Goal: Information Seeking & Learning: Find specific fact

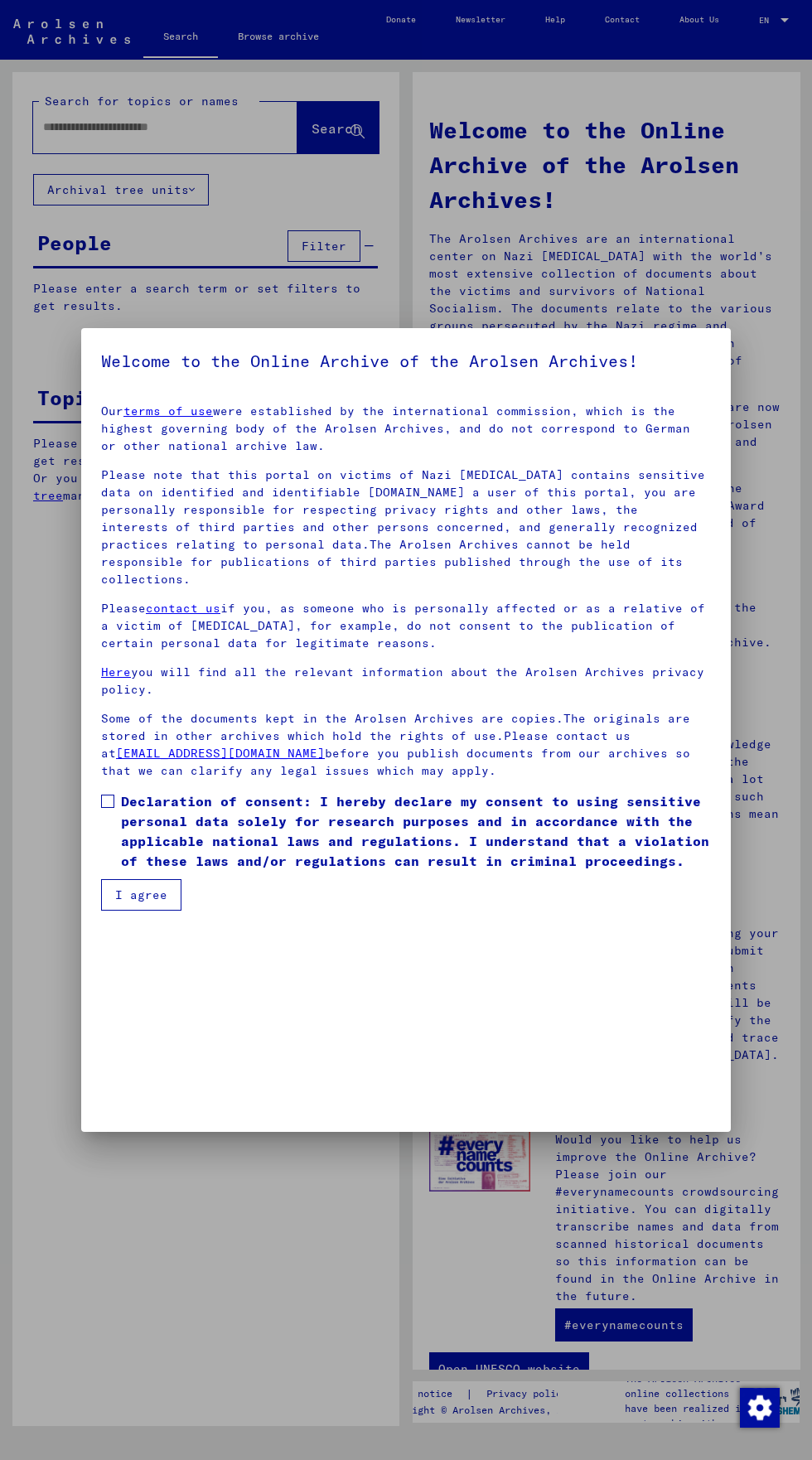
click at [70, 122] on div at bounding box center [406, 730] width 812 height 1460
click at [108, 808] on span at bounding box center [108, 801] width 14 height 14
click at [152, 910] on button "I agree" at bounding box center [141, 894] width 80 height 31
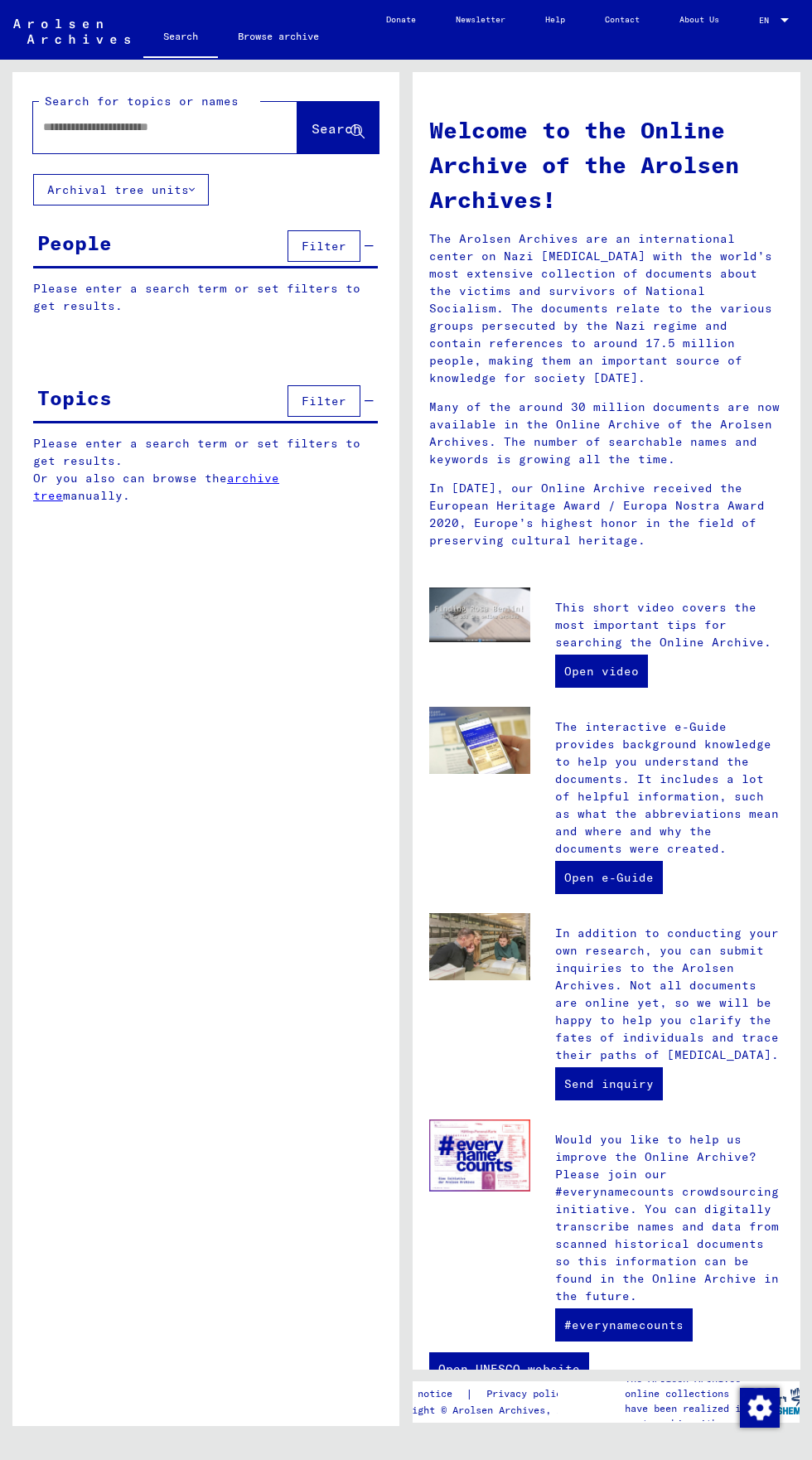
click at [57, 126] on input "text" at bounding box center [145, 127] width 204 height 18
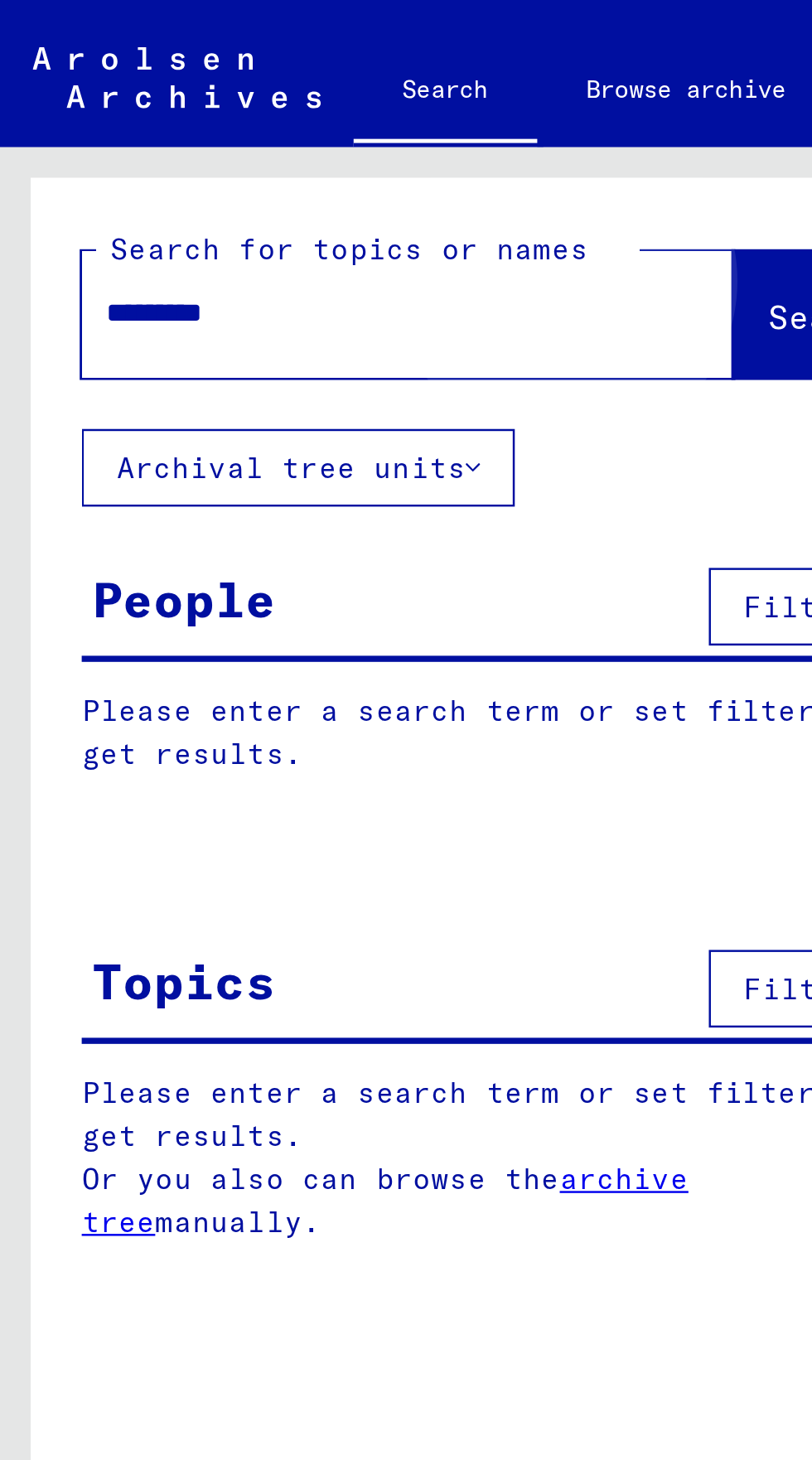
type input "*********"
click at [311, 134] on span "Search" at bounding box center [336, 128] width 50 height 17
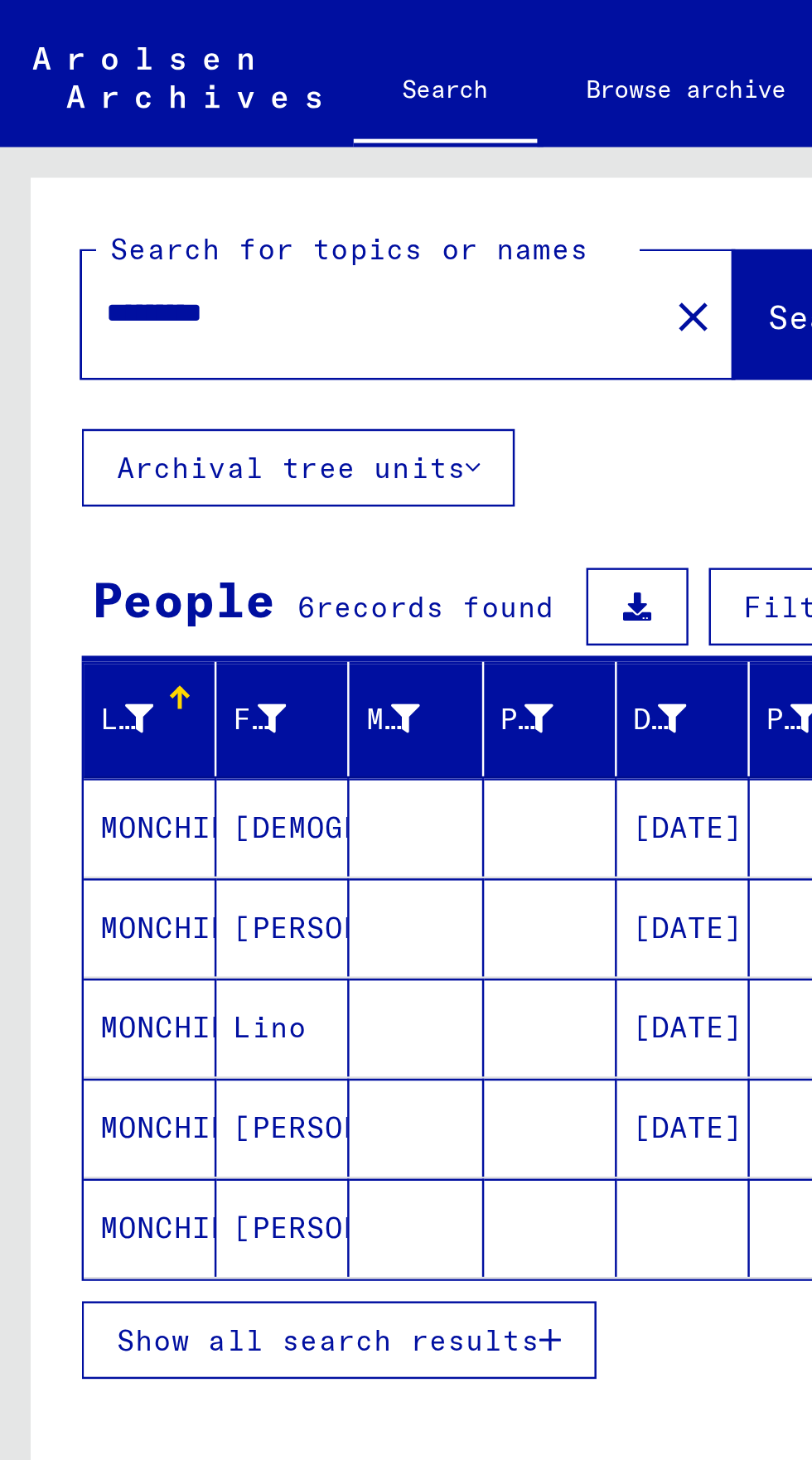
click at [70, 538] on span "Show all search results" at bounding box center [133, 544] width 171 height 15
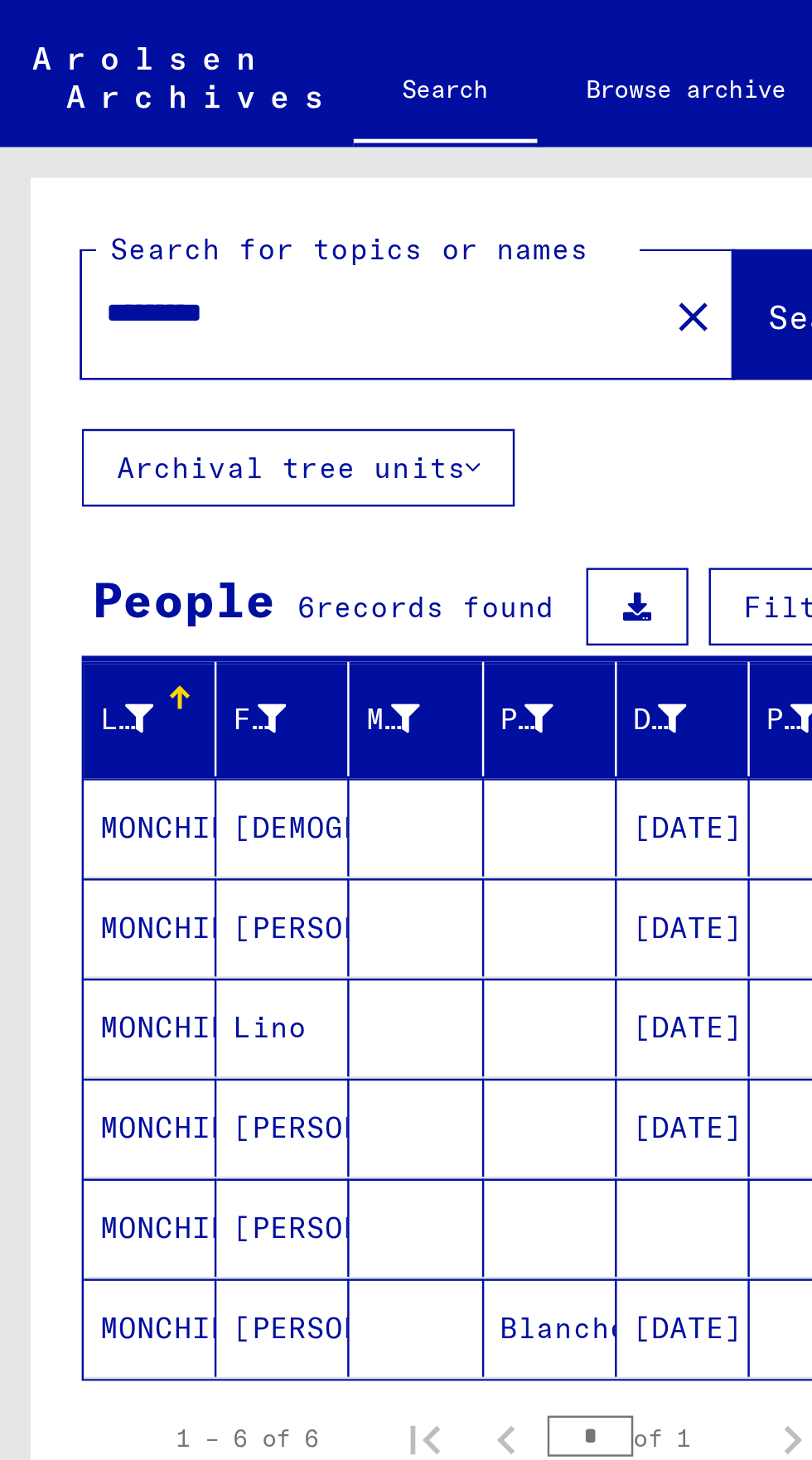
scroll to position [76, 0]
click at [40, 397] on mat-cell "MONCHIERI" at bounding box center [61, 416] width 54 height 40
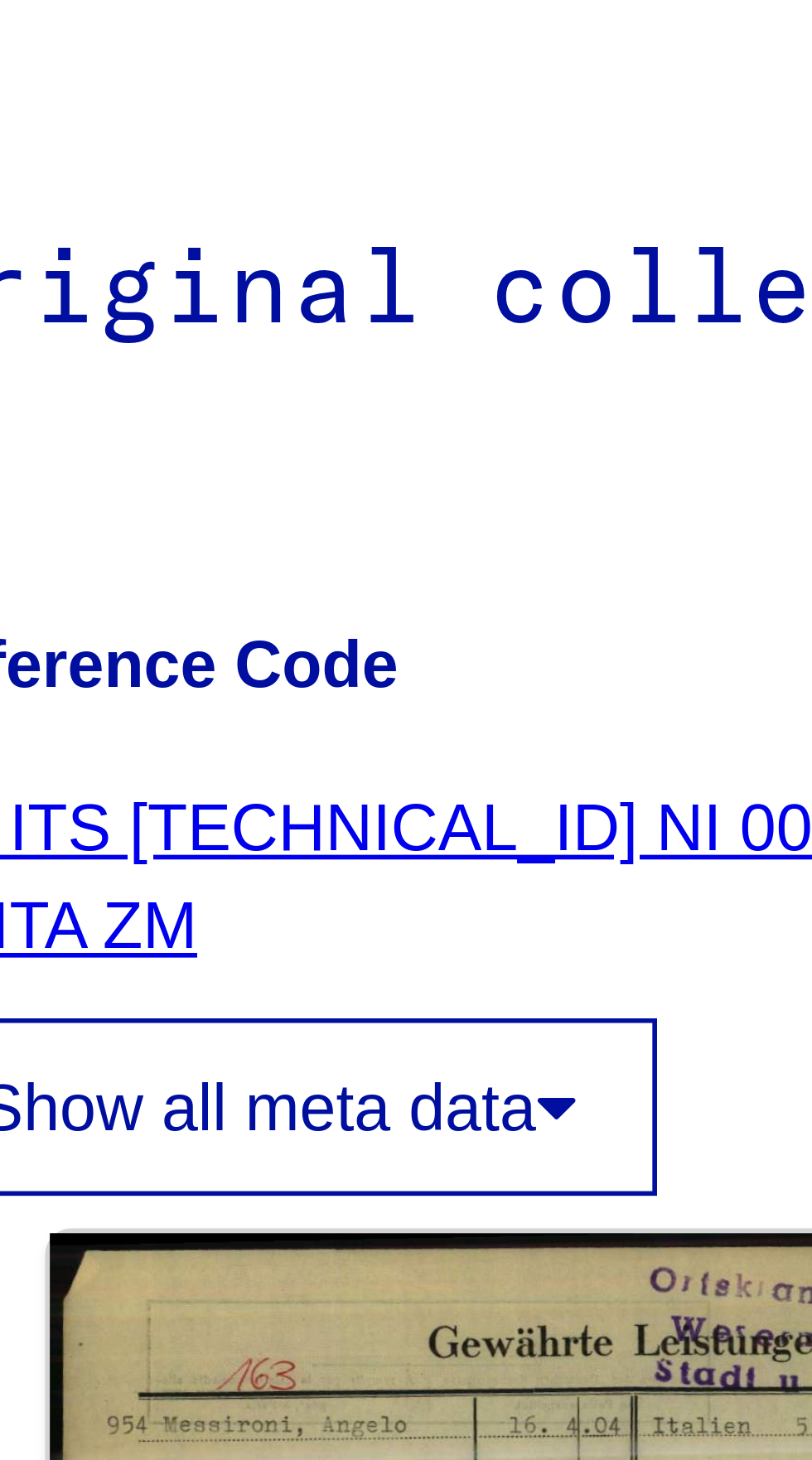
click at [533, 365] on link "DE ITS [TECHNICAL_ID] NI 001 11 ITA ZM" at bounding box center [517, 380] width 168 height 30
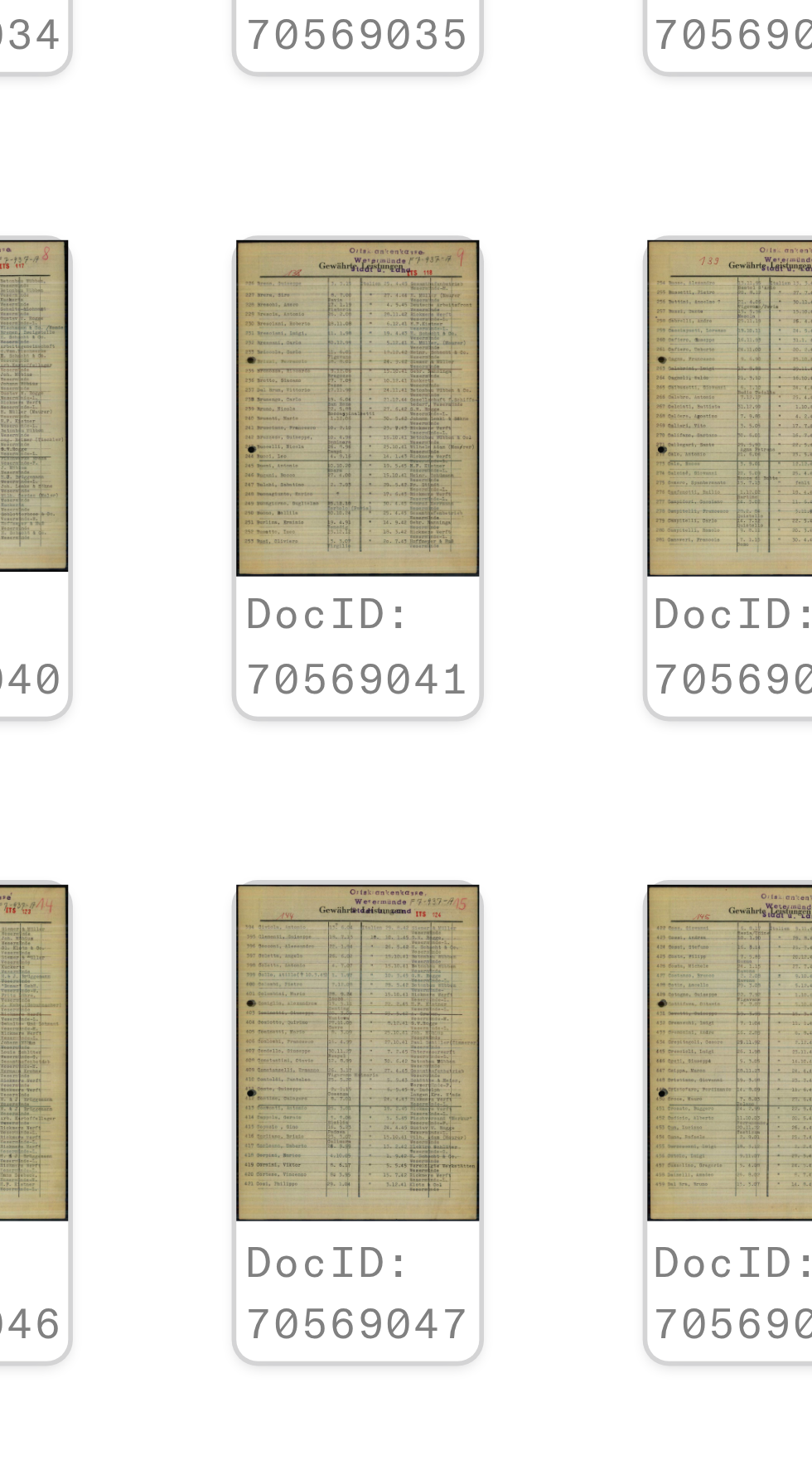
scroll to position [170, 47]
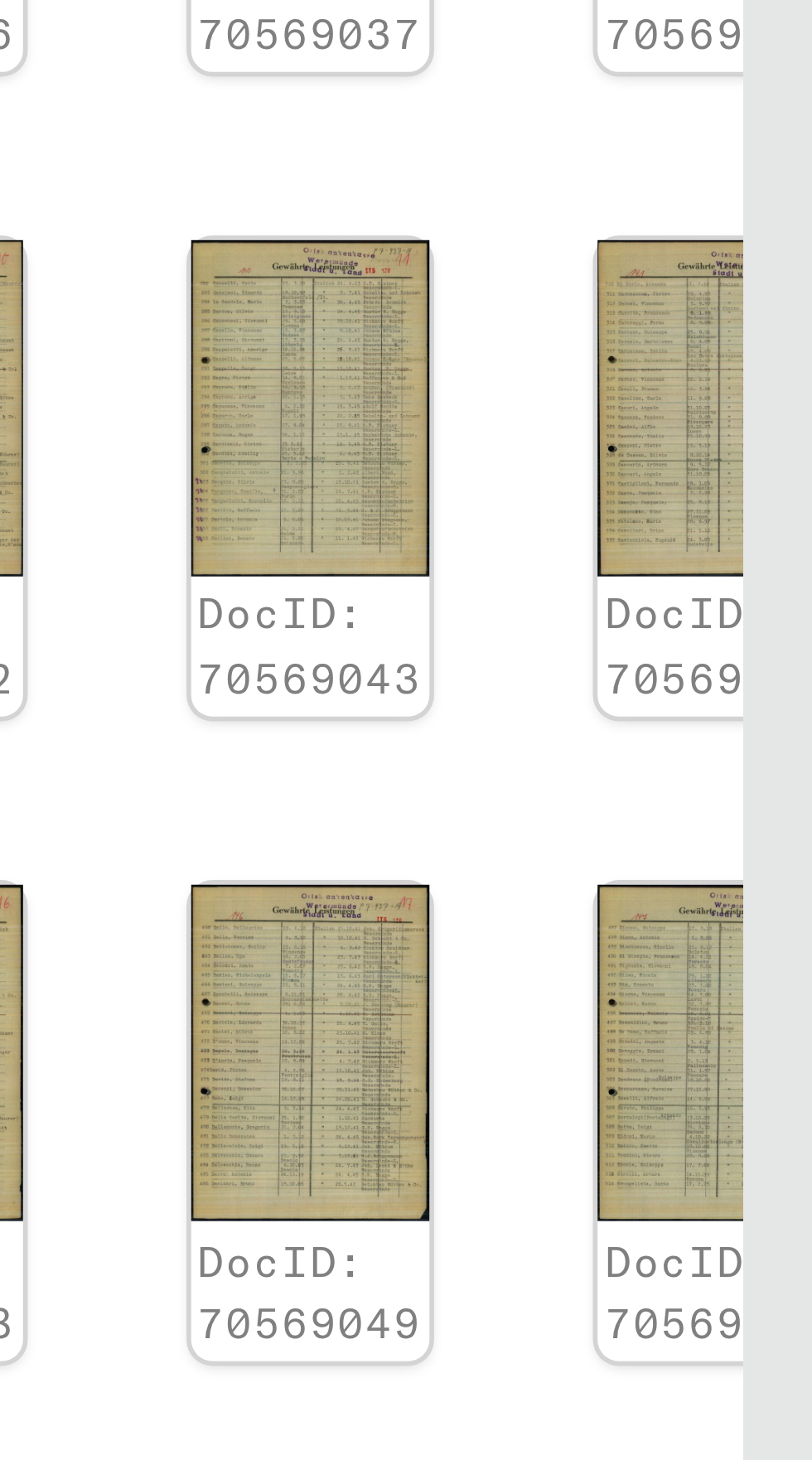
click at [788, 948] on img at bounding box center [794, 978] width 42 height 60
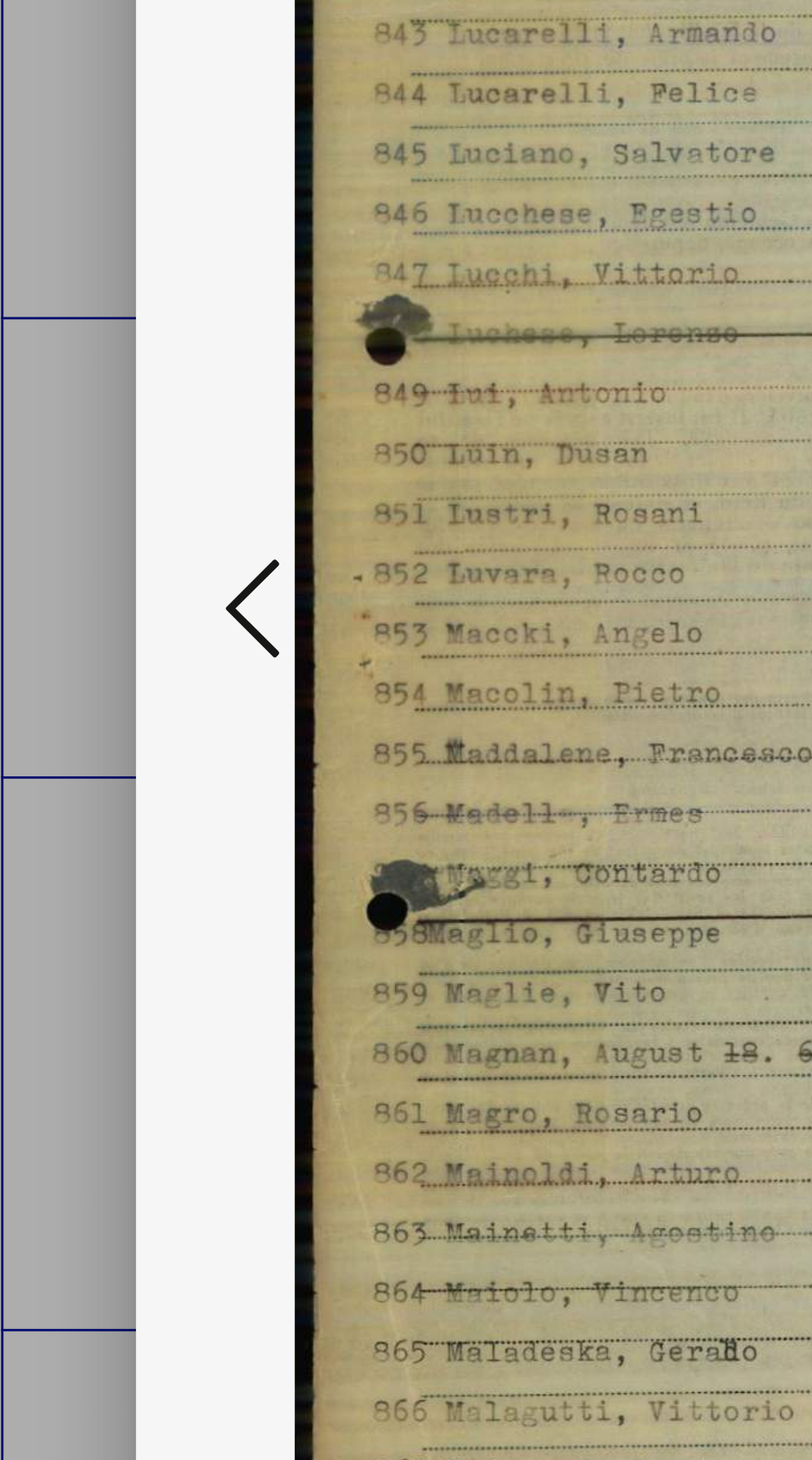
click at [113, 688] on icon at bounding box center [122, 687] width 20 height 40
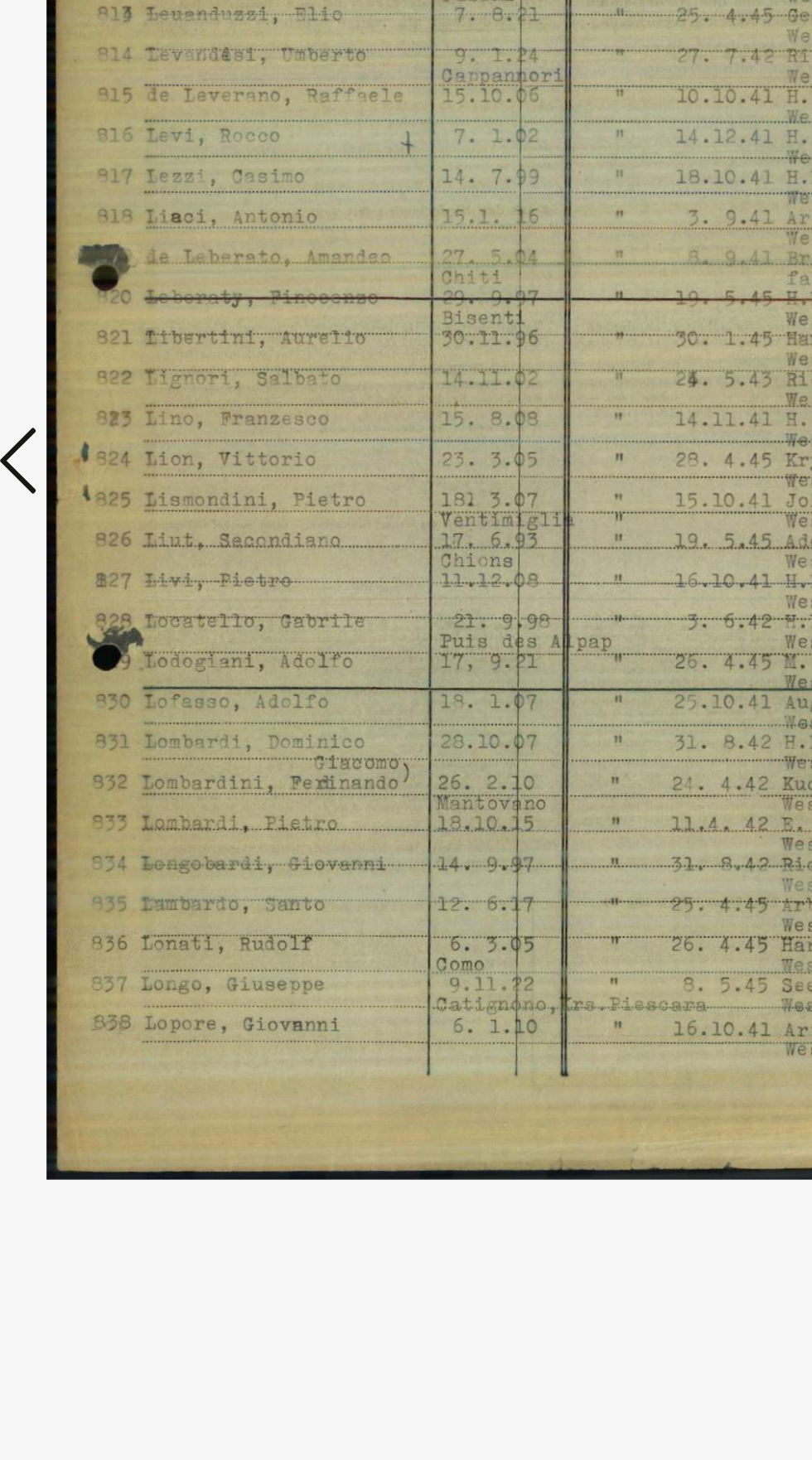
click at [124, 707] on icon at bounding box center [122, 687] width 20 height 40
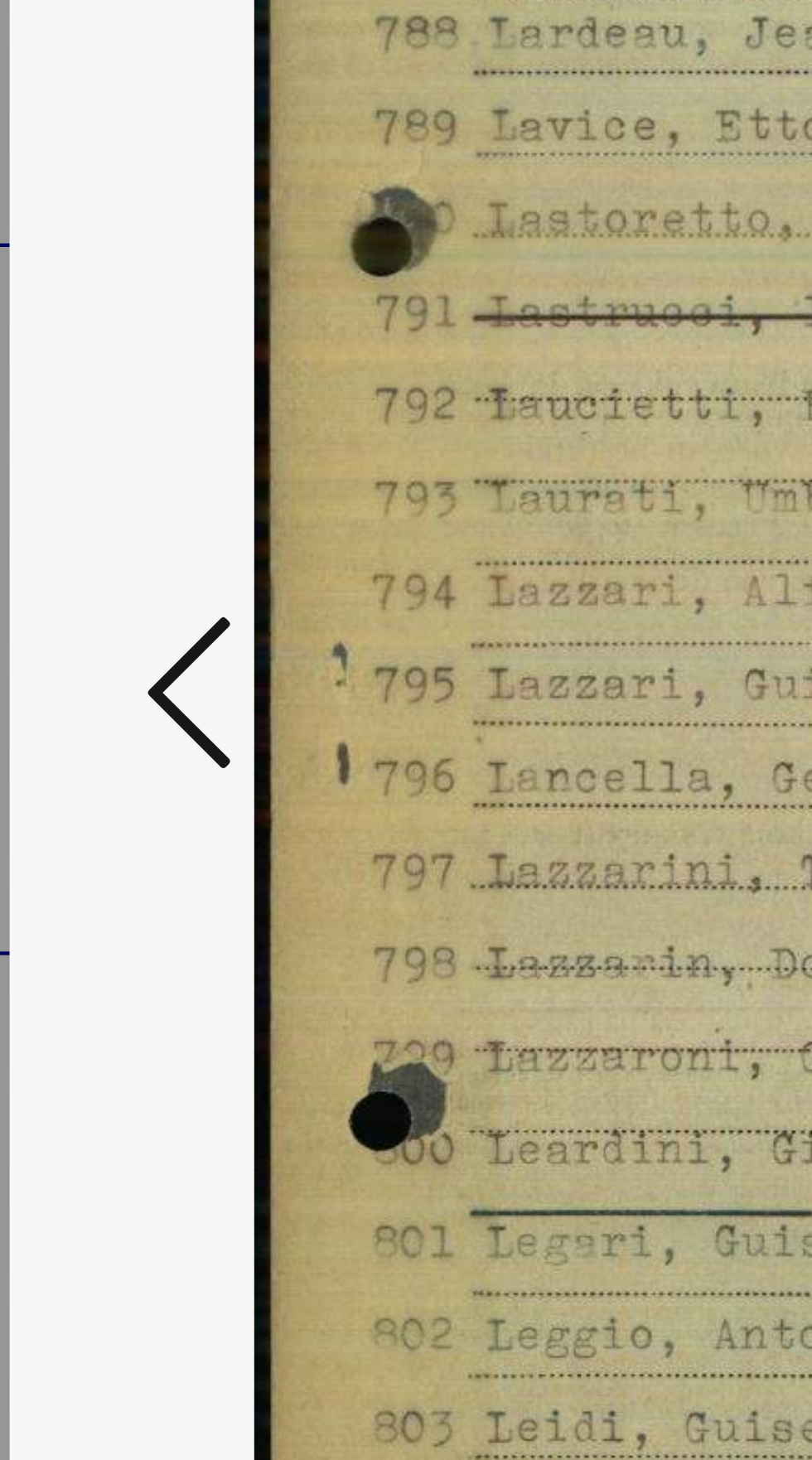
click at [115, 707] on icon at bounding box center [122, 687] width 20 height 40
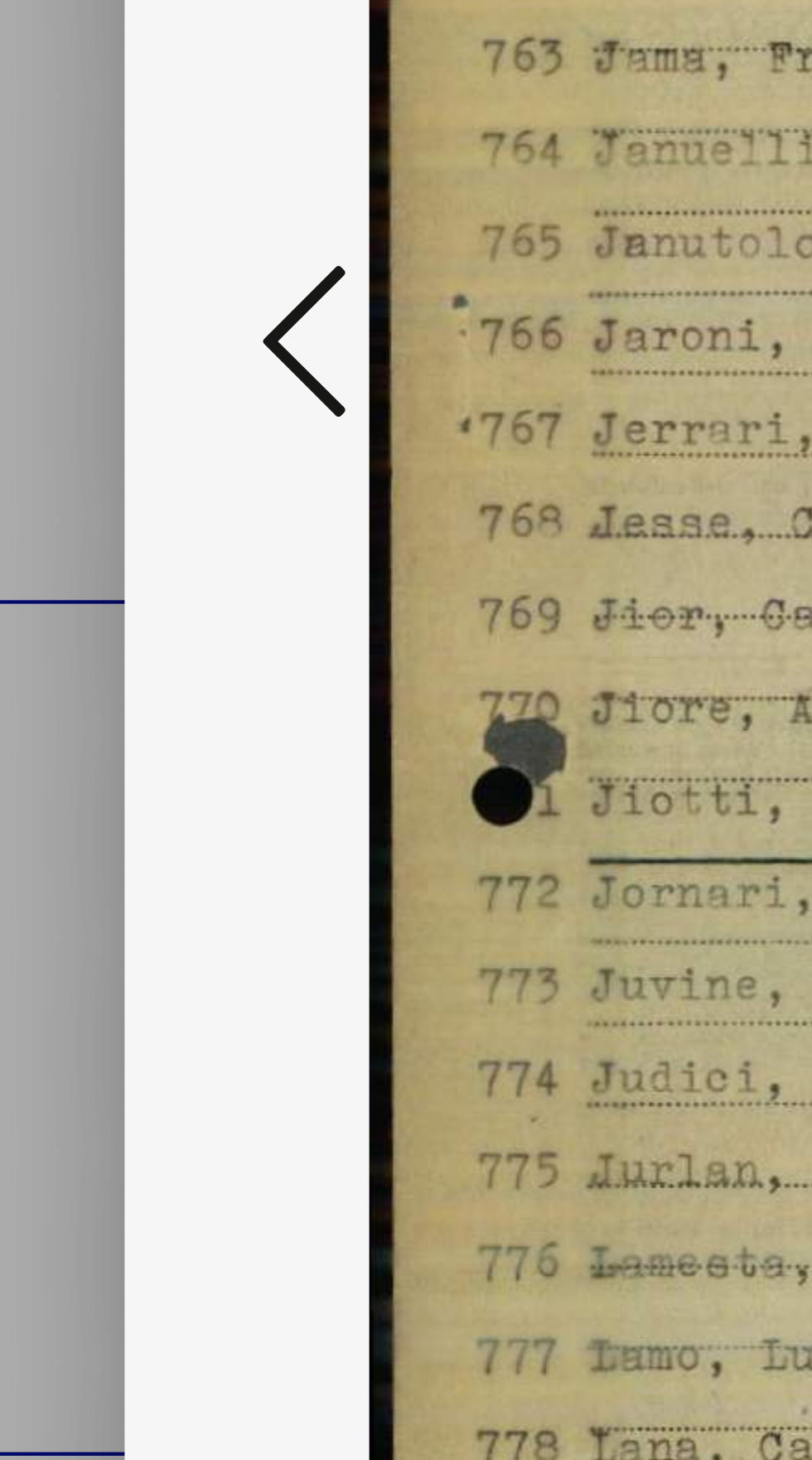
click at [119, 681] on icon at bounding box center [122, 687] width 20 height 40
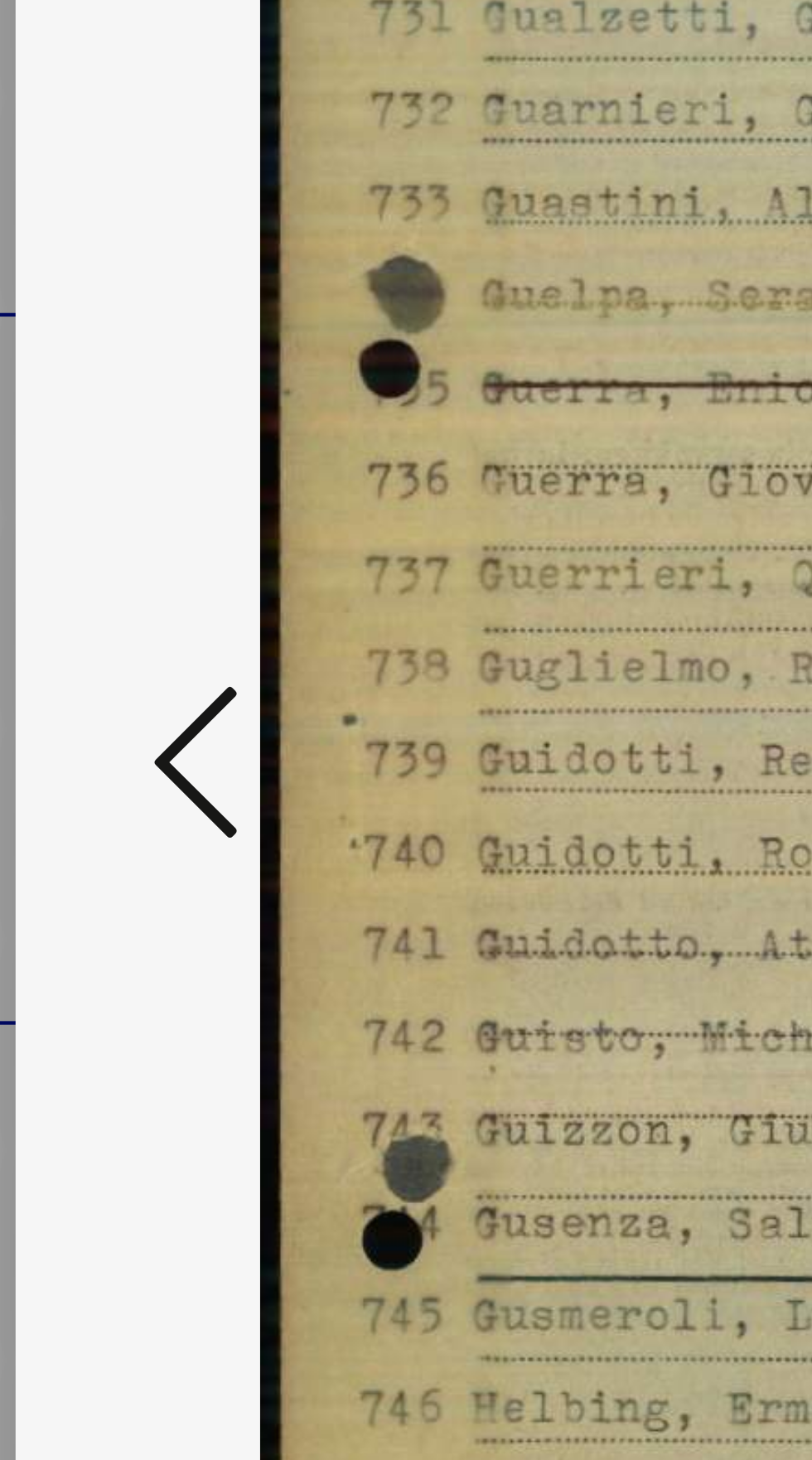
click at [112, 707] on icon at bounding box center [122, 687] width 20 height 40
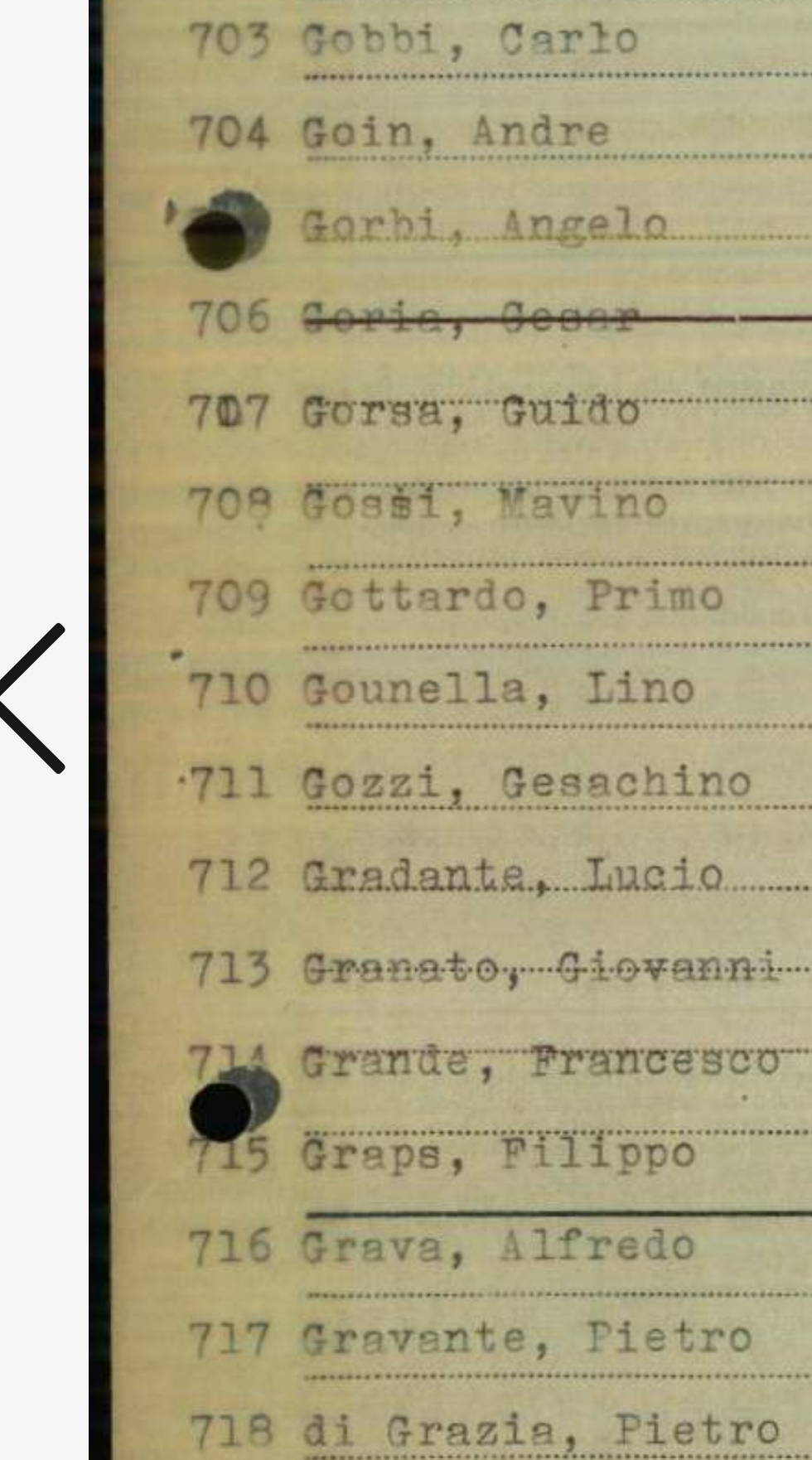
click at [127, 707] on icon at bounding box center [122, 687] width 20 height 40
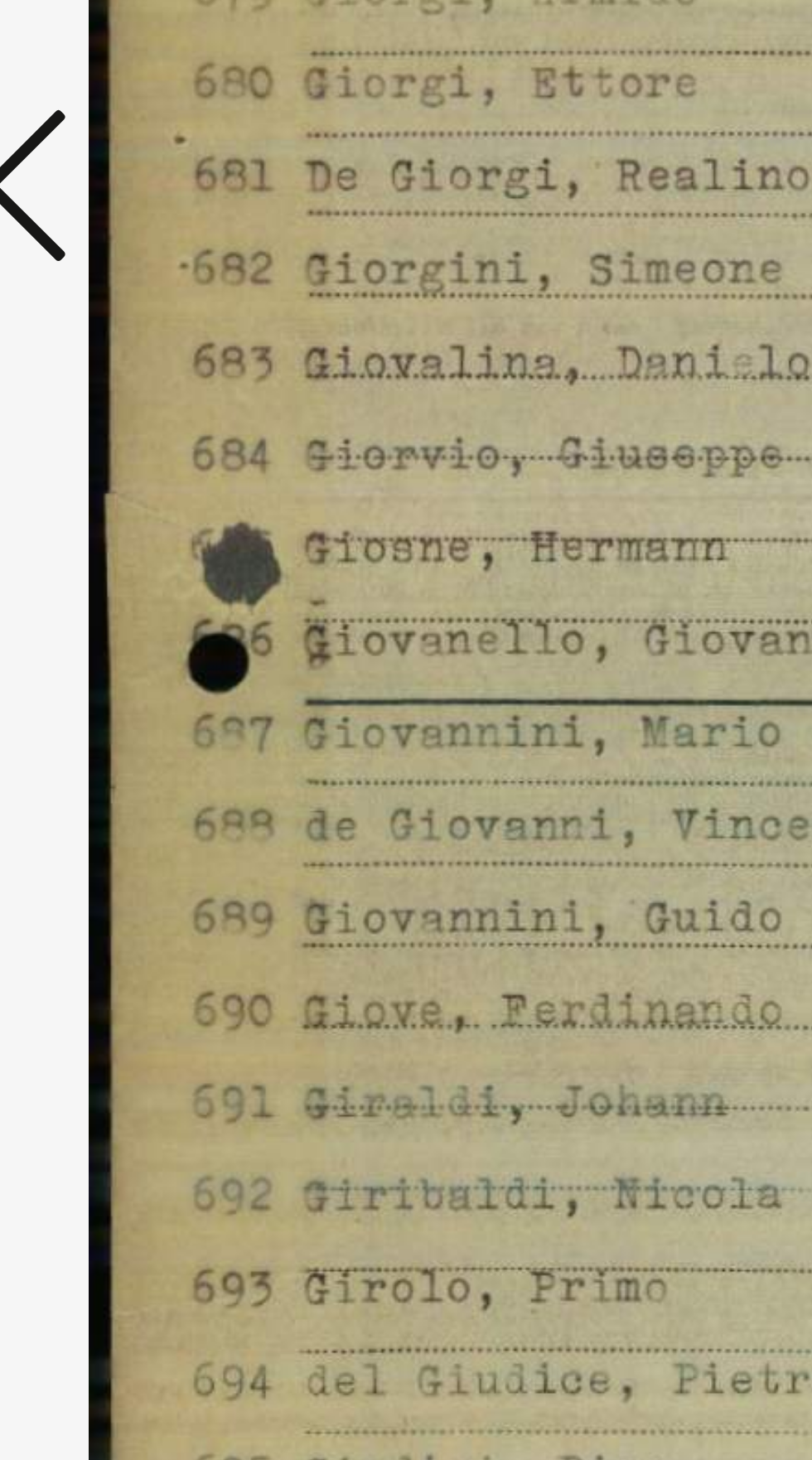
click at [122, 745] on div at bounding box center [405, 688] width 649 height 1294
click at [127, 690] on icon at bounding box center [122, 687] width 20 height 40
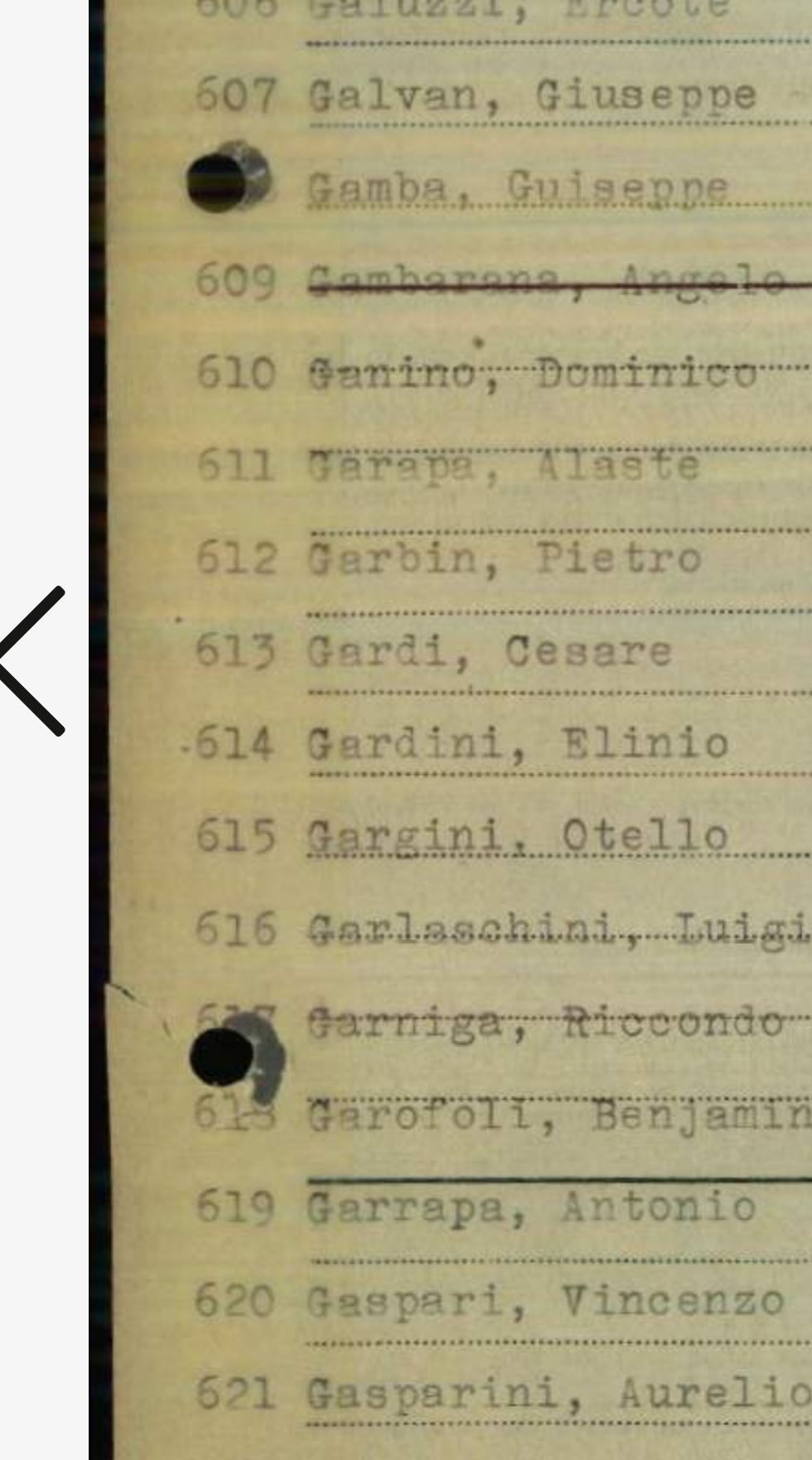
click at [126, 707] on icon at bounding box center [122, 687] width 20 height 40
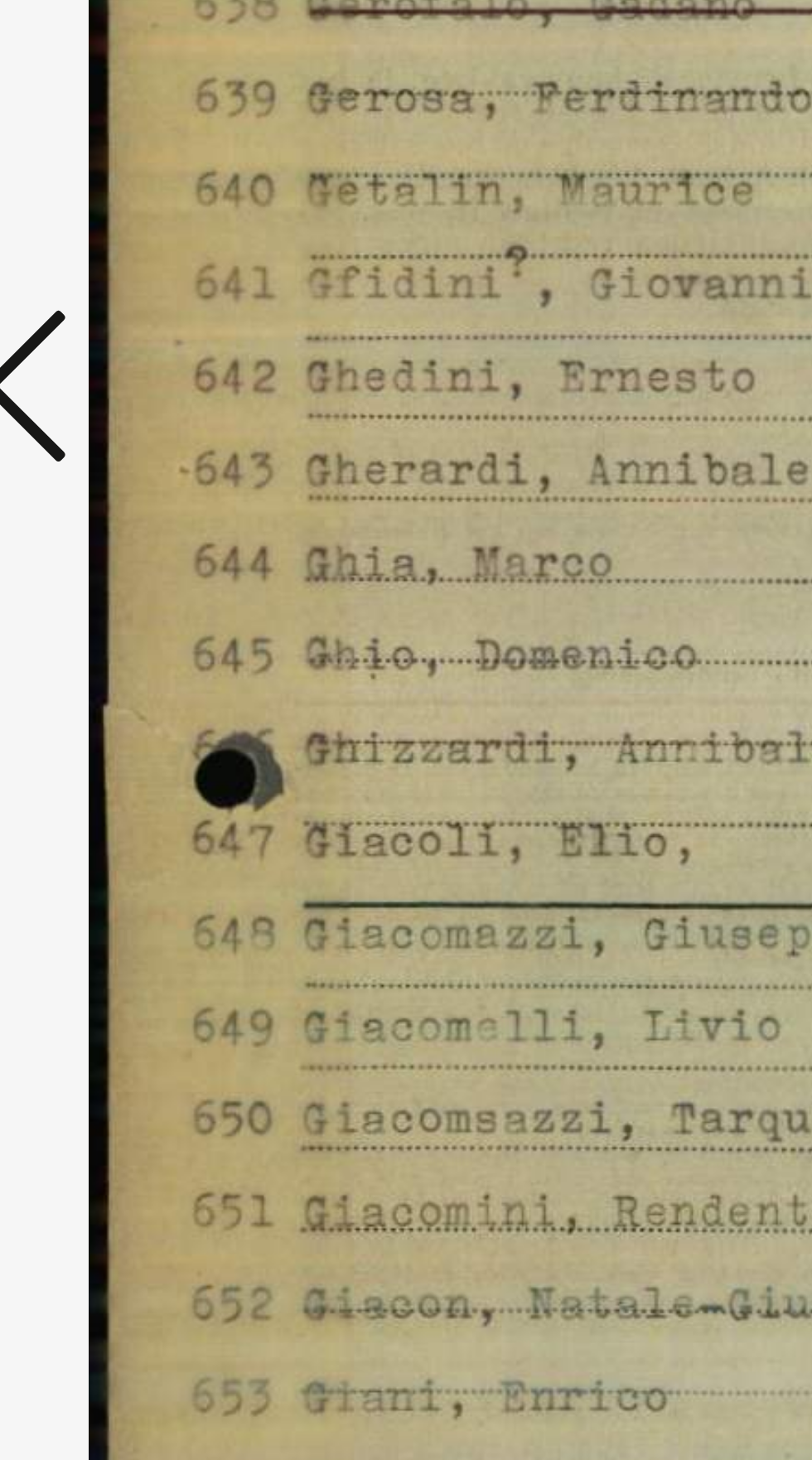
click at [122, 675] on icon at bounding box center [122, 687] width 20 height 40
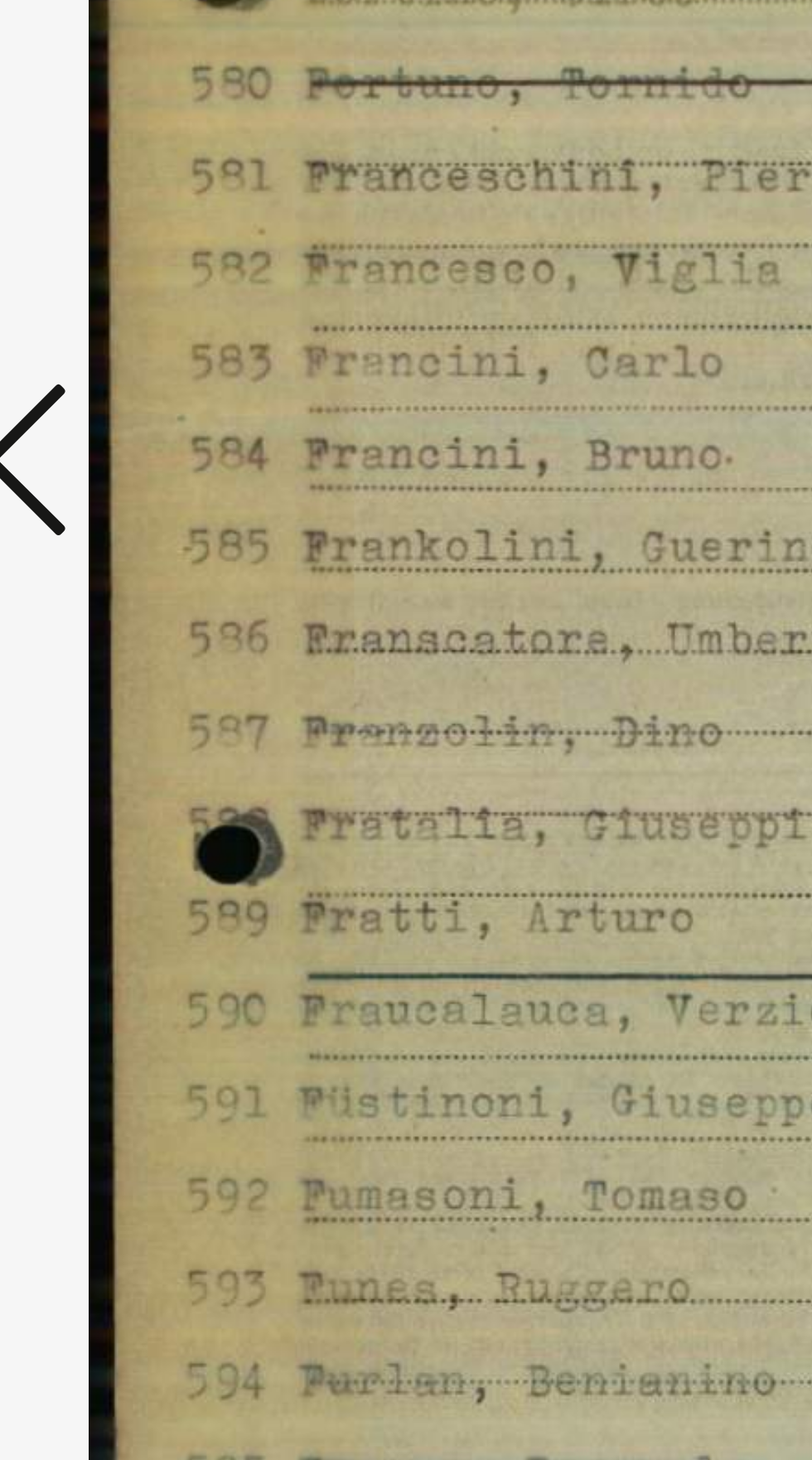
click at [122, 681] on icon at bounding box center [122, 687] width 20 height 40
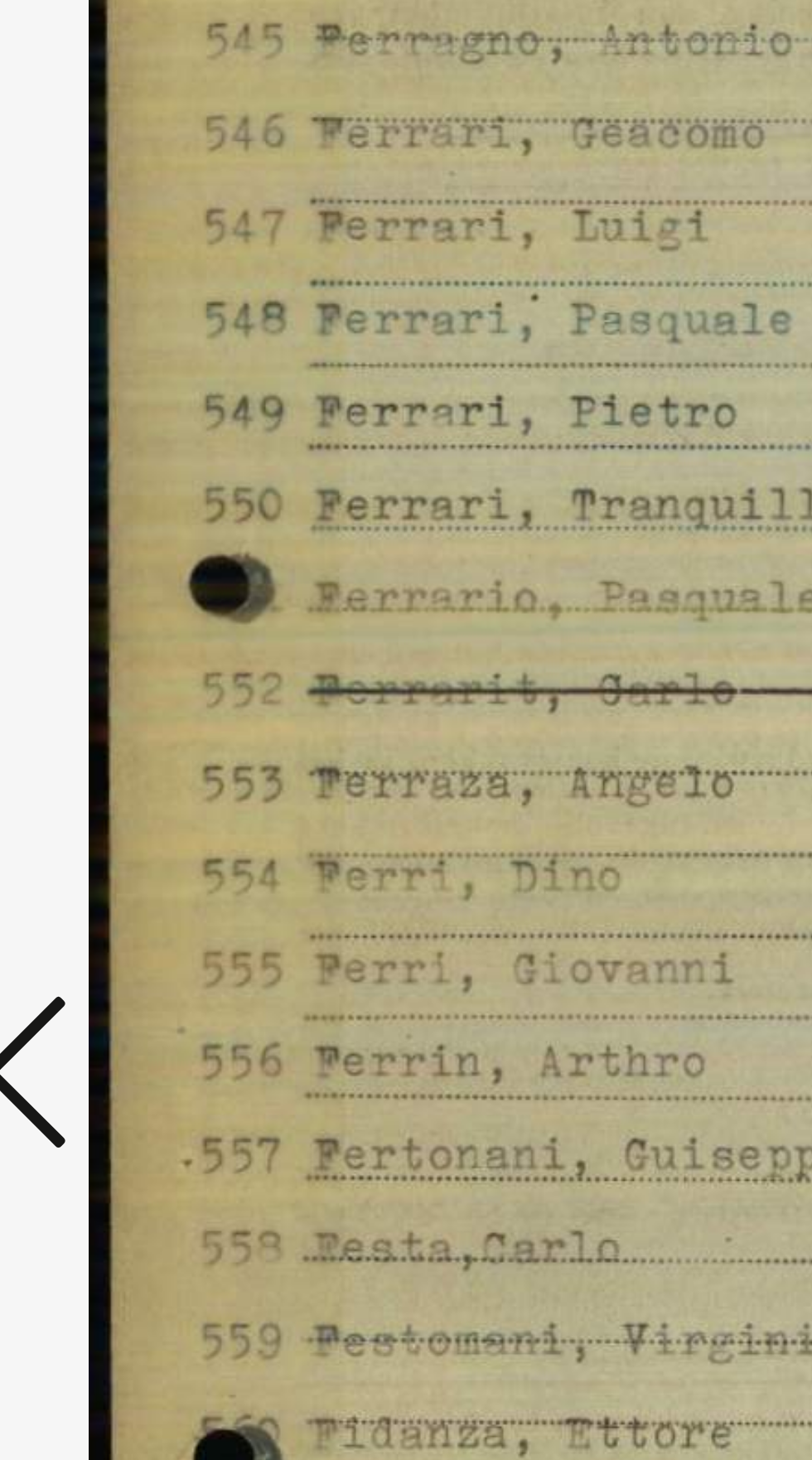
click at [123, 707] on icon at bounding box center [122, 687] width 20 height 40
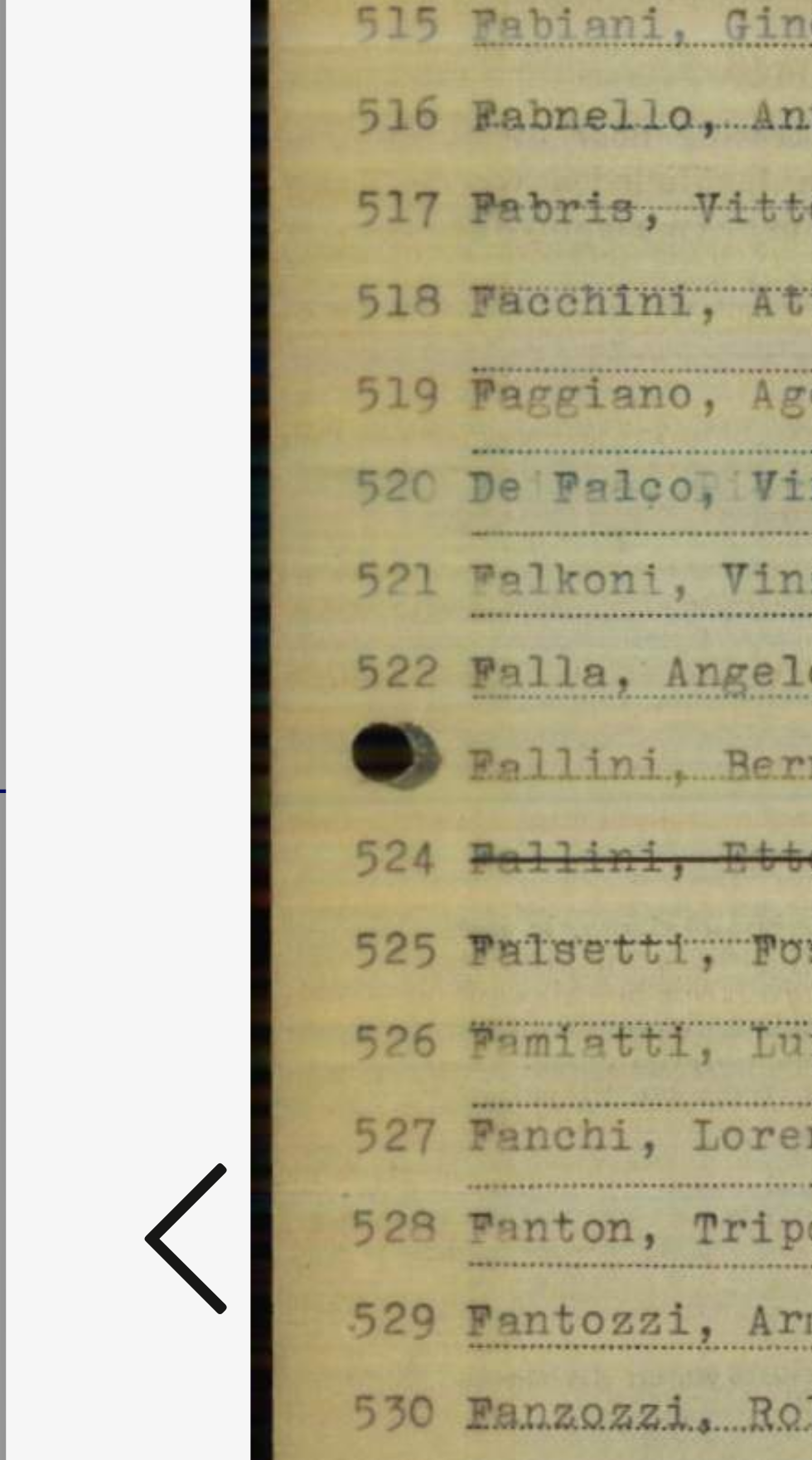
click at [125, 707] on icon at bounding box center [122, 687] width 20 height 40
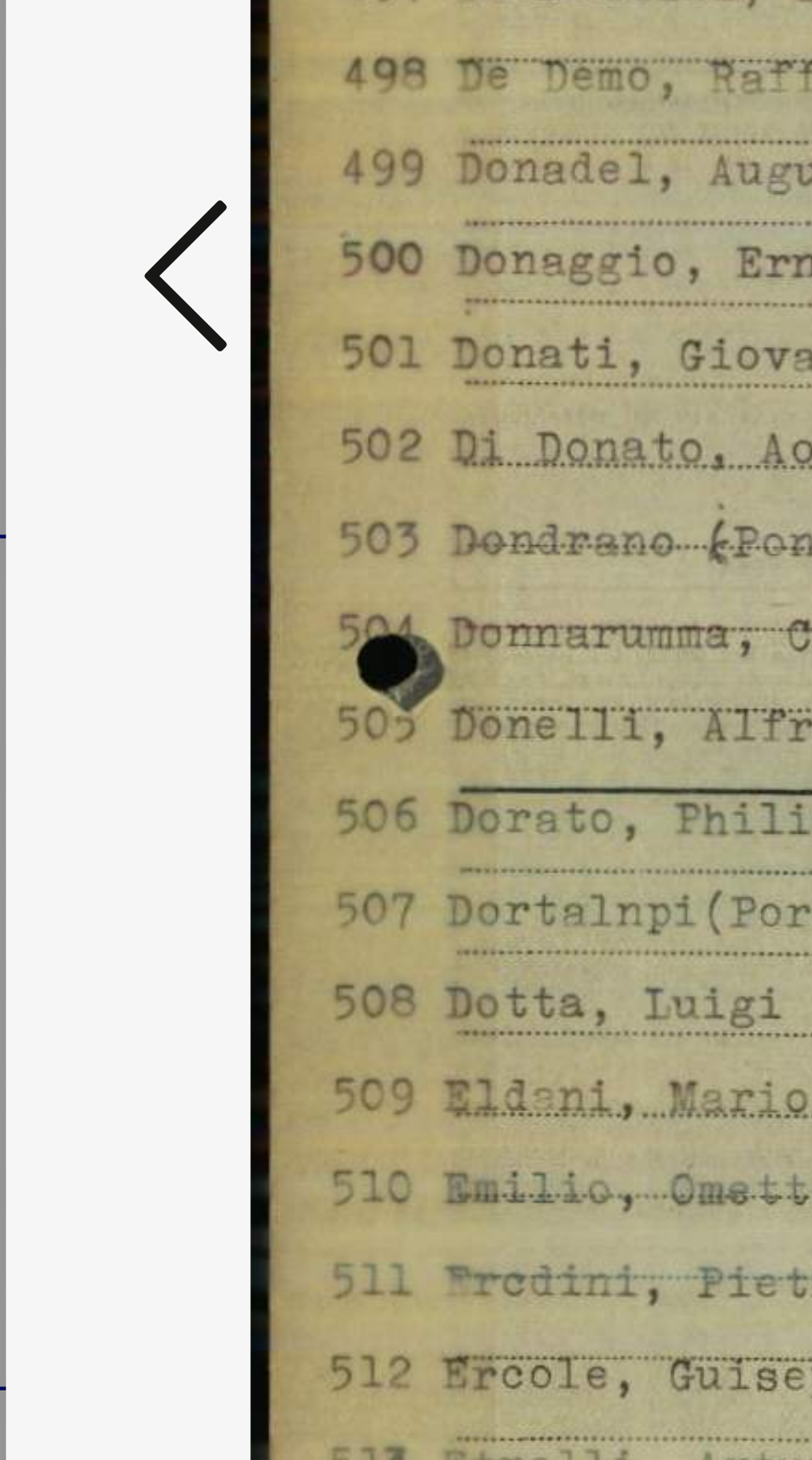
click at [132, 707] on icon at bounding box center [122, 687] width 20 height 40
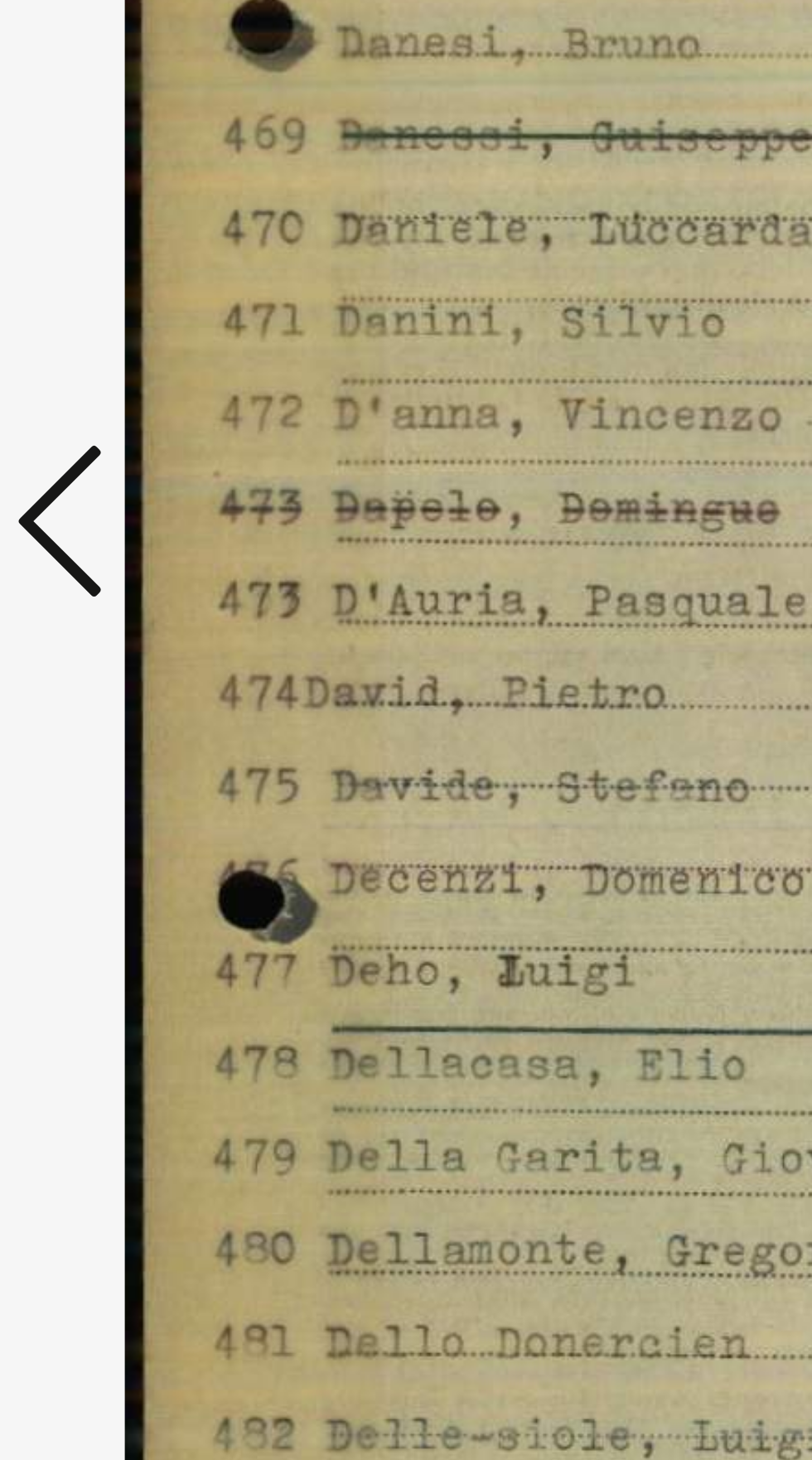
click at [126, 683] on icon at bounding box center [122, 687] width 20 height 40
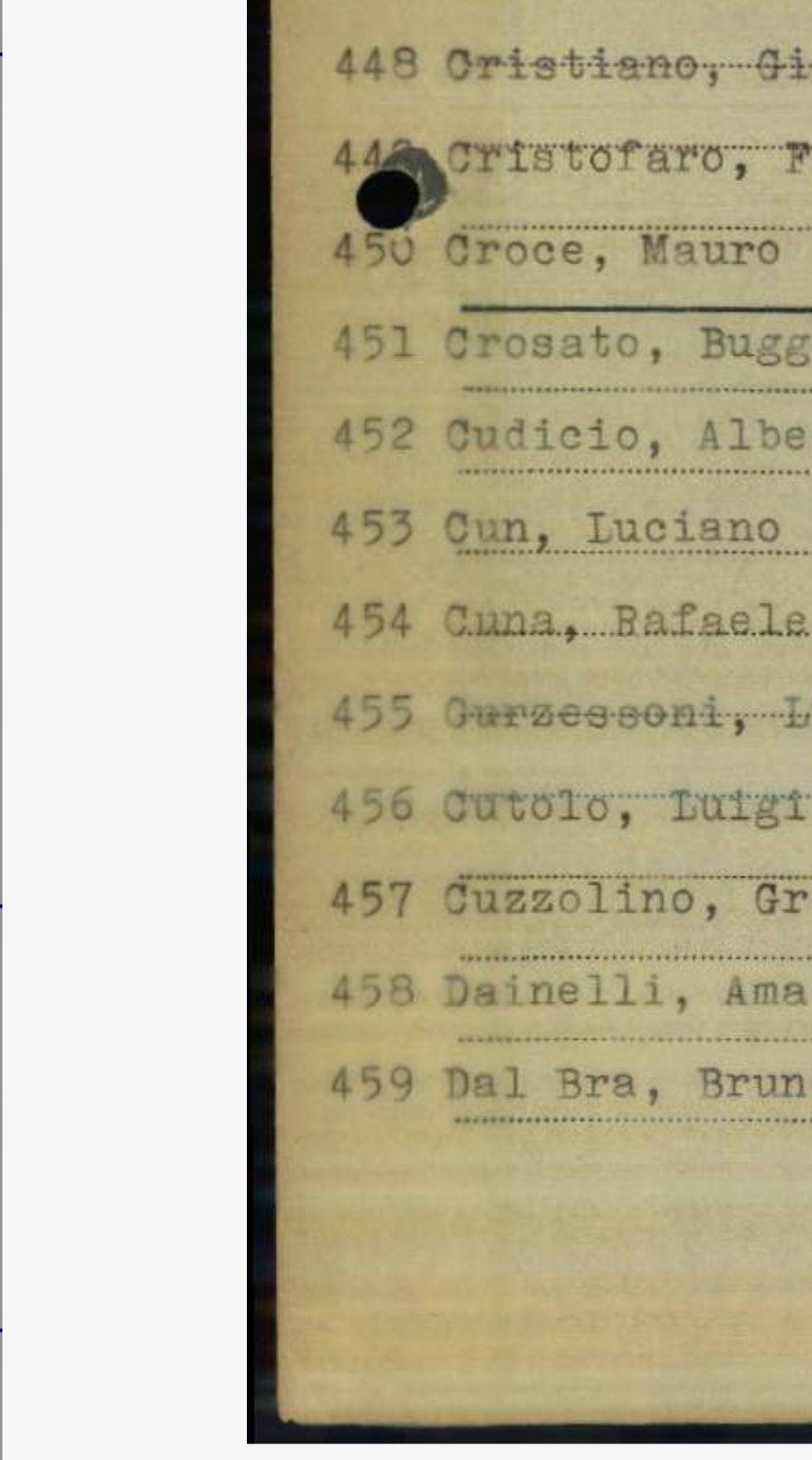
click at [127, 707] on icon at bounding box center [122, 687] width 20 height 40
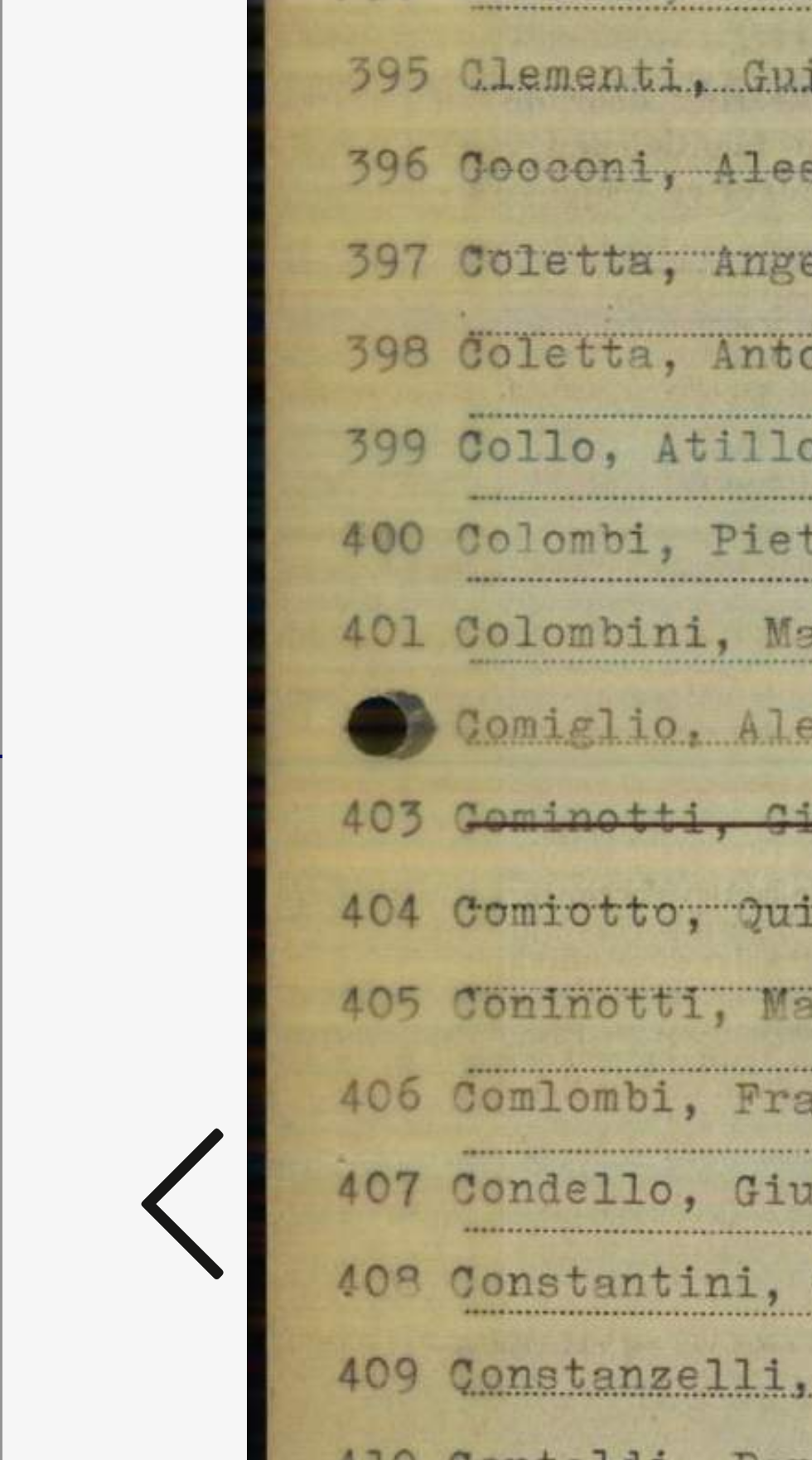
click at [125, 707] on icon at bounding box center [122, 687] width 20 height 40
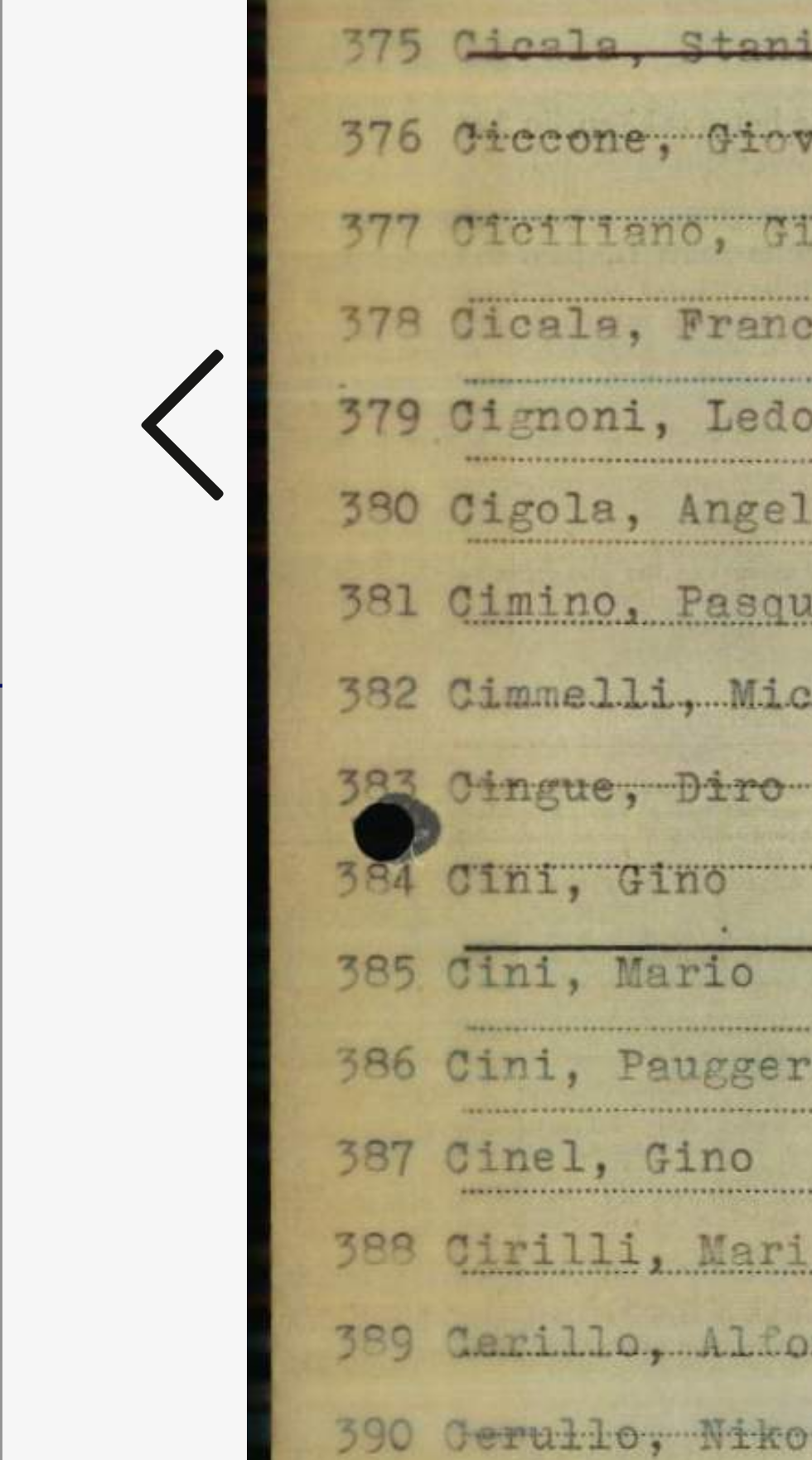
click at [130, 707] on icon at bounding box center [122, 687] width 20 height 40
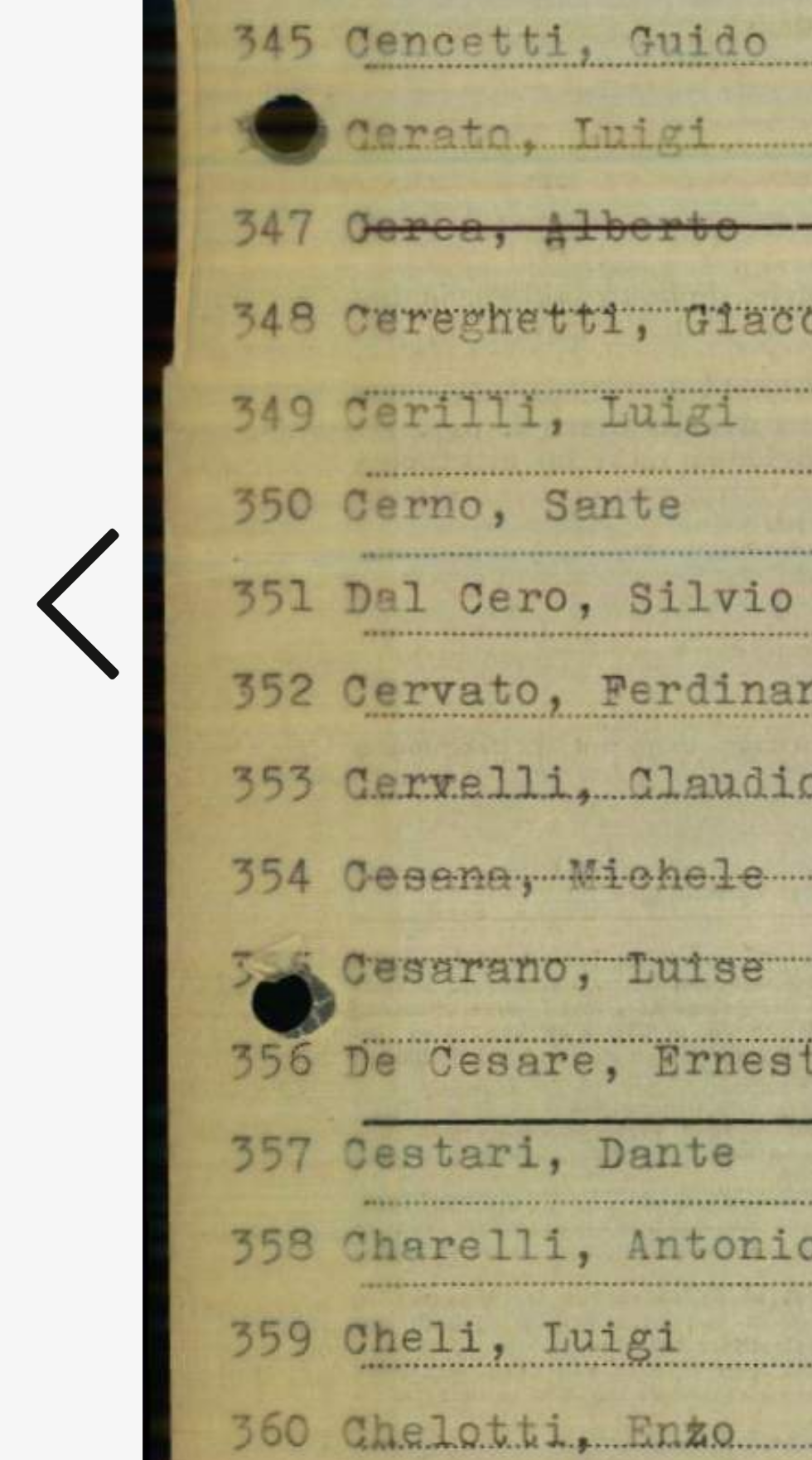
click at [125, 687] on icon at bounding box center [122, 687] width 20 height 40
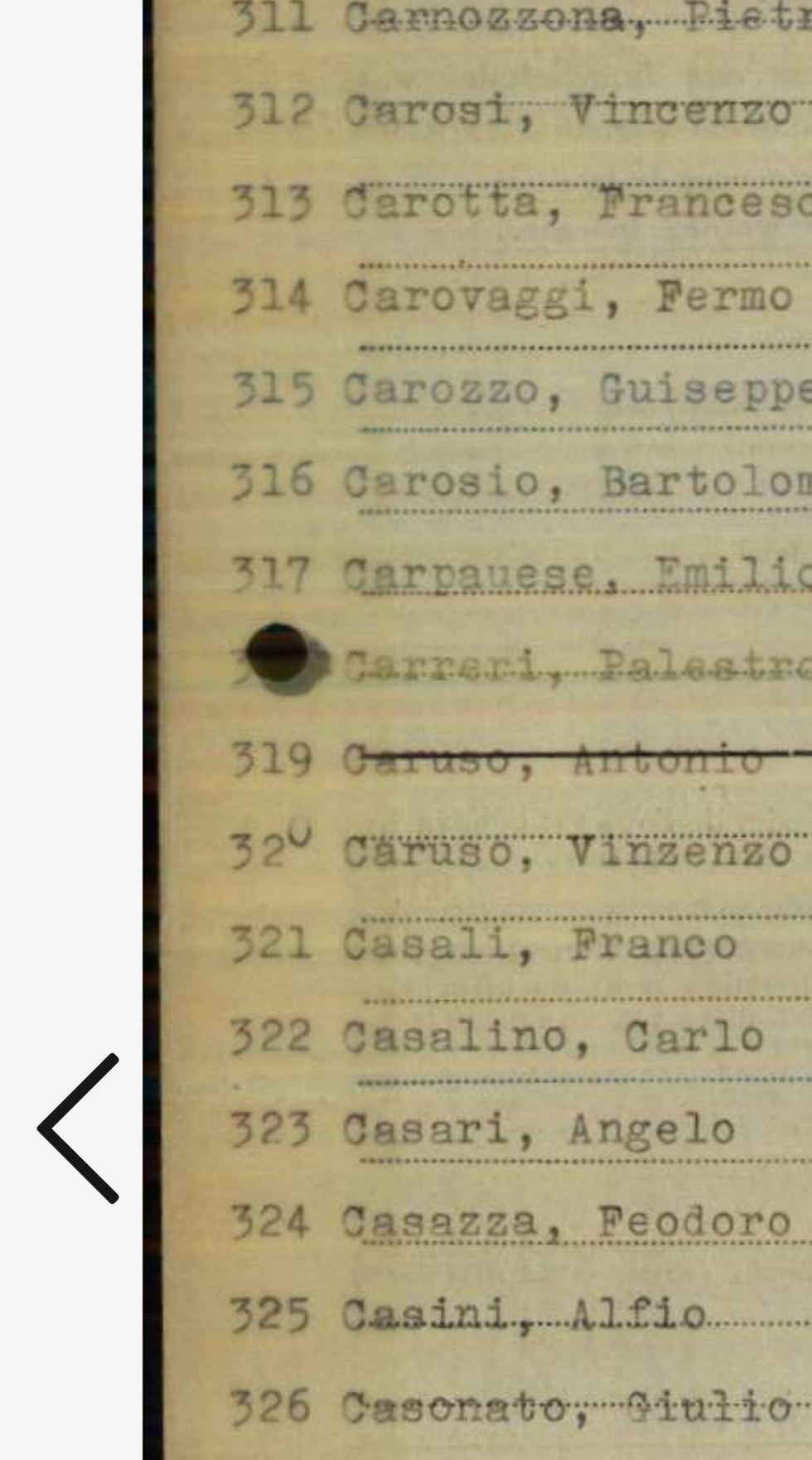
click at [123, 707] on icon at bounding box center [122, 687] width 20 height 40
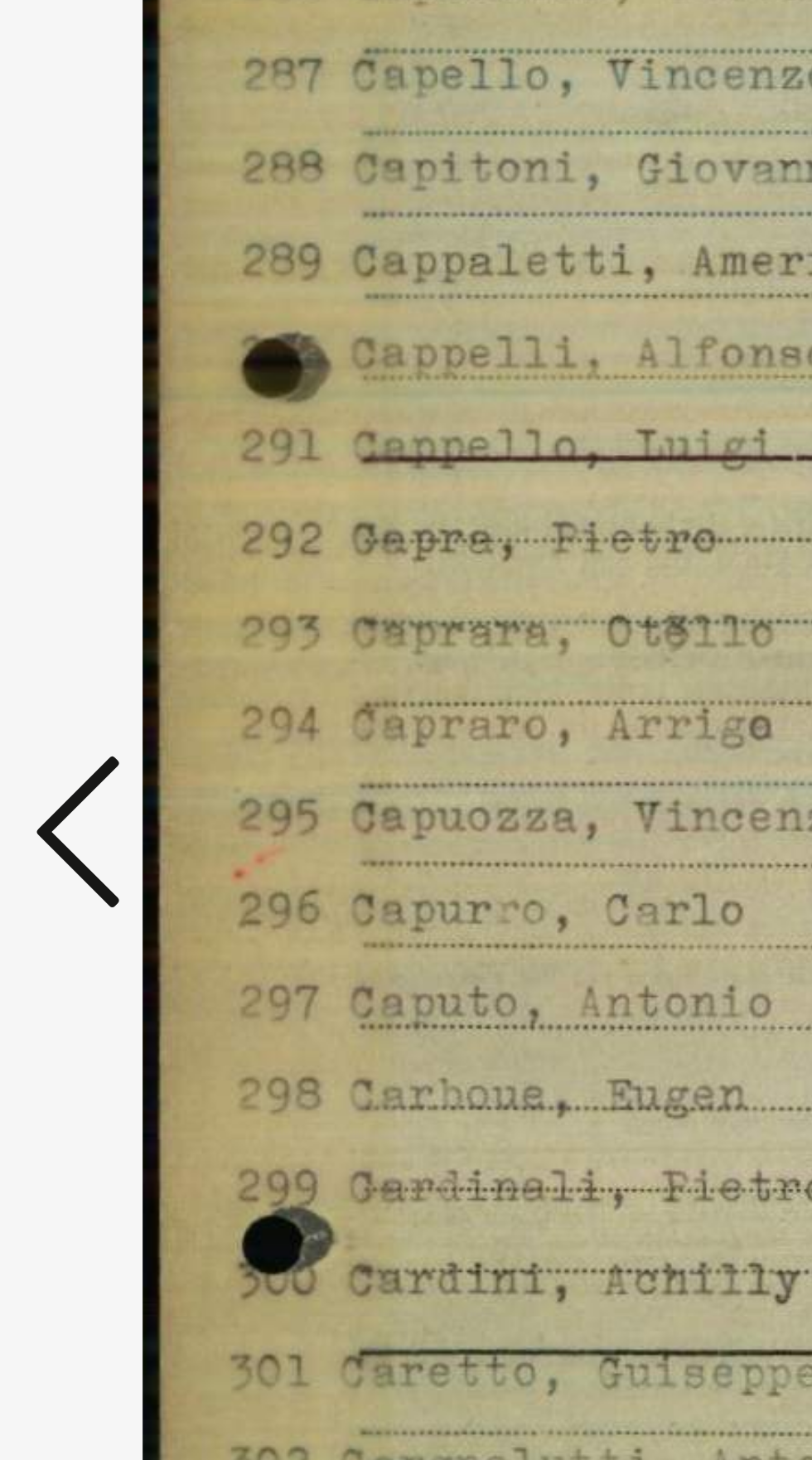
click at [128, 707] on icon at bounding box center [122, 687] width 20 height 40
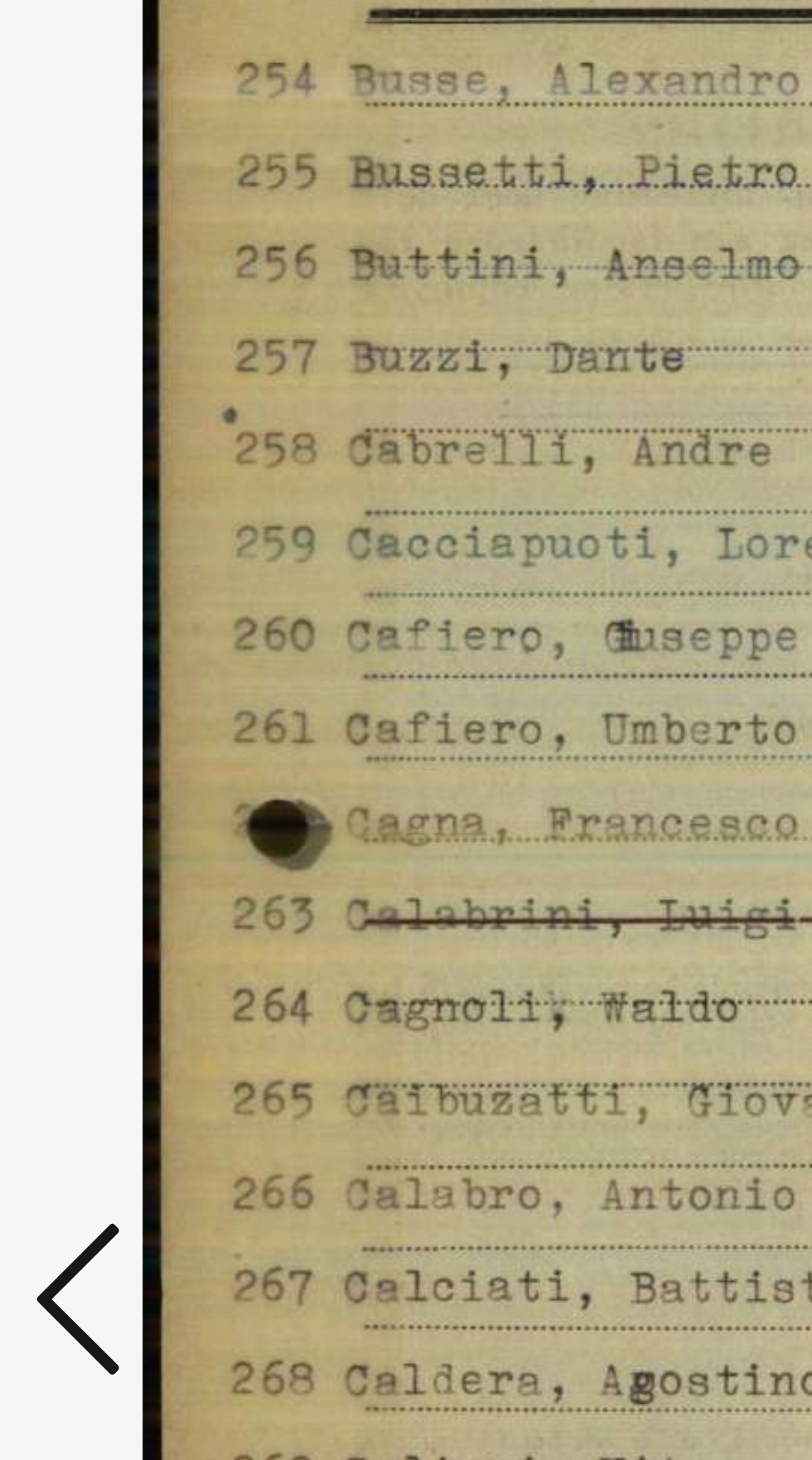
click at [127, 679] on icon at bounding box center [122, 687] width 20 height 40
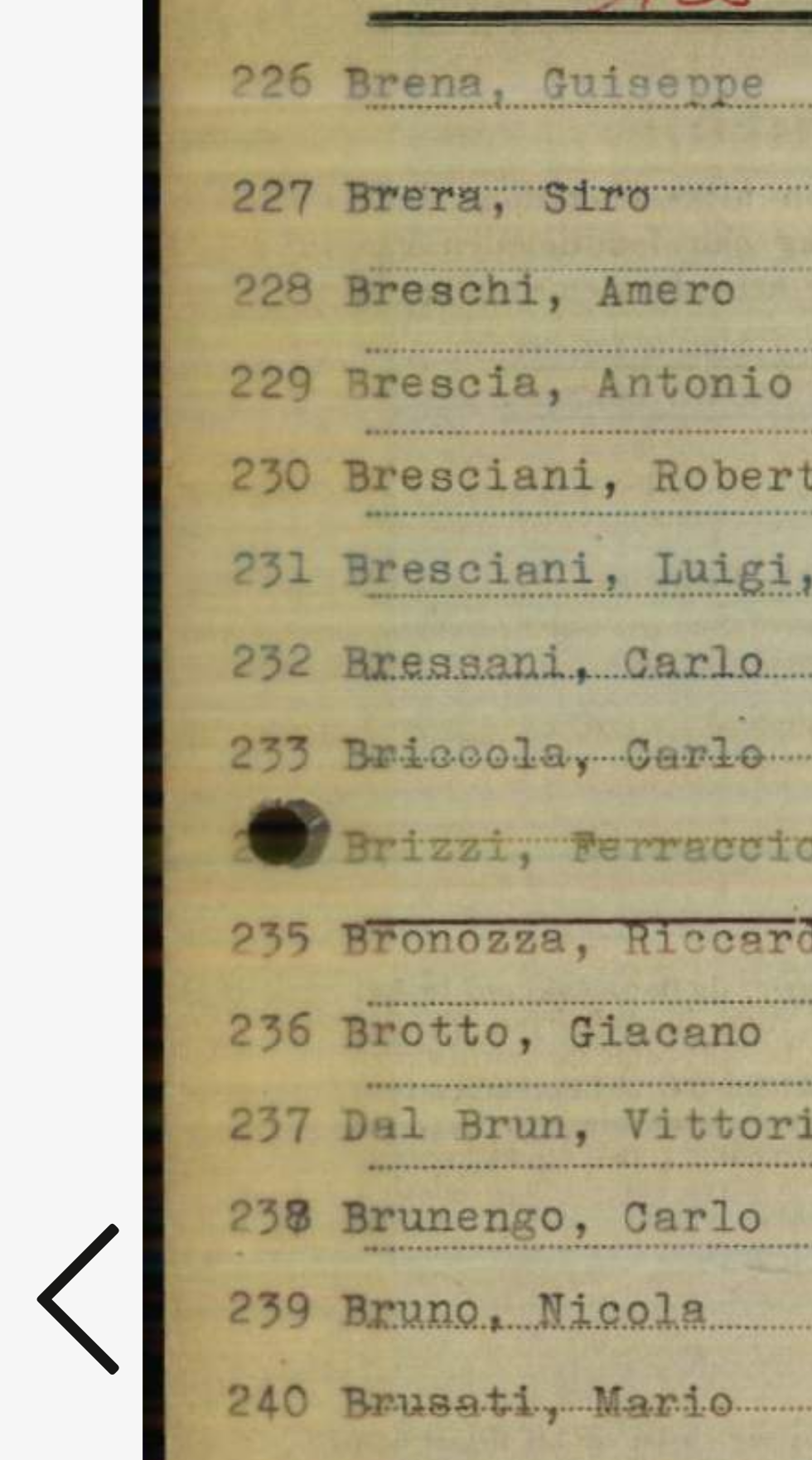
click at [125, 667] on icon at bounding box center [122, 687] width 20 height 40
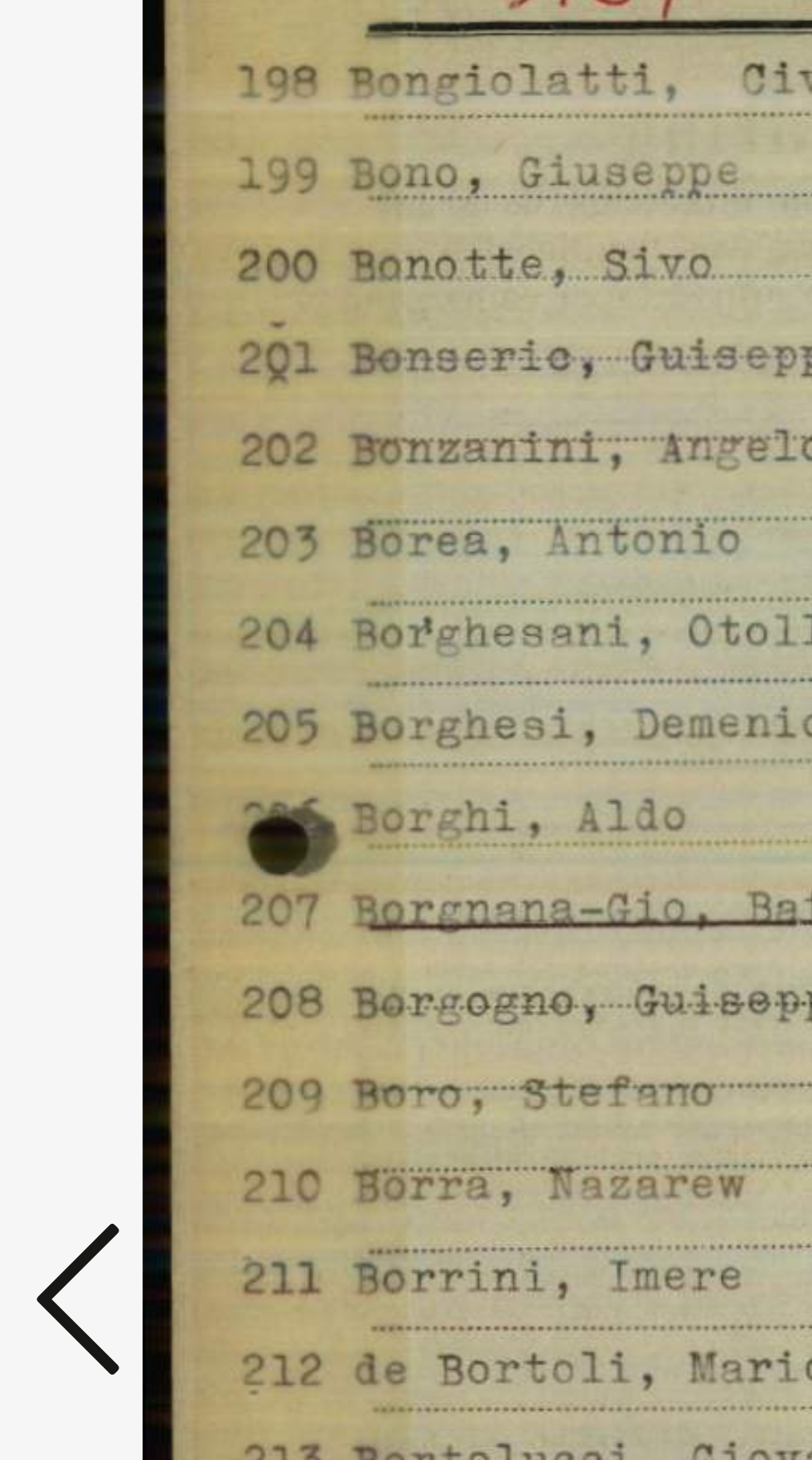
click at [127, 674] on icon at bounding box center [122, 687] width 20 height 40
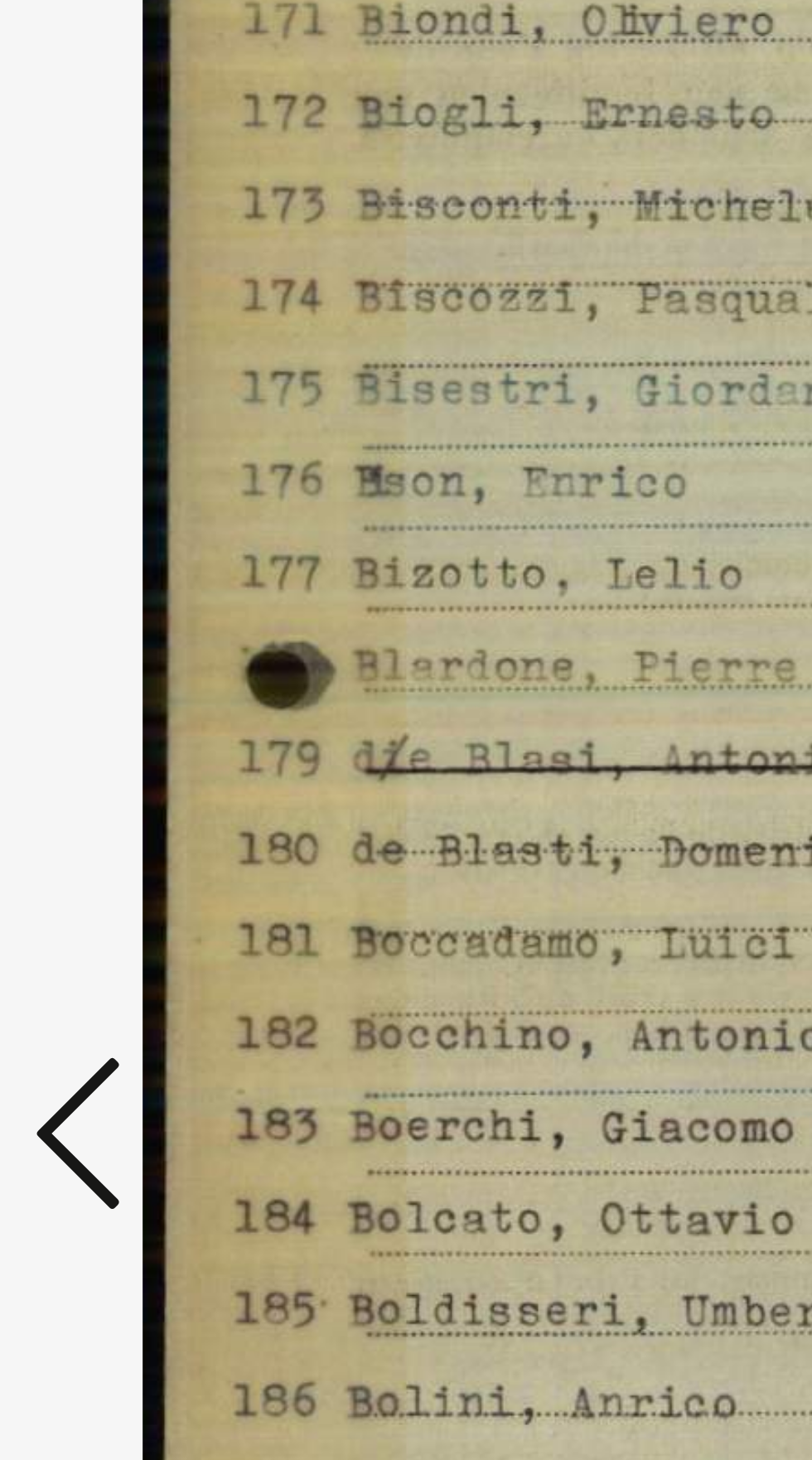
click at [121, 707] on icon at bounding box center [122, 687] width 20 height 40
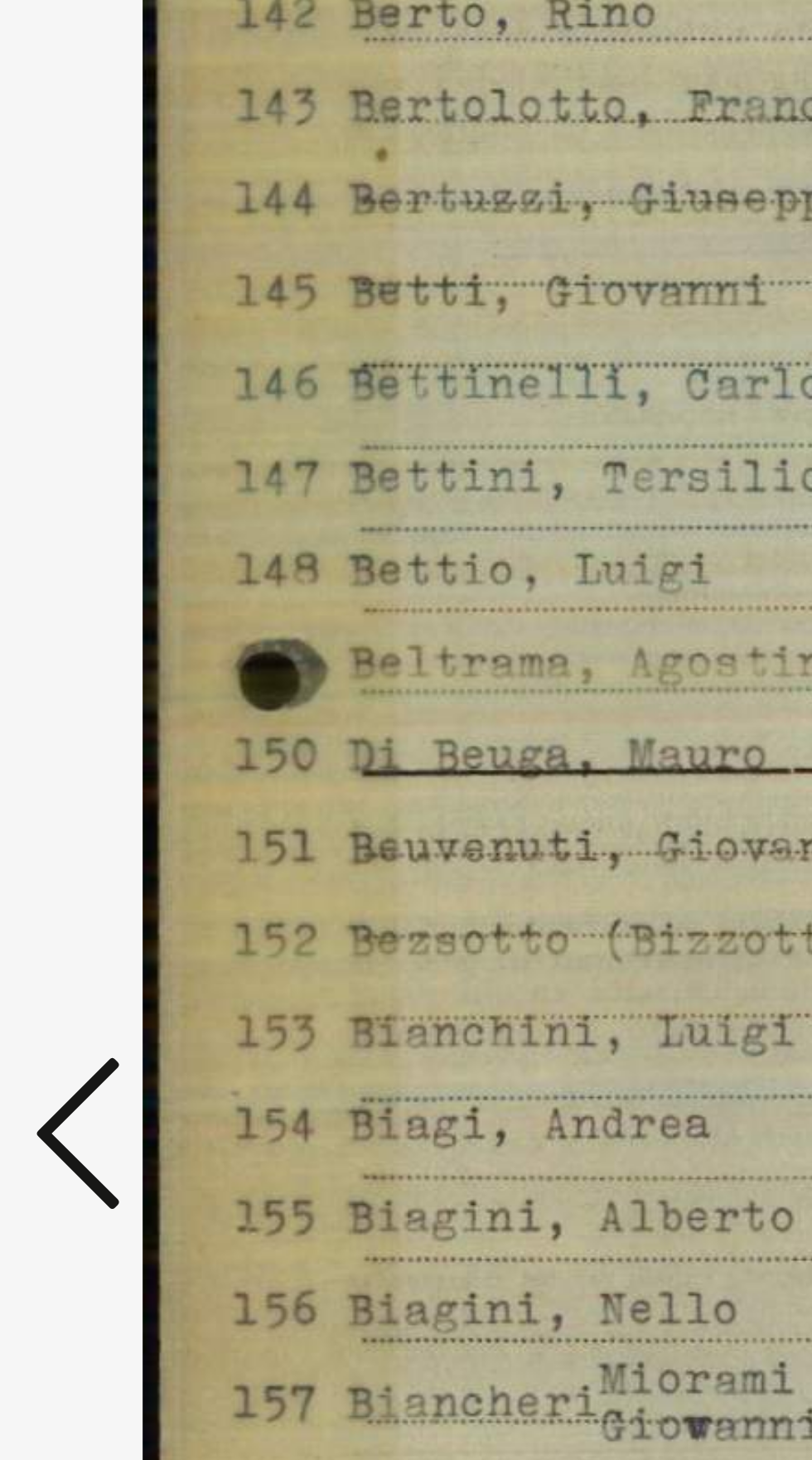
click at [127, 707] on icon at bounding box center [122, 687] width 20 height 40
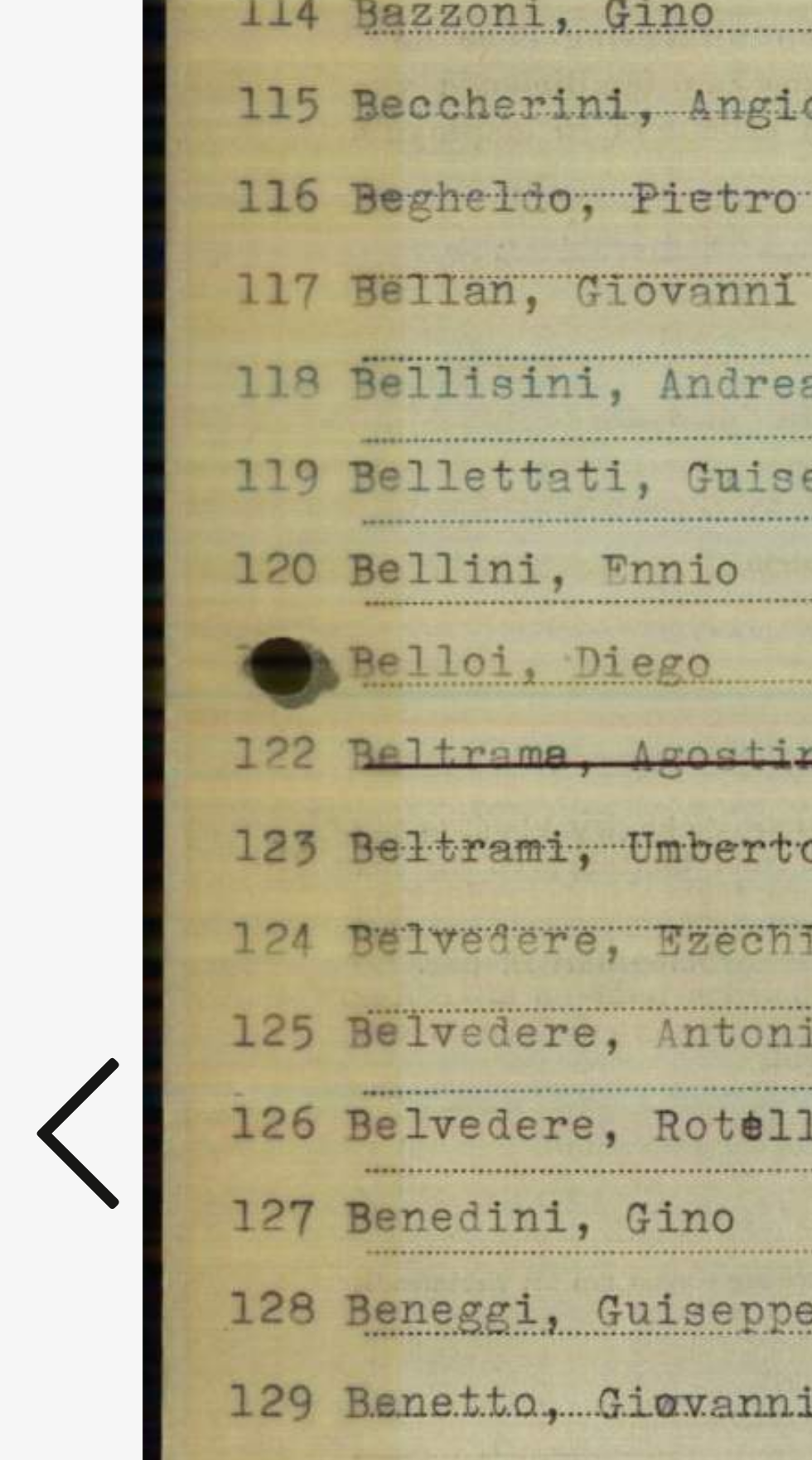
click at [125, 707] on icon at bounding box center [122, 687] width 20 height 40
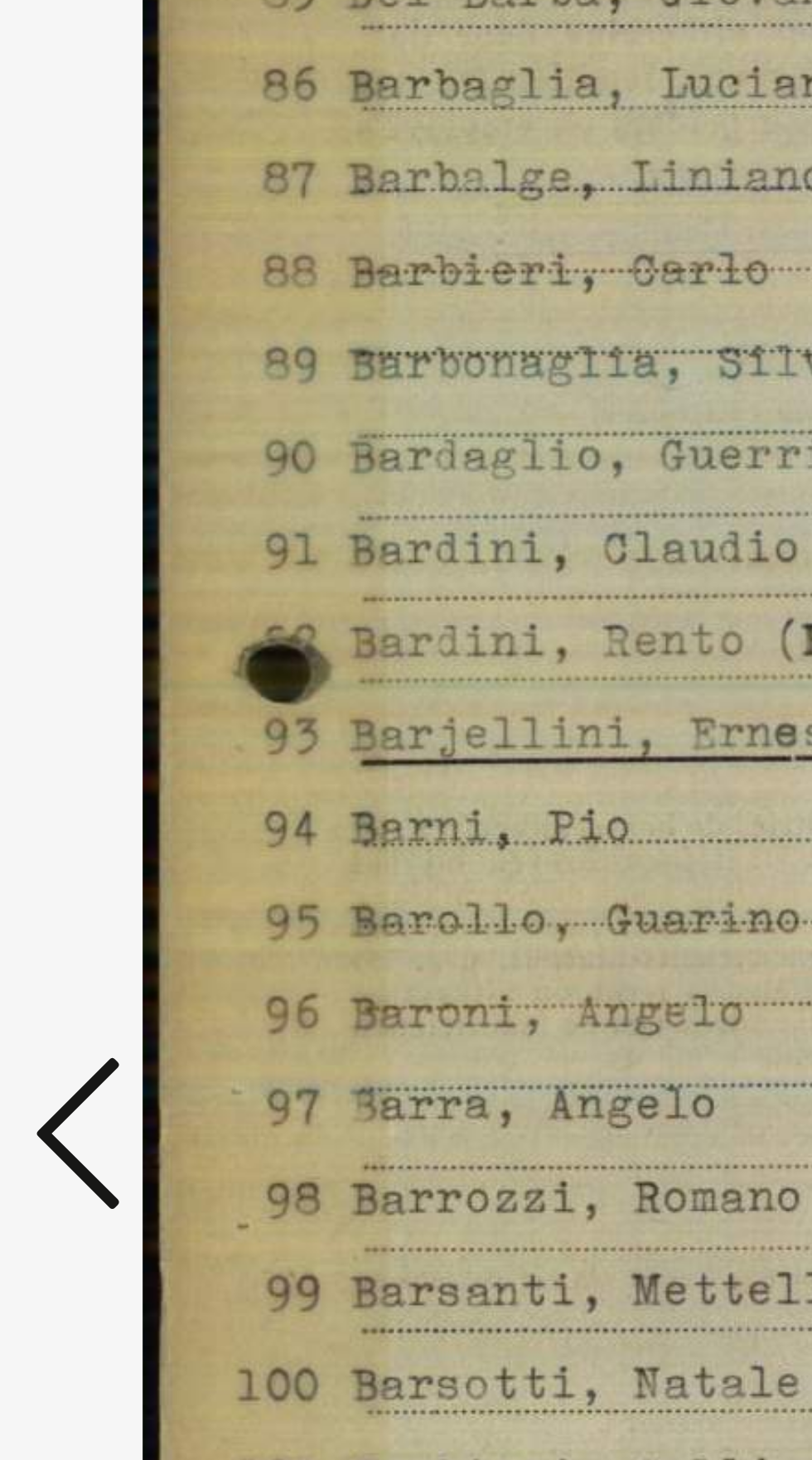
click at [123, 707] on icon at bounding box center [122, 687] width 20 height 40
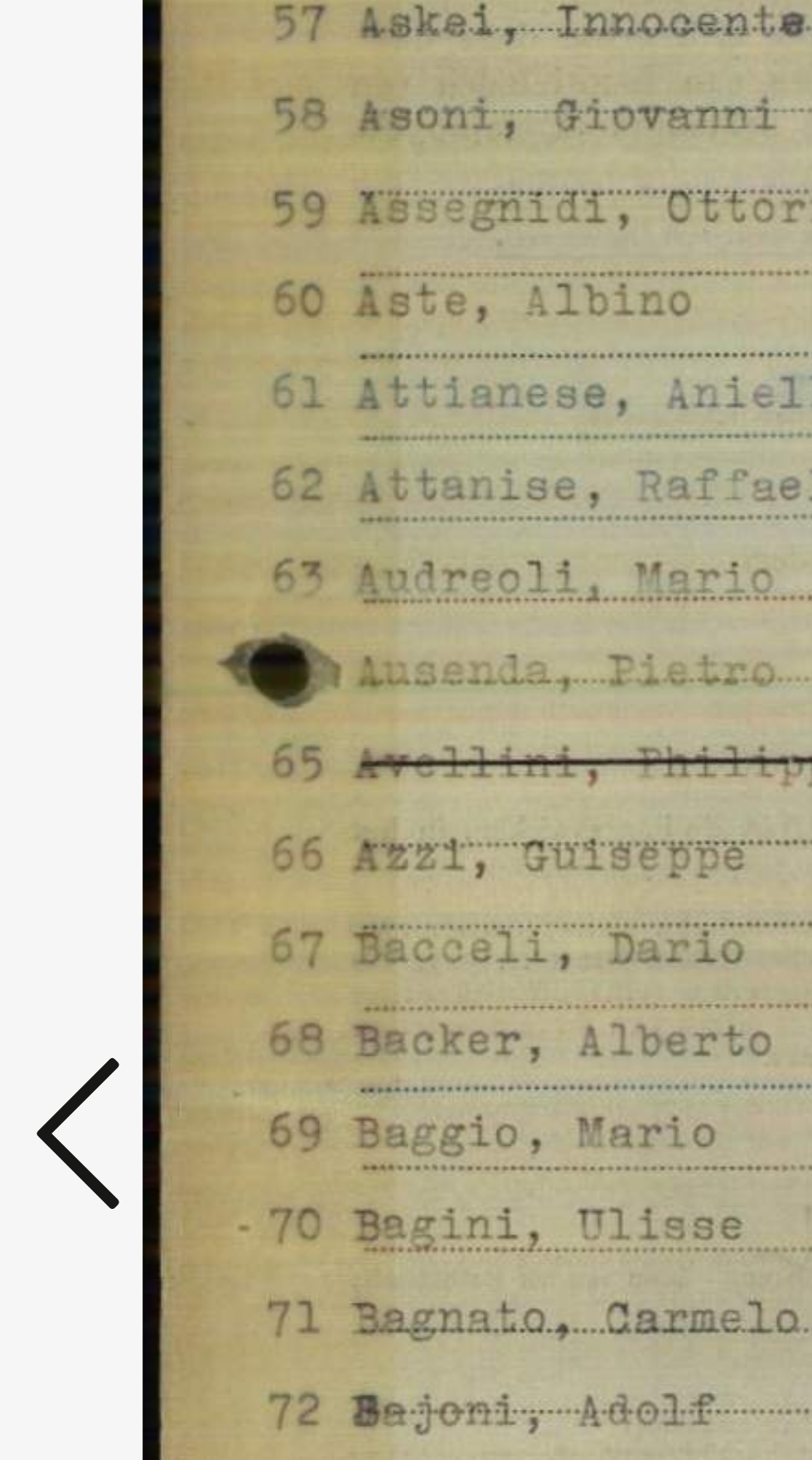
click at [121, 707] on icon at bounding box center [122, 687] width 20 height 40
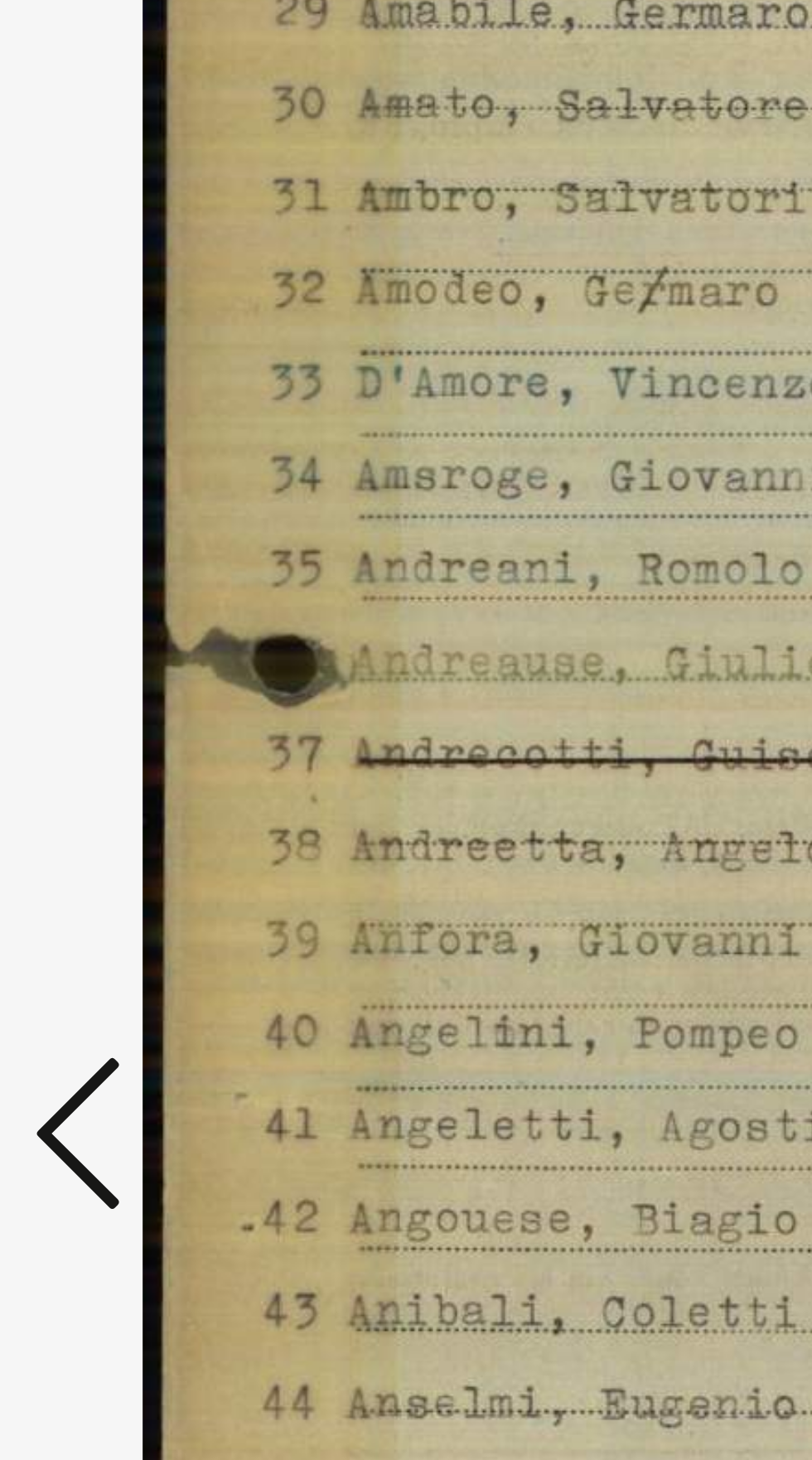
click at [129, 707] on icon at bounding box center [122, 687] width 20 height 40
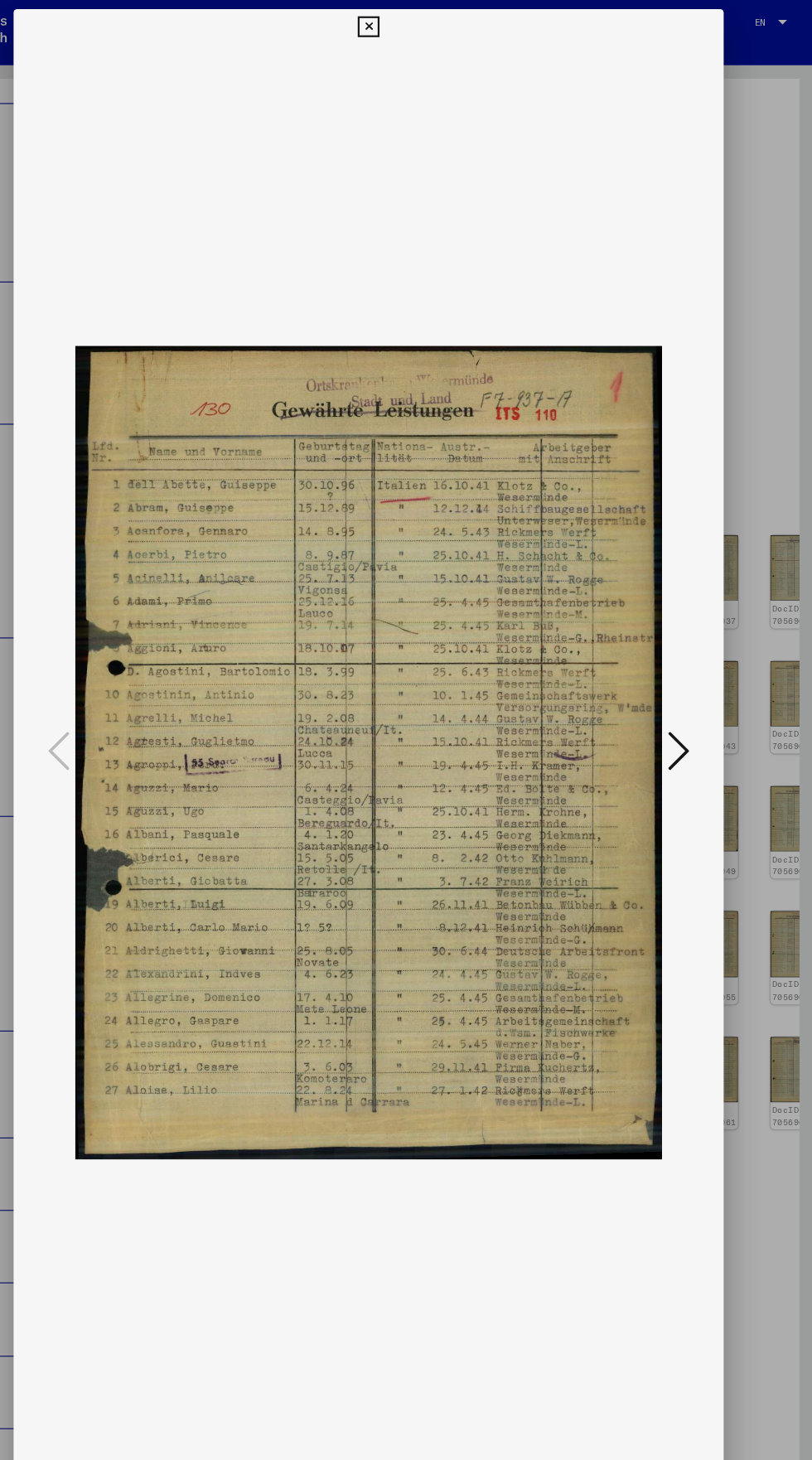
click at [406, 18] on icon at bounding box center [405, 25] width 19 height 20
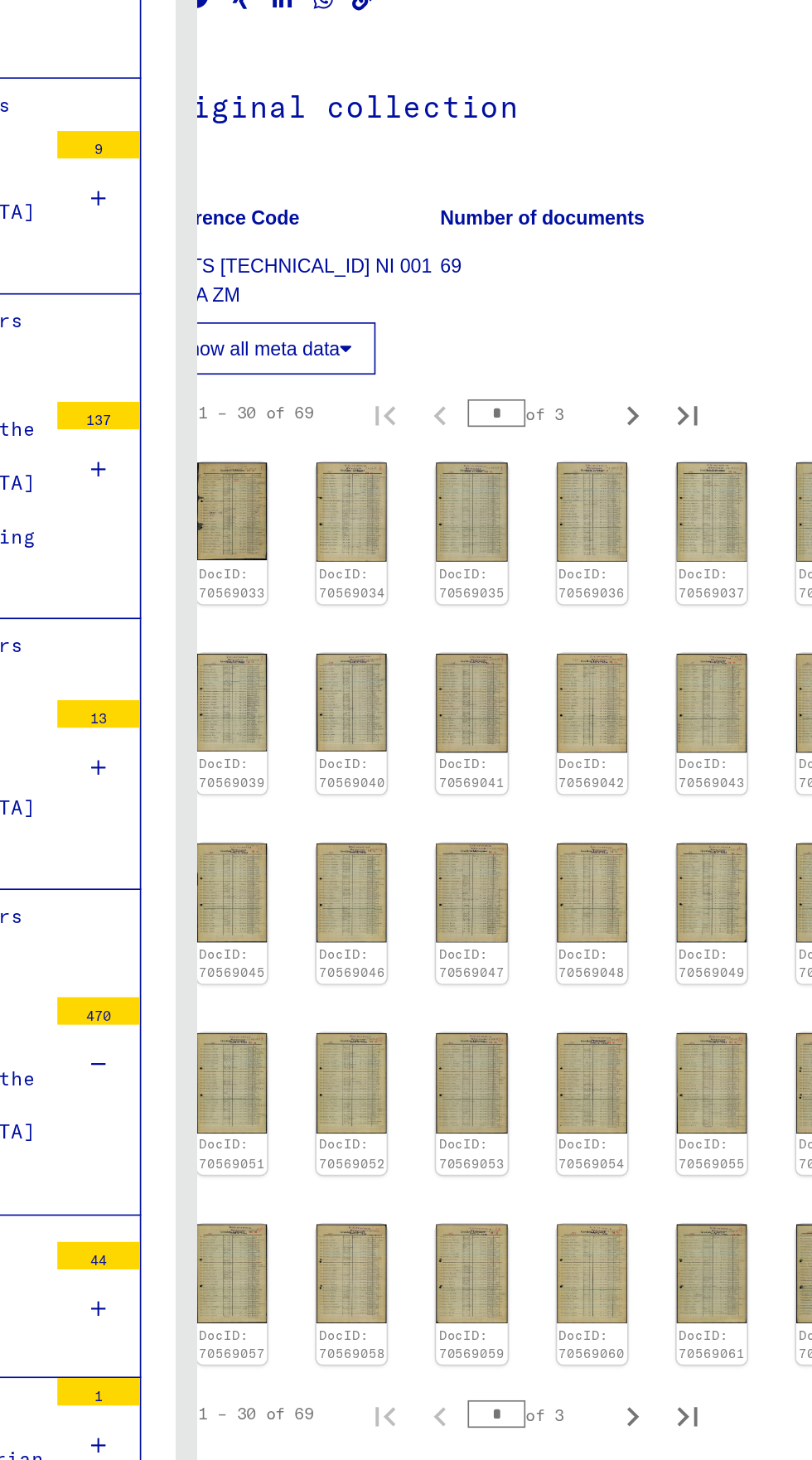
scroll to position [168, 47]
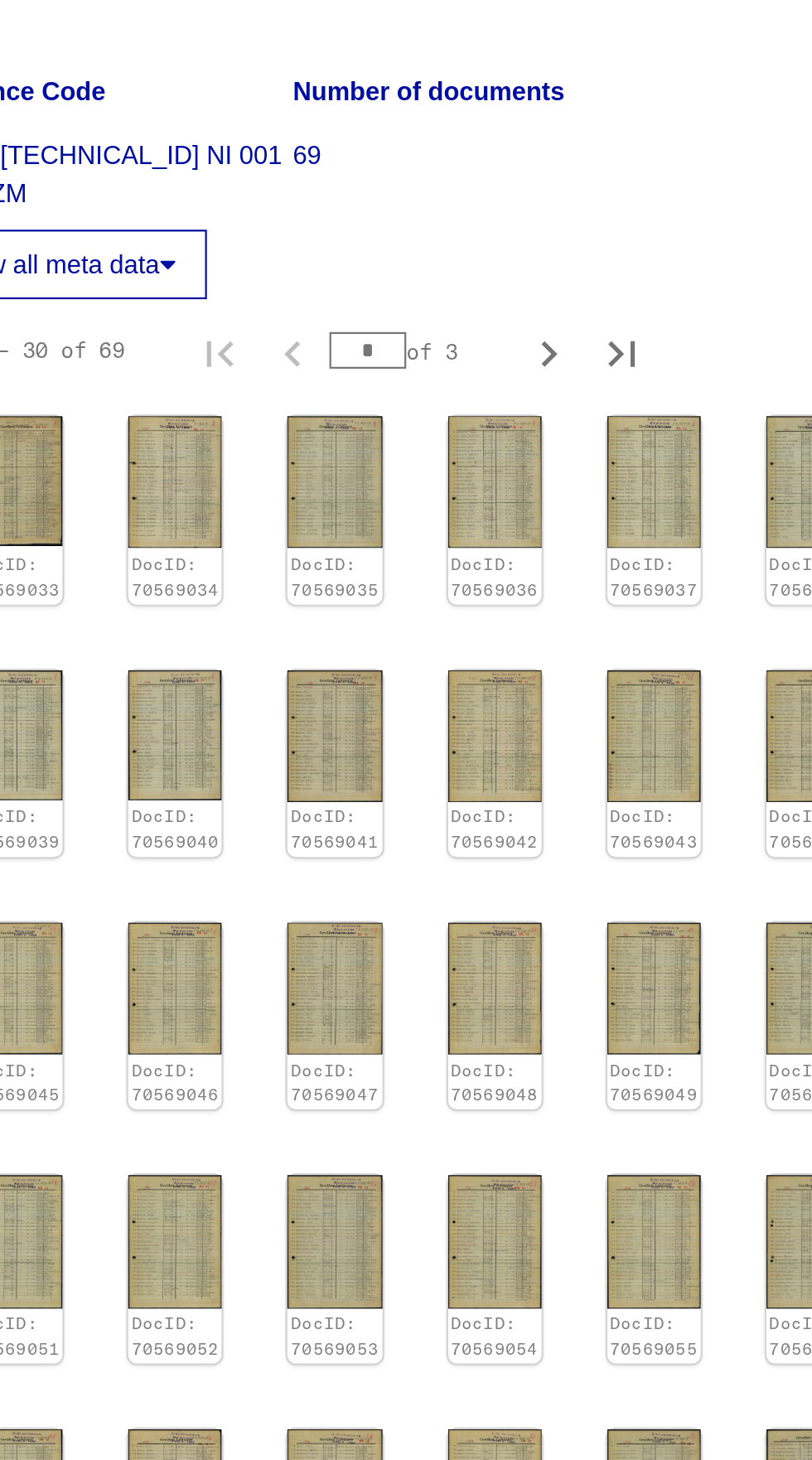
click at [707, 1053] on icon "Last page" at bounding box center [707, 1064] width 23 height 23
type input "*"
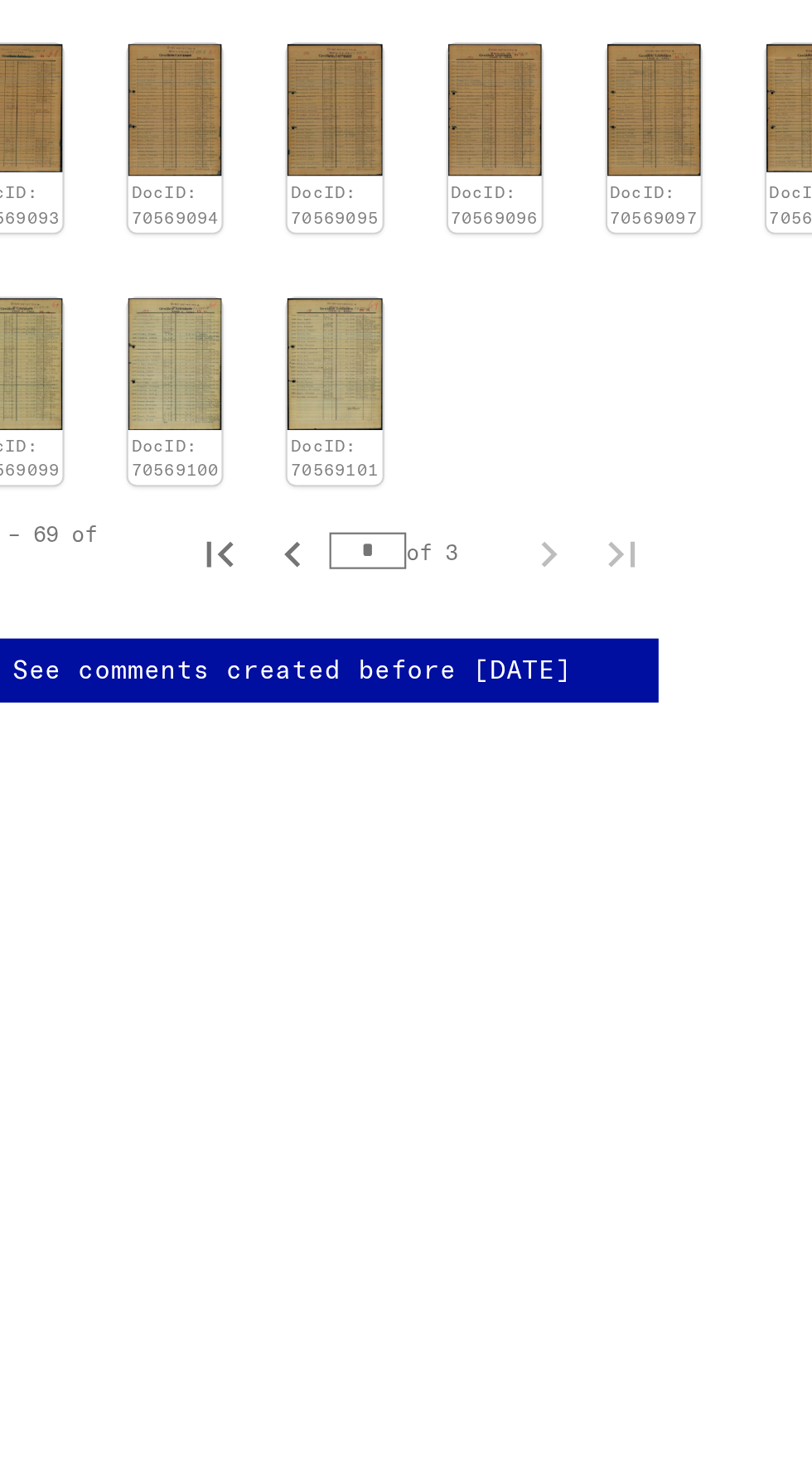
scroll to position [0, 0]
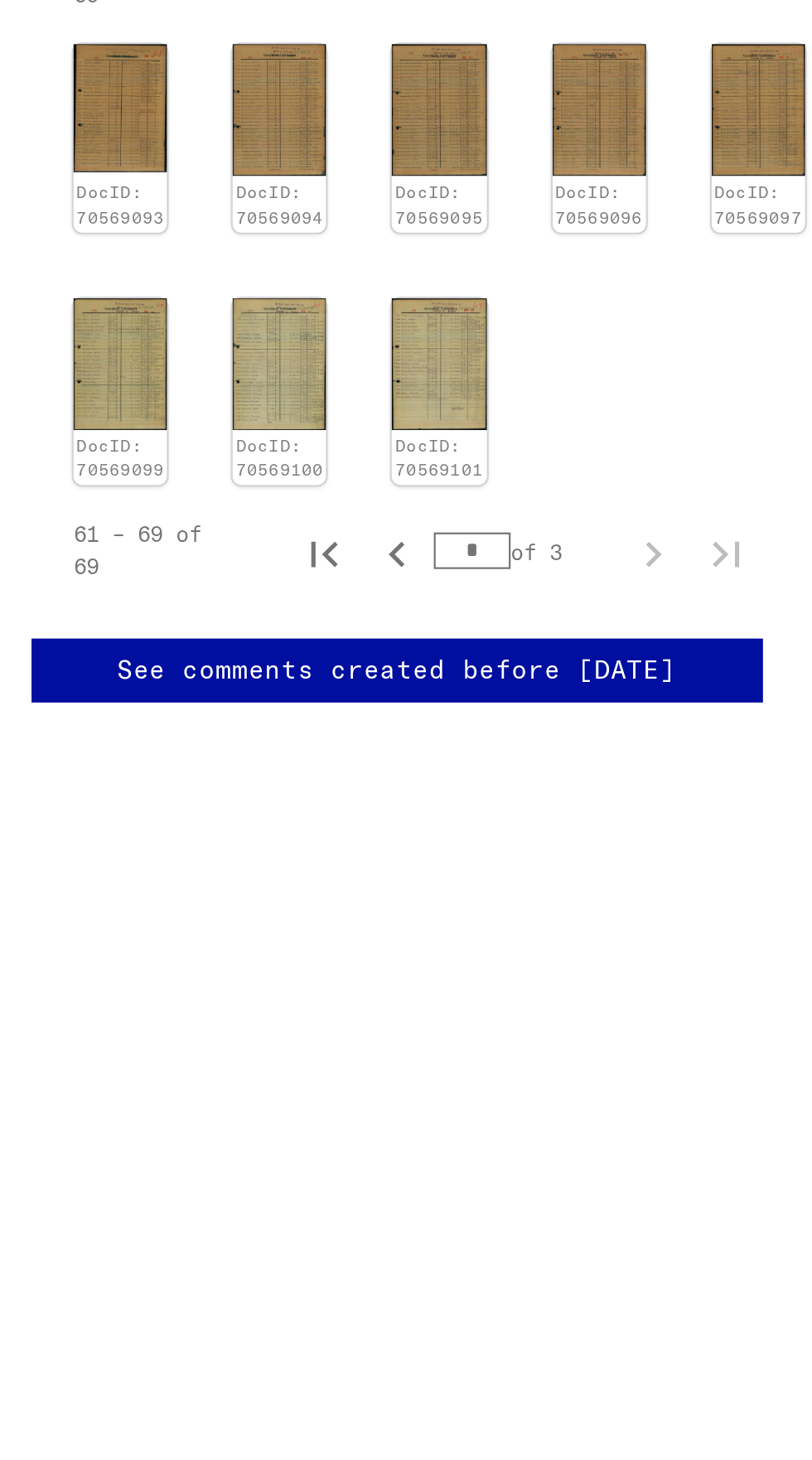
click at [625, 630] on img at bounding box center [625, 635] width 42 height 61
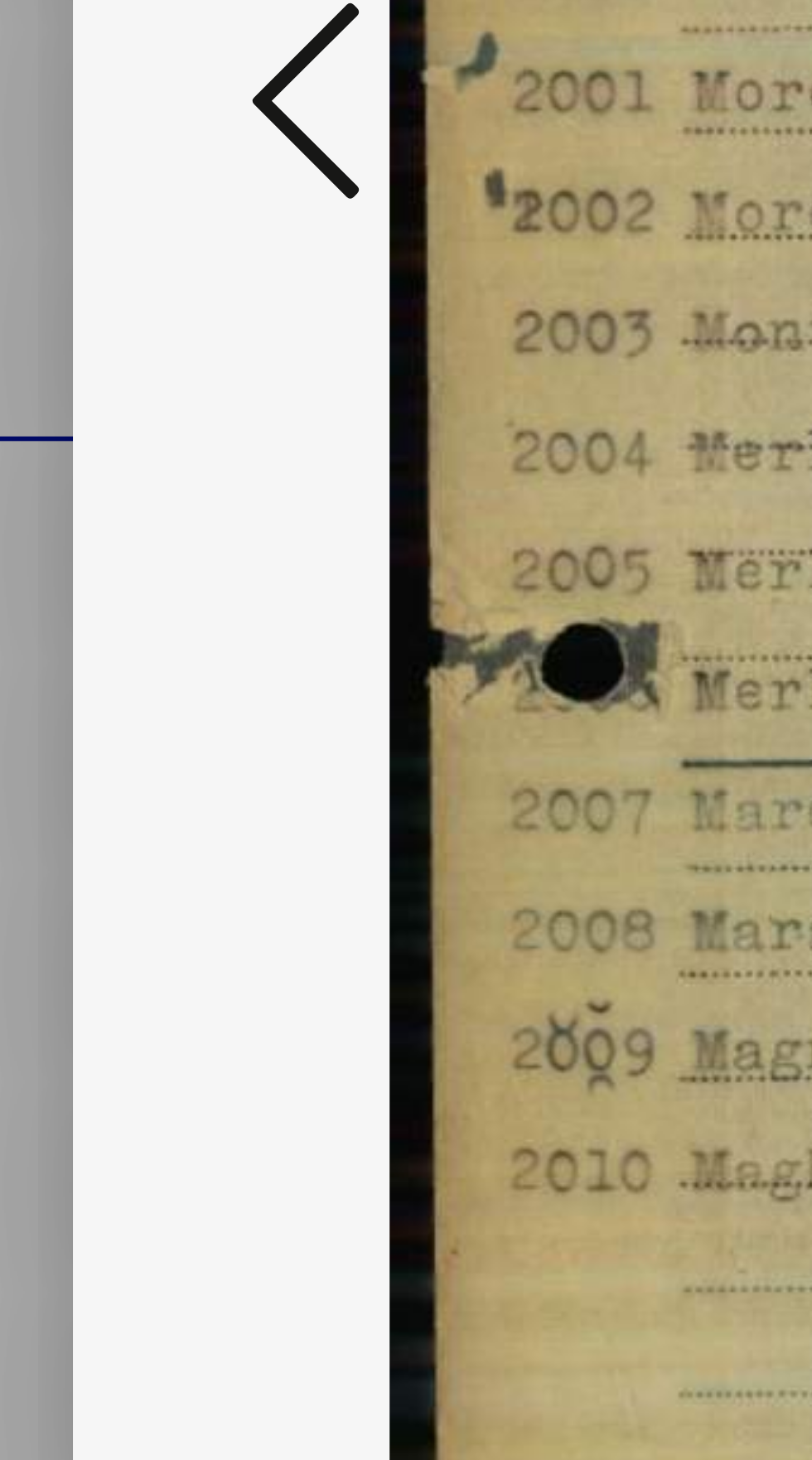
click at [129, 746] on div at bounding box center [405, 688] width 649 height 1294
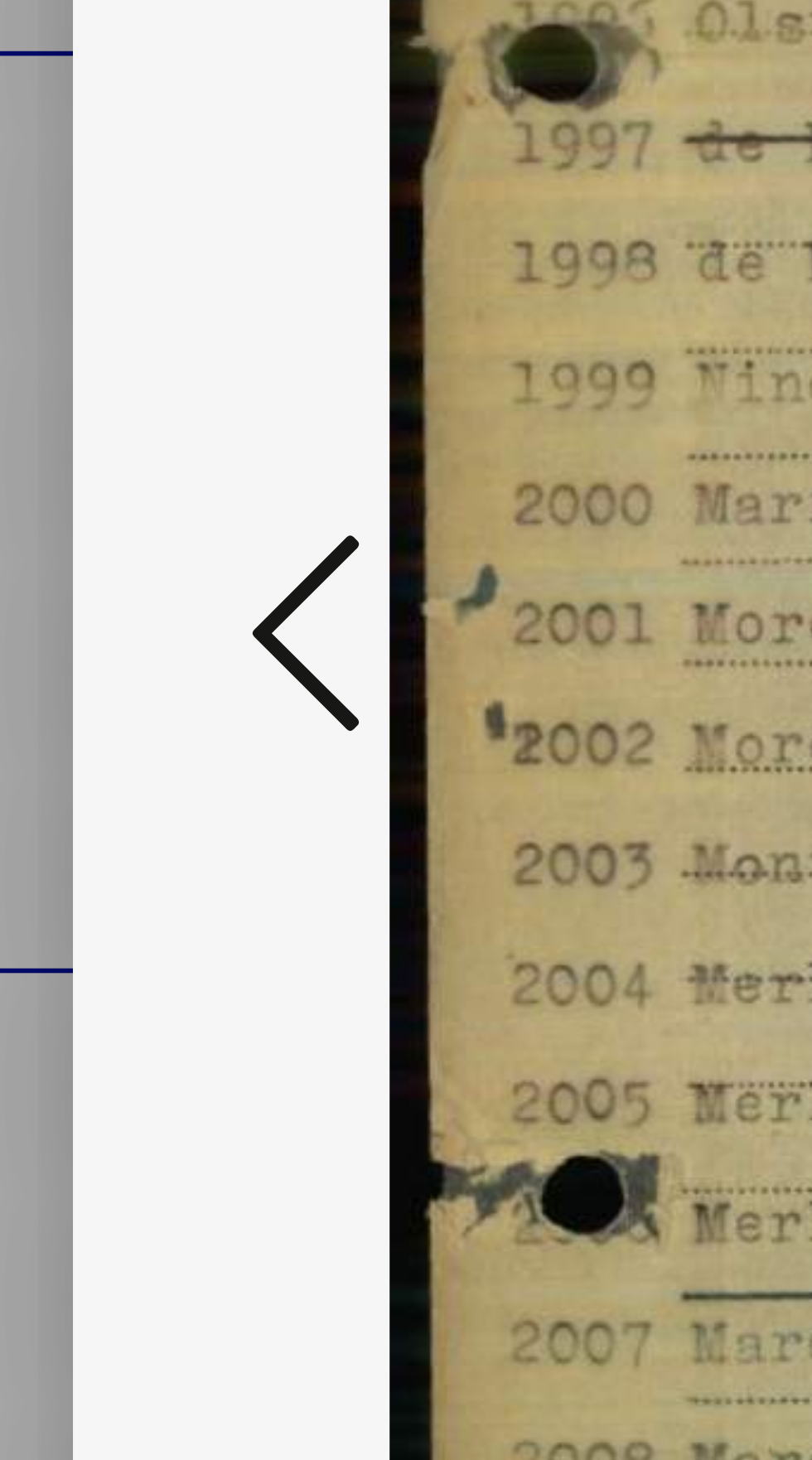
click at [126, 682] on icon at bounding box center [122, 687] width 20 height 40
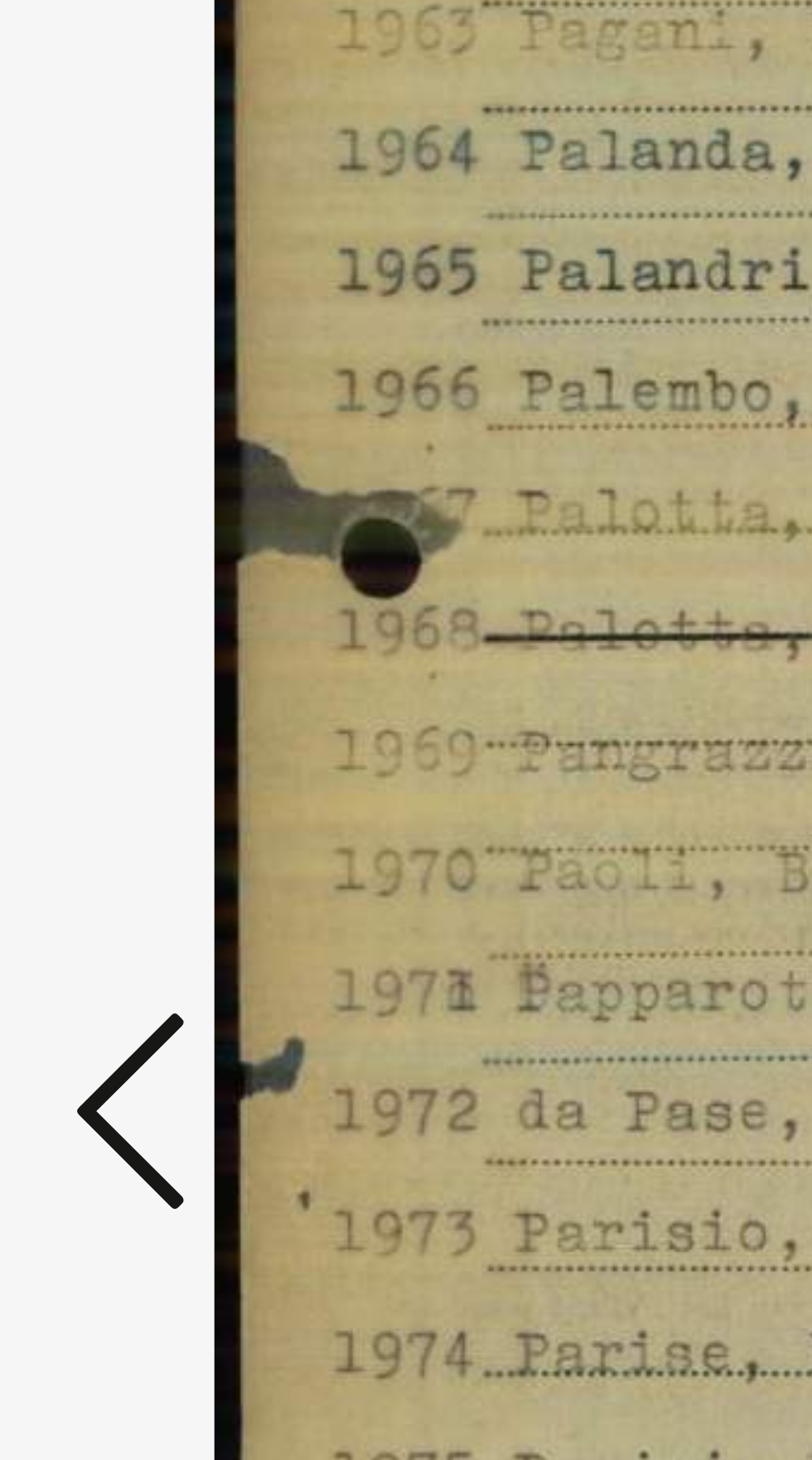
click at [124, 684] on icon at bounding box center [122, 687] width 20 height 40
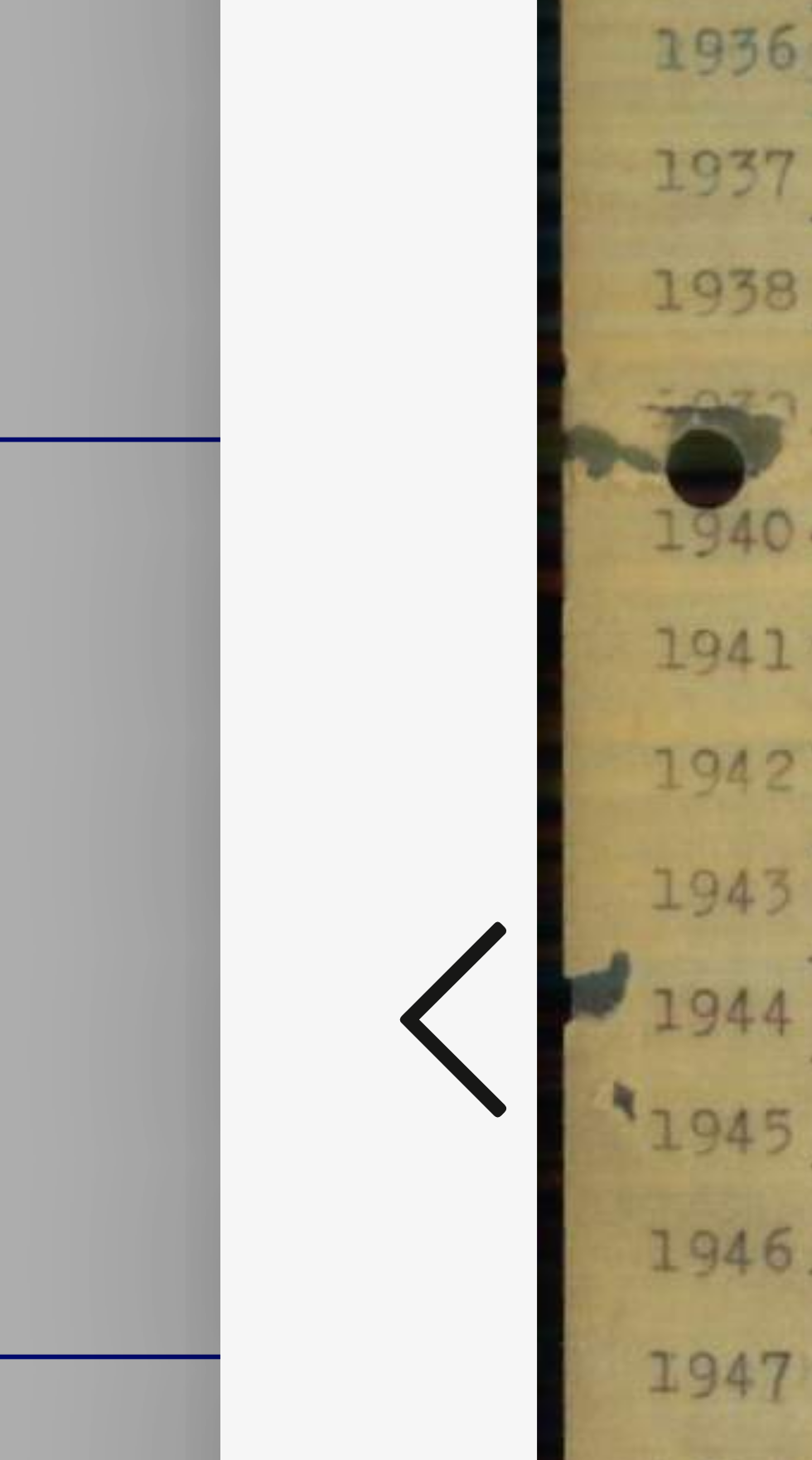
click at [126, 707] on icon at bounding box center [122, 687] width 20 height 40
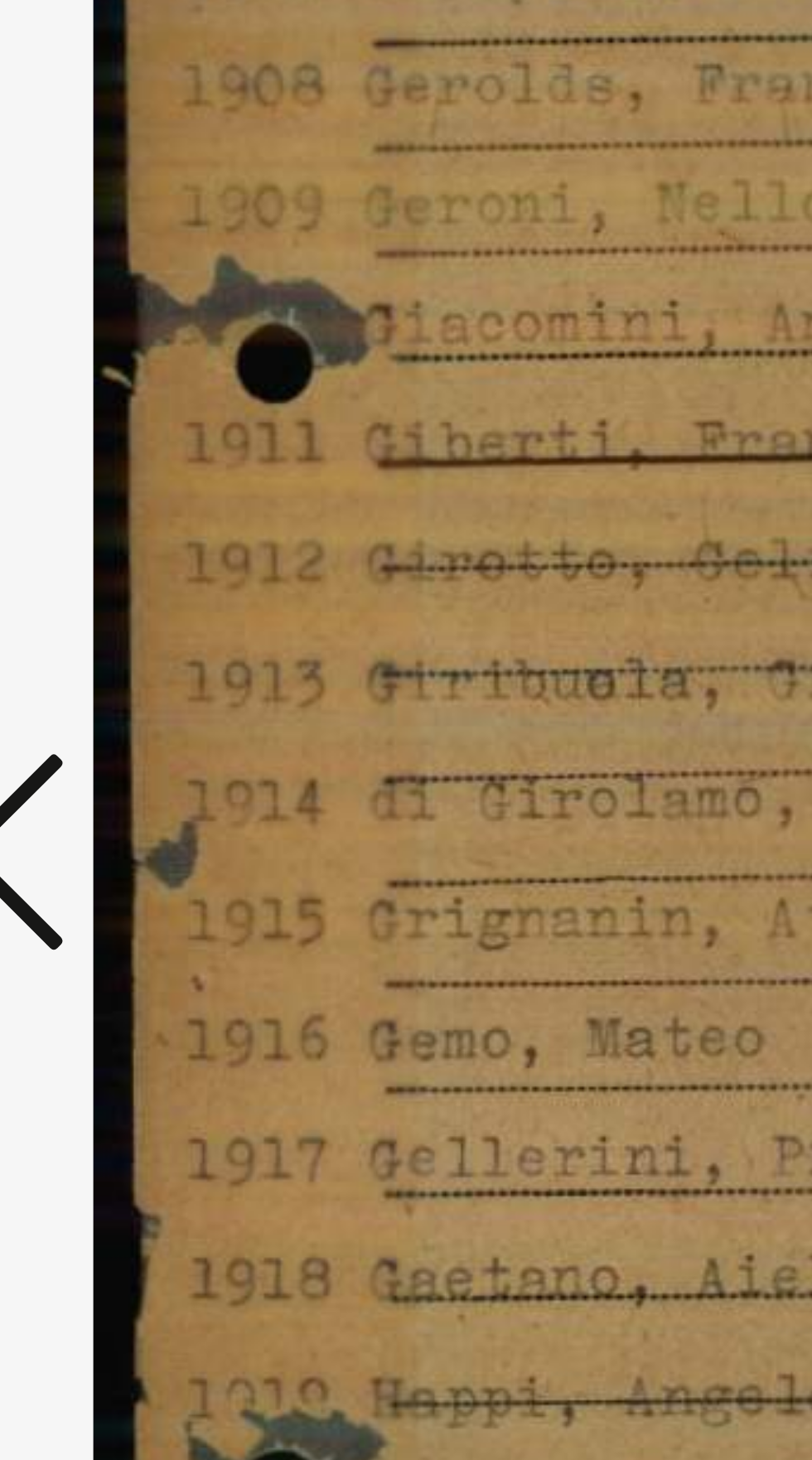
click at [124, 707] on icon at bounding box center [122, 687] width 20 height 40
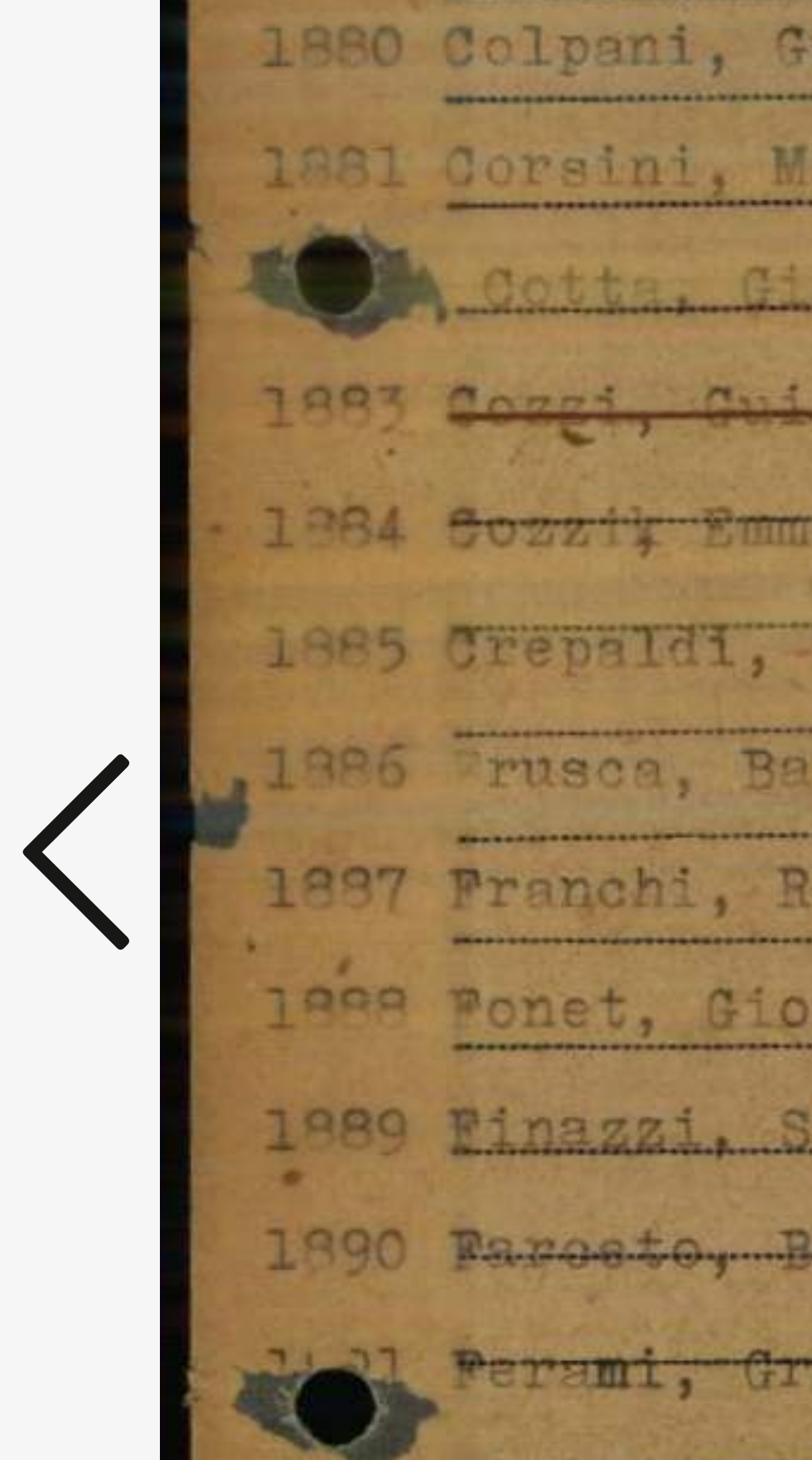
click at [122, 707] on icon at bounding box center [122, 687] width 20 height 40
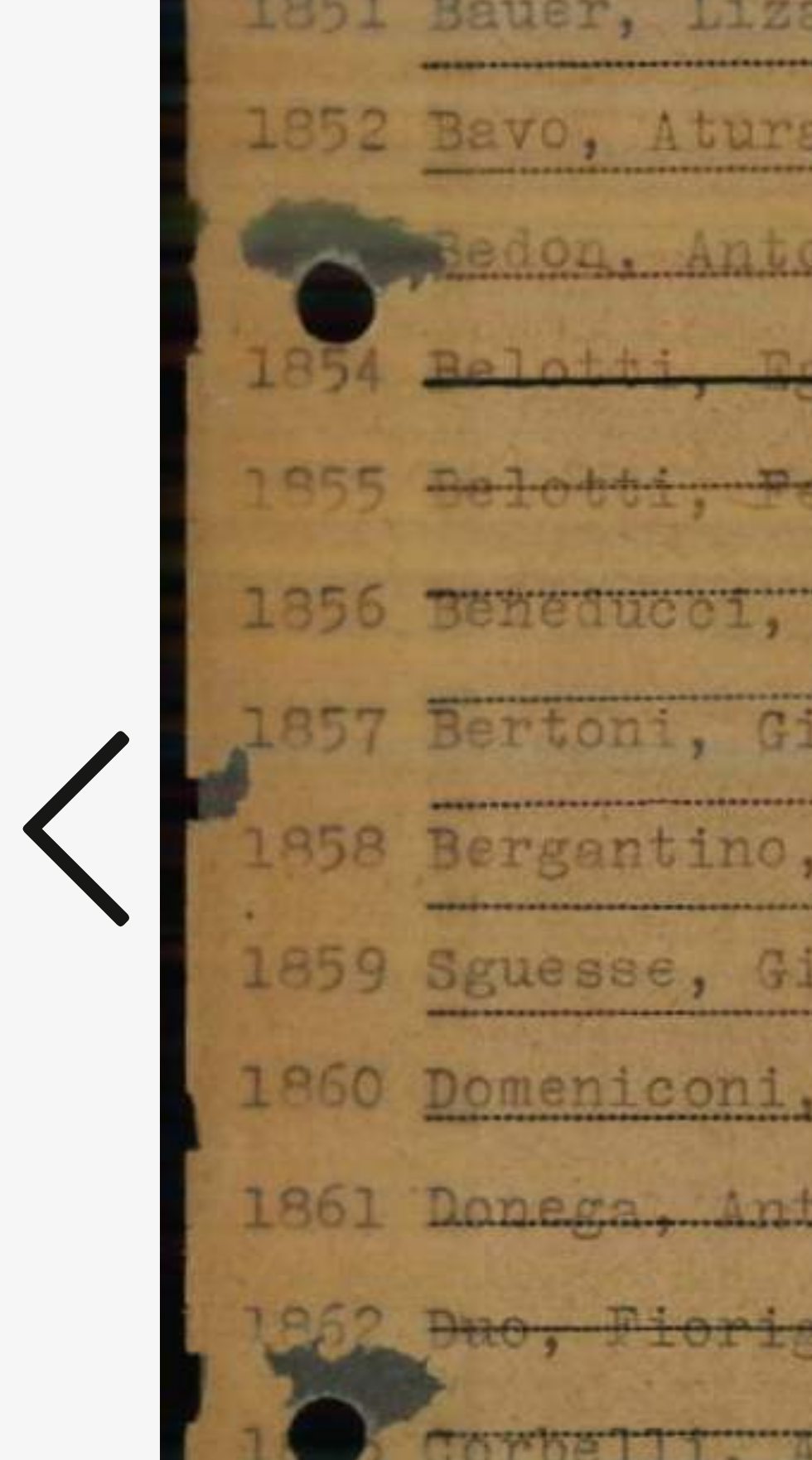
click at [119, 742] on div at bounding box center [405, 688] width 649 height 1294
click at [116, 685] on icon at bounding box center [122, 687] width 20 height 40
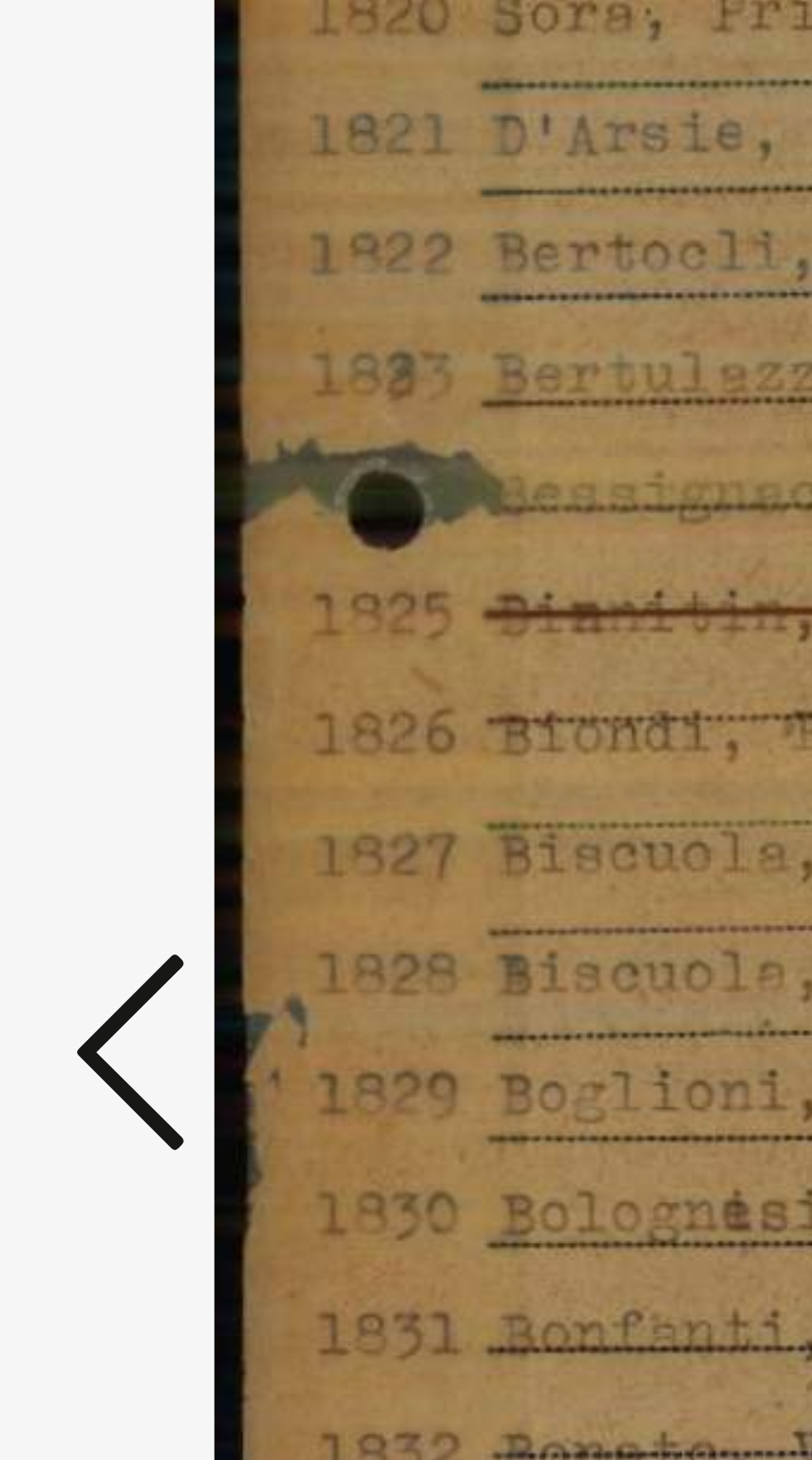
click at [112, 682] on icon at bounding box center [122, 687] width 20 height 40
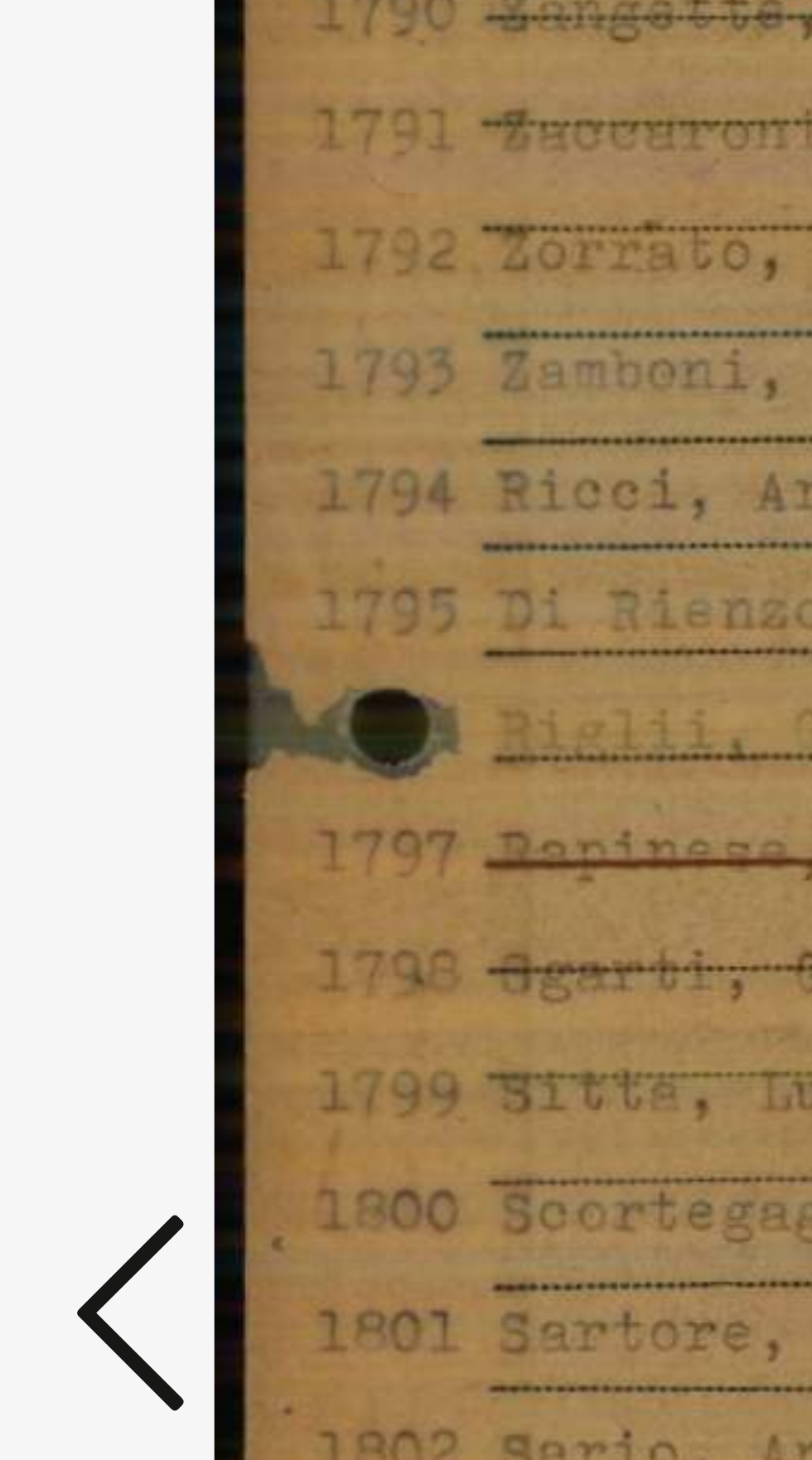
click at [120, 677] on icon at bounding box center [122, 687] width 20 height 40
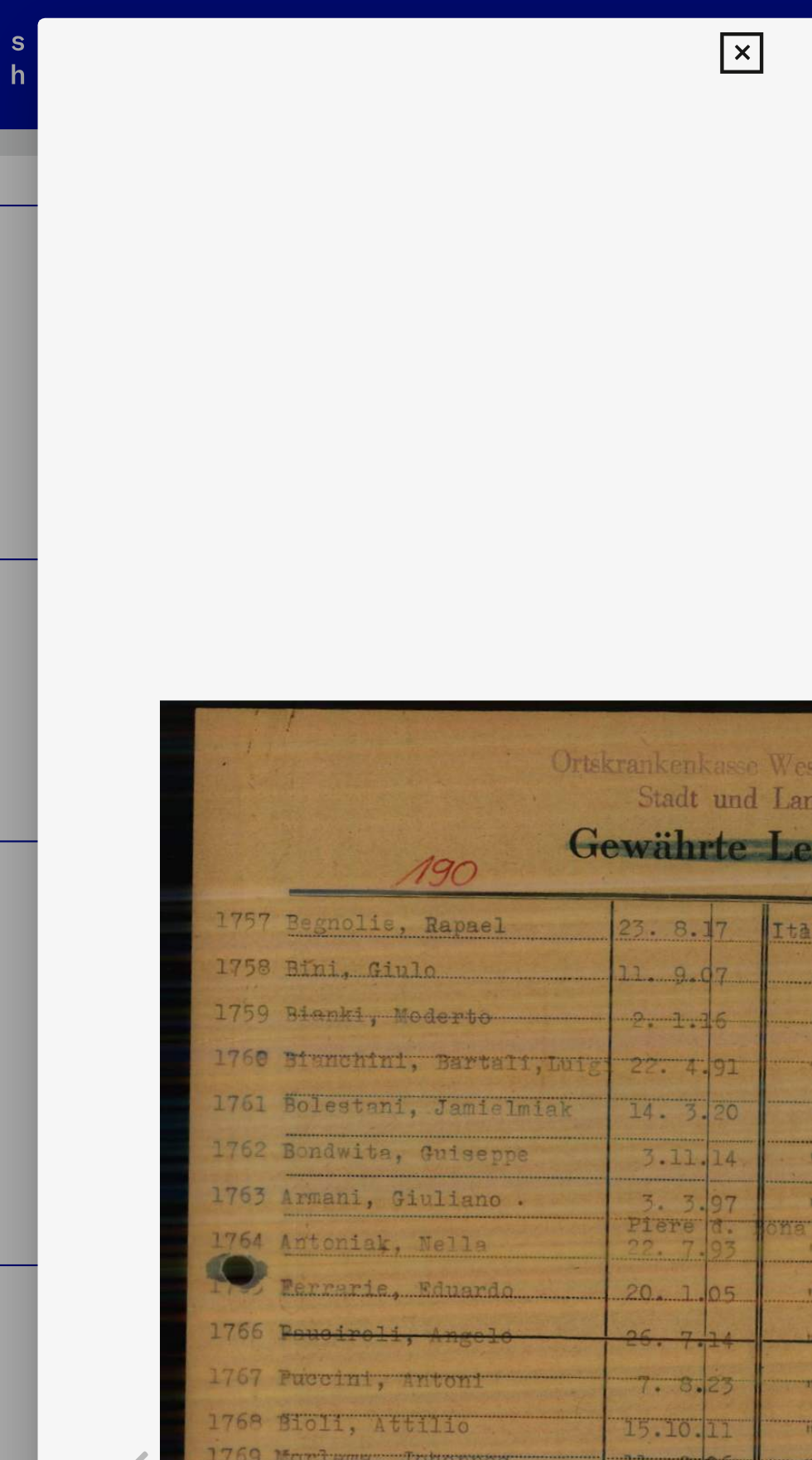
click at [404, 33] on icon at bounding box center [405, 25] width 19 height 20
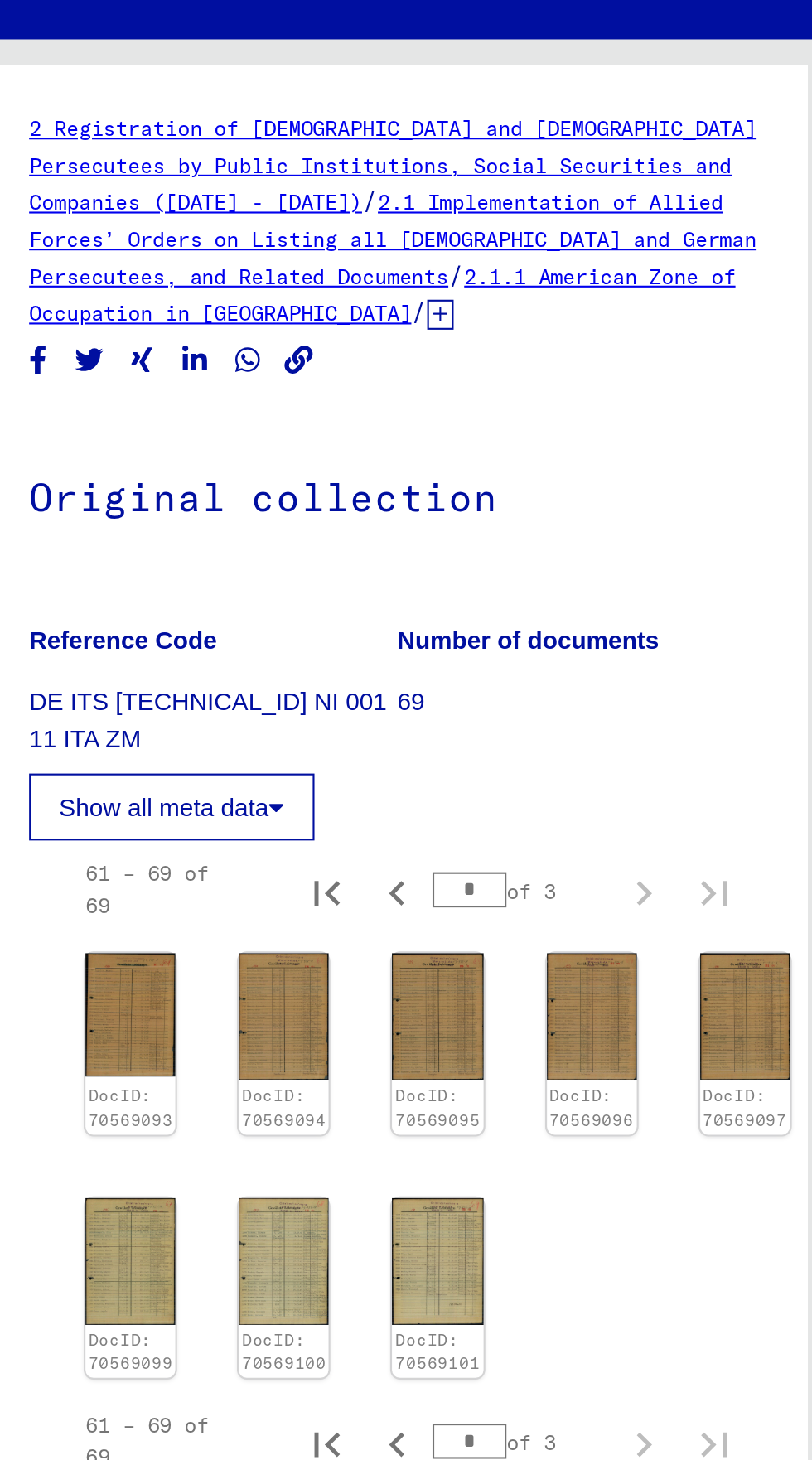
scroll to position [0, 1]
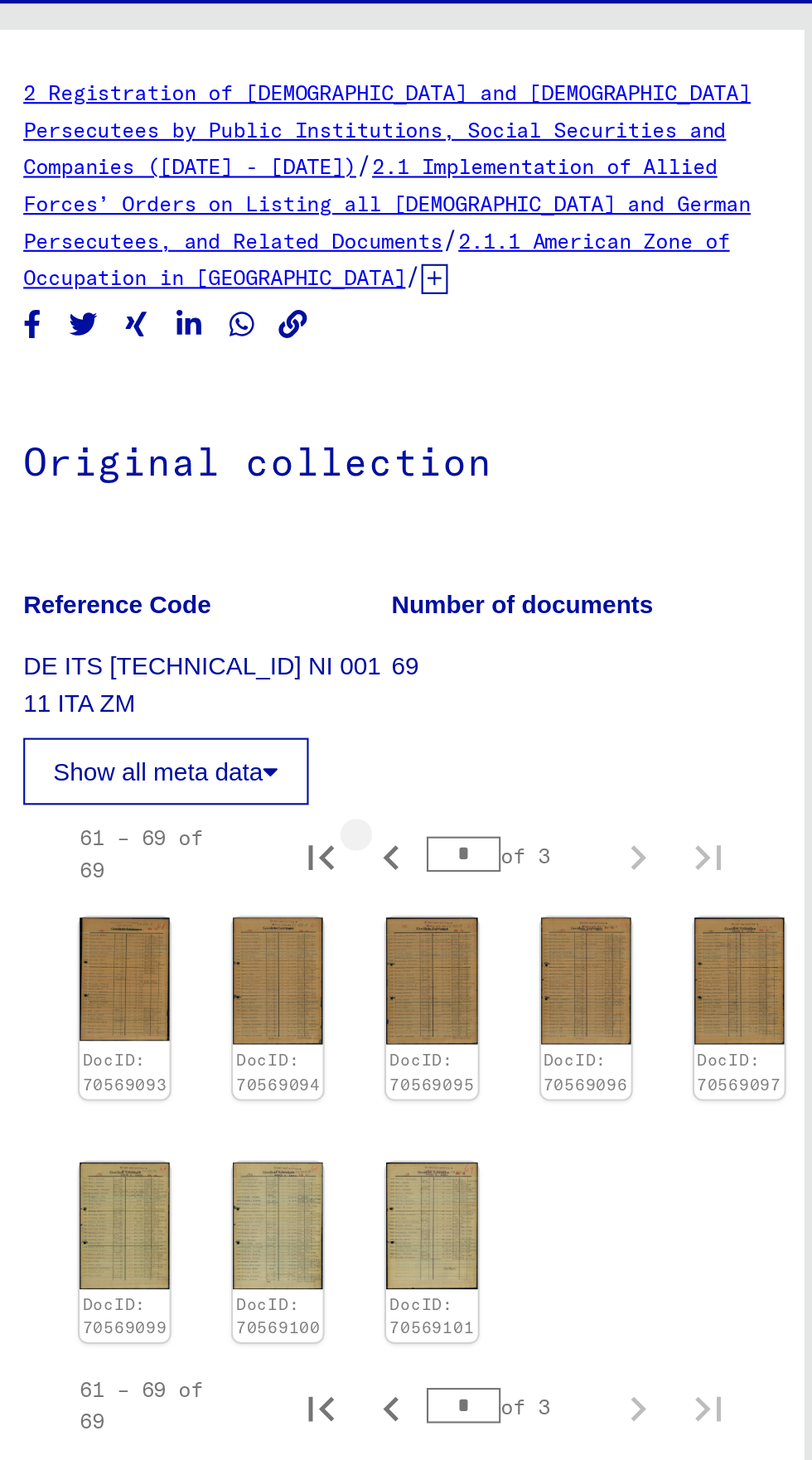
click at [604, 461] on icon "Previous page" at bounding box center [604, 462] width 8 height 12
type input "*"
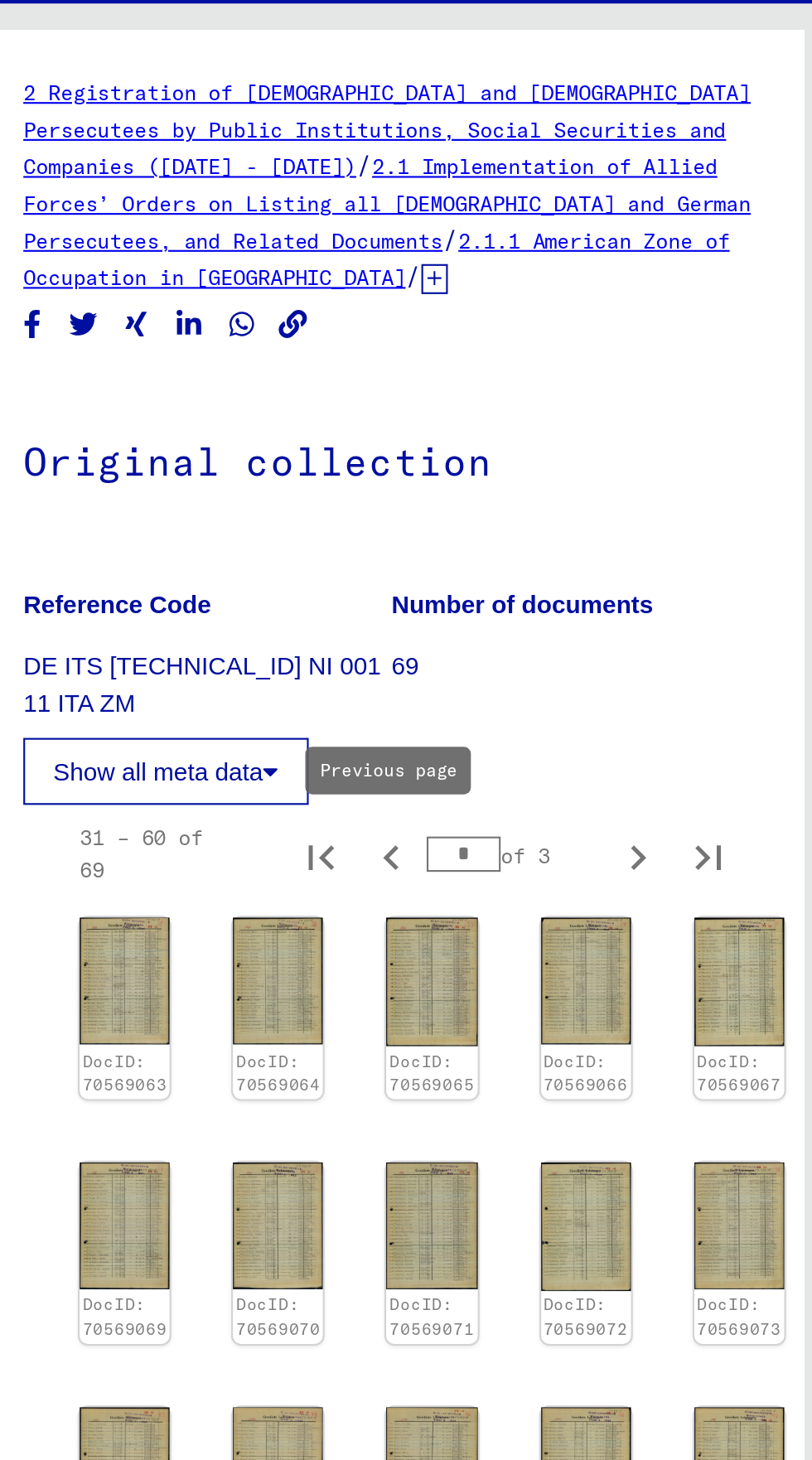
scroll to position [315, 47]
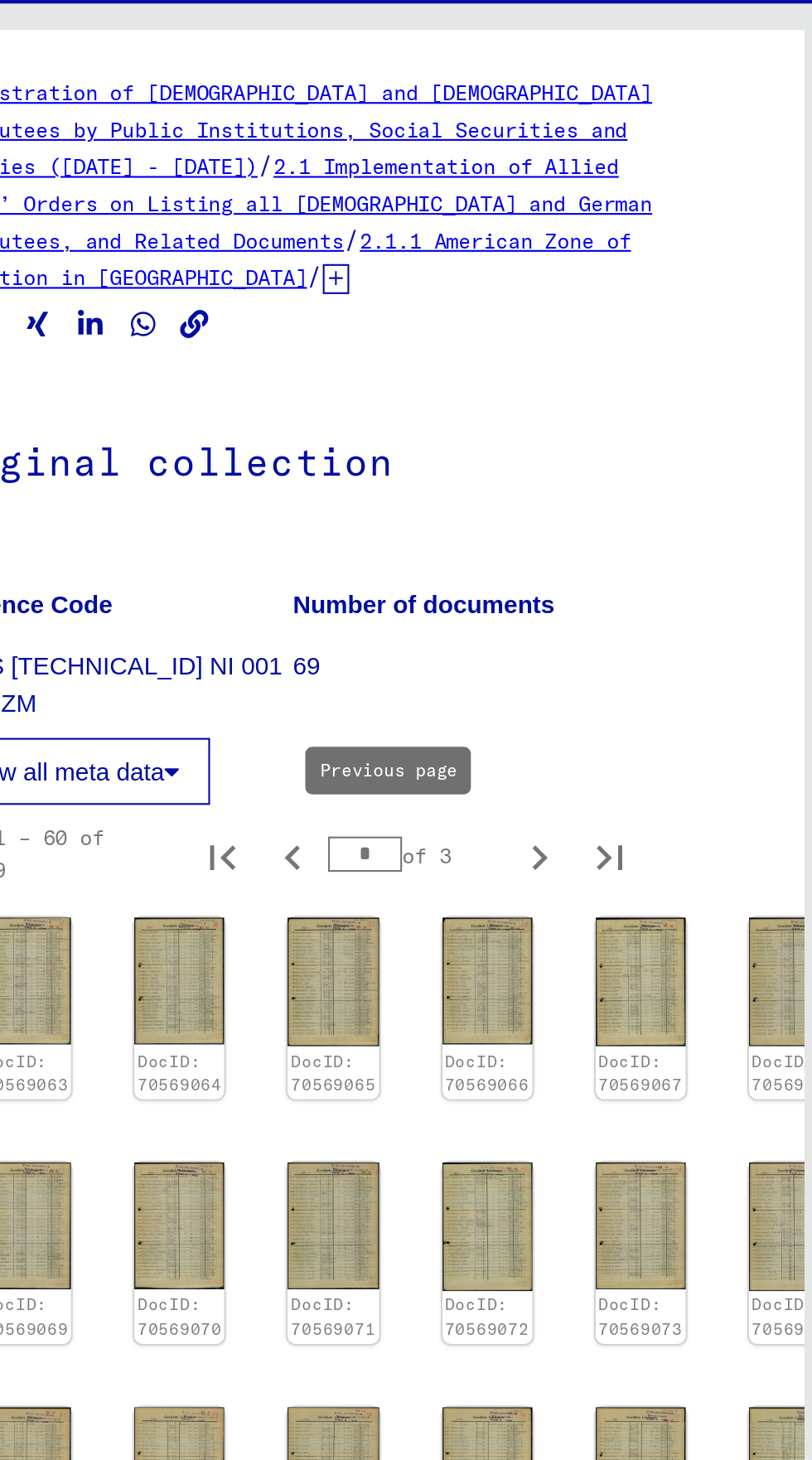
click at [773, 950] on img at bounding box center [794, 980] width 42 height 59
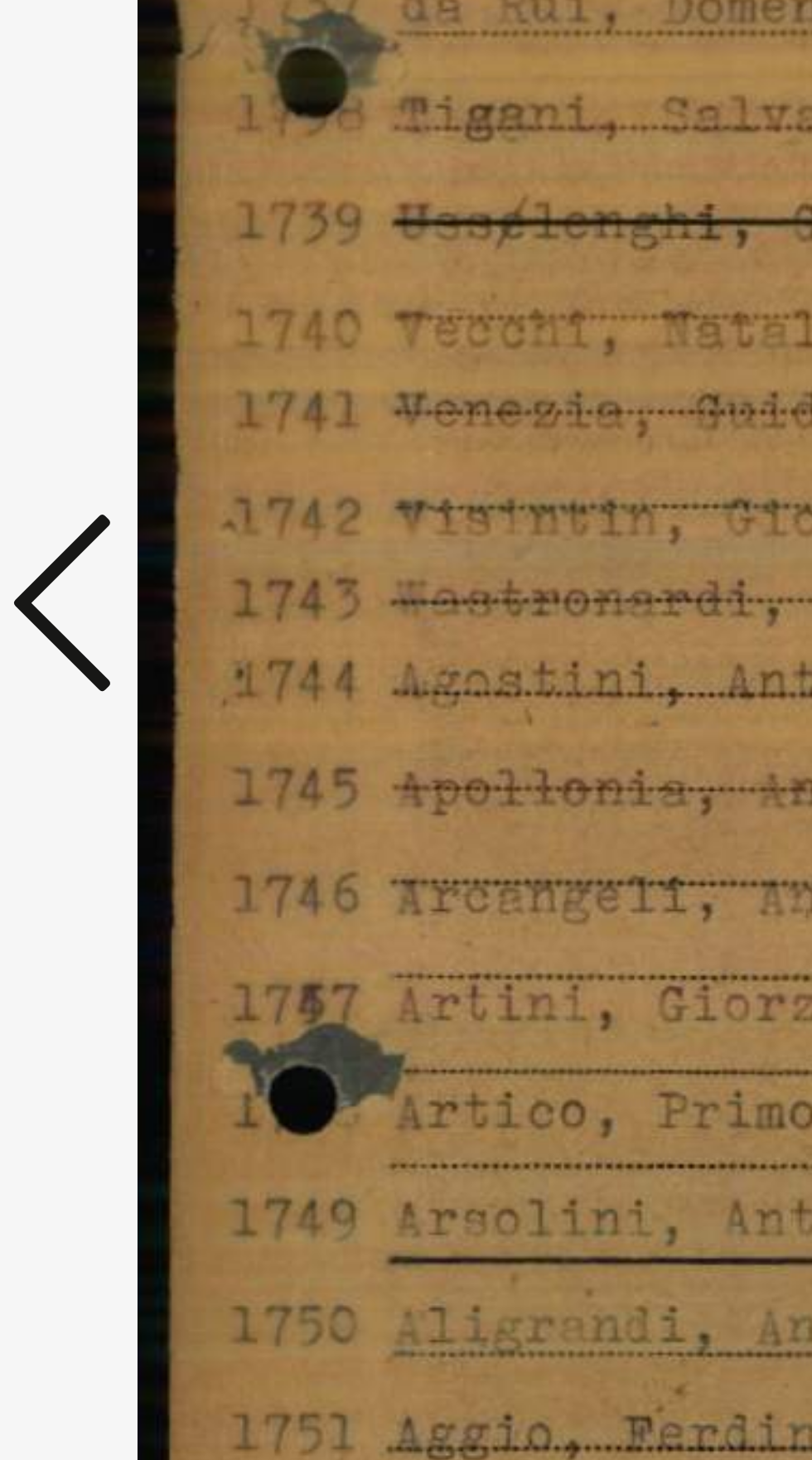
click at [122, 707] on icon at bounding box center [122, 687] width 20 height 40
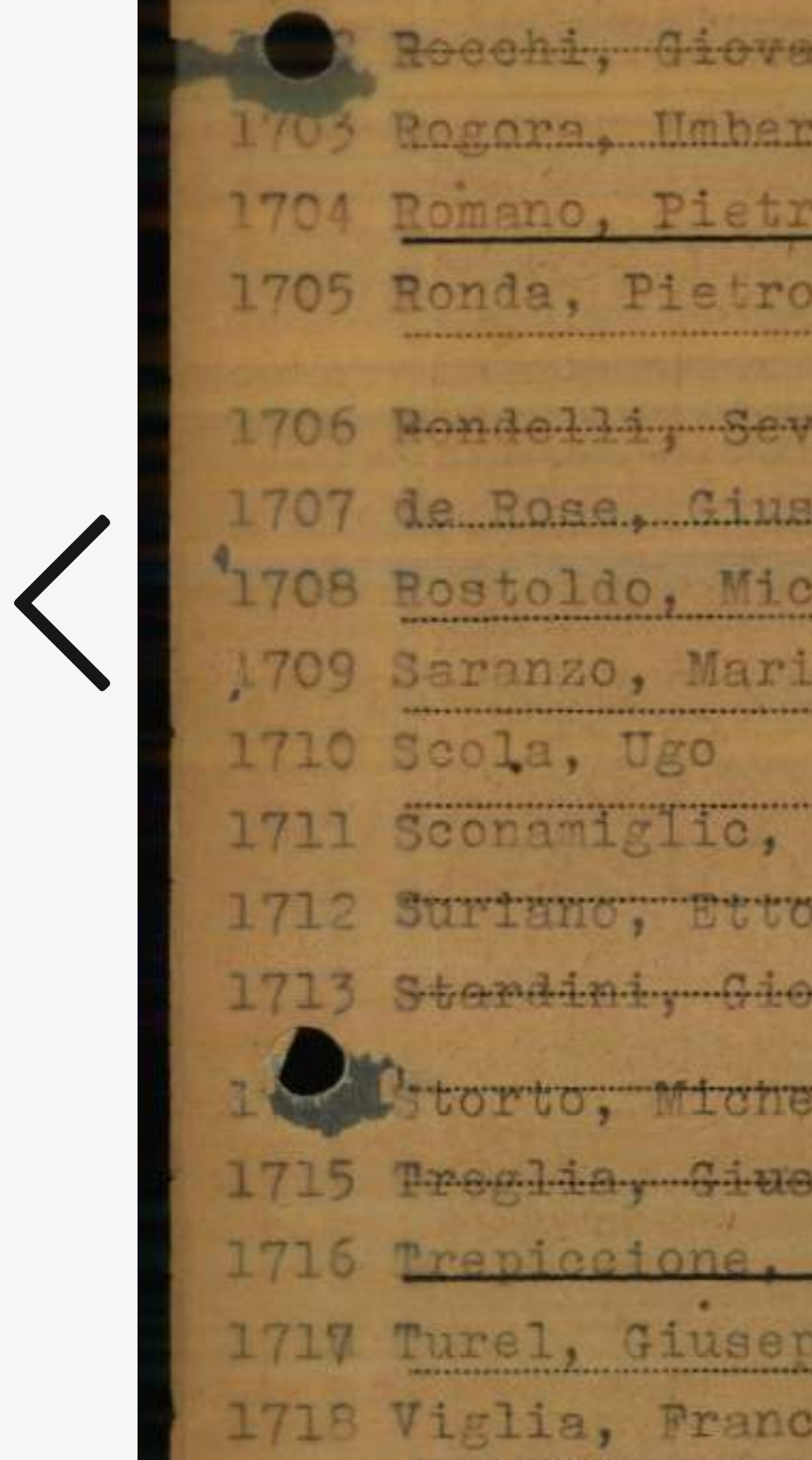
click at [118, 707] on icon at bounding box center [122, 687] width 20 height 40
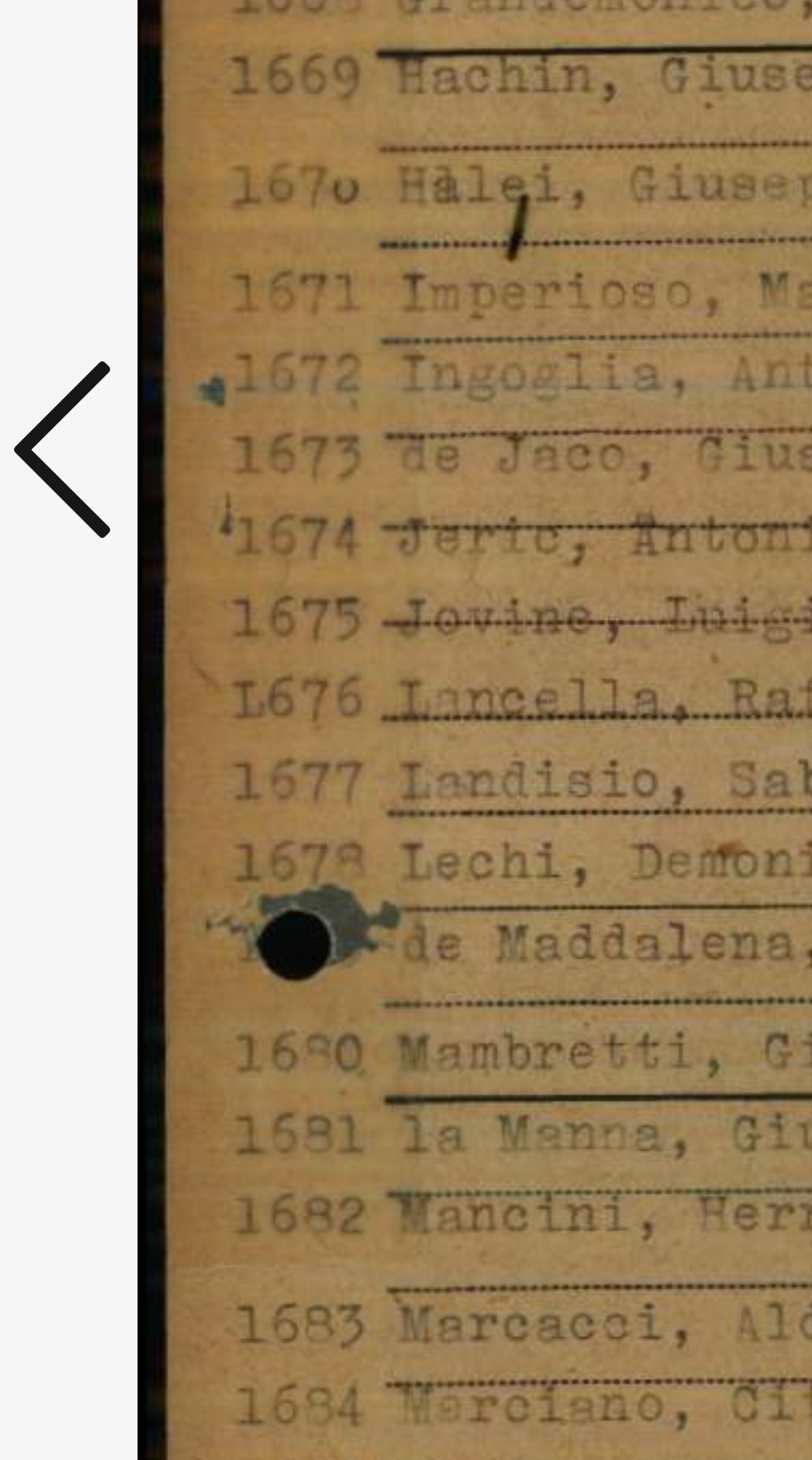
click at [119, 707] on icon at bounding box center [122, 687] width 20 height 40
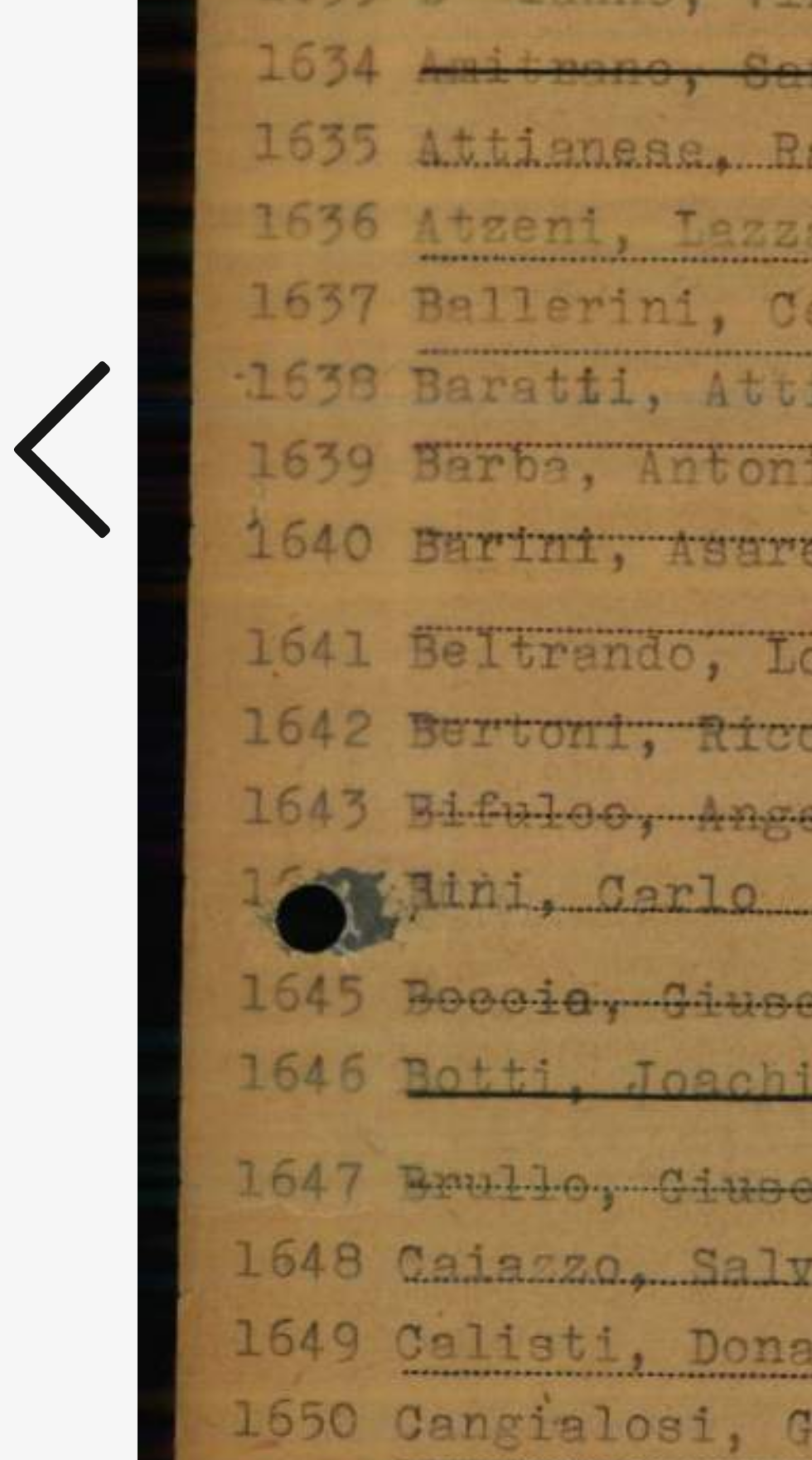
click at [122, 707] on icon at bounding box center [122, 687] width 20 height 40
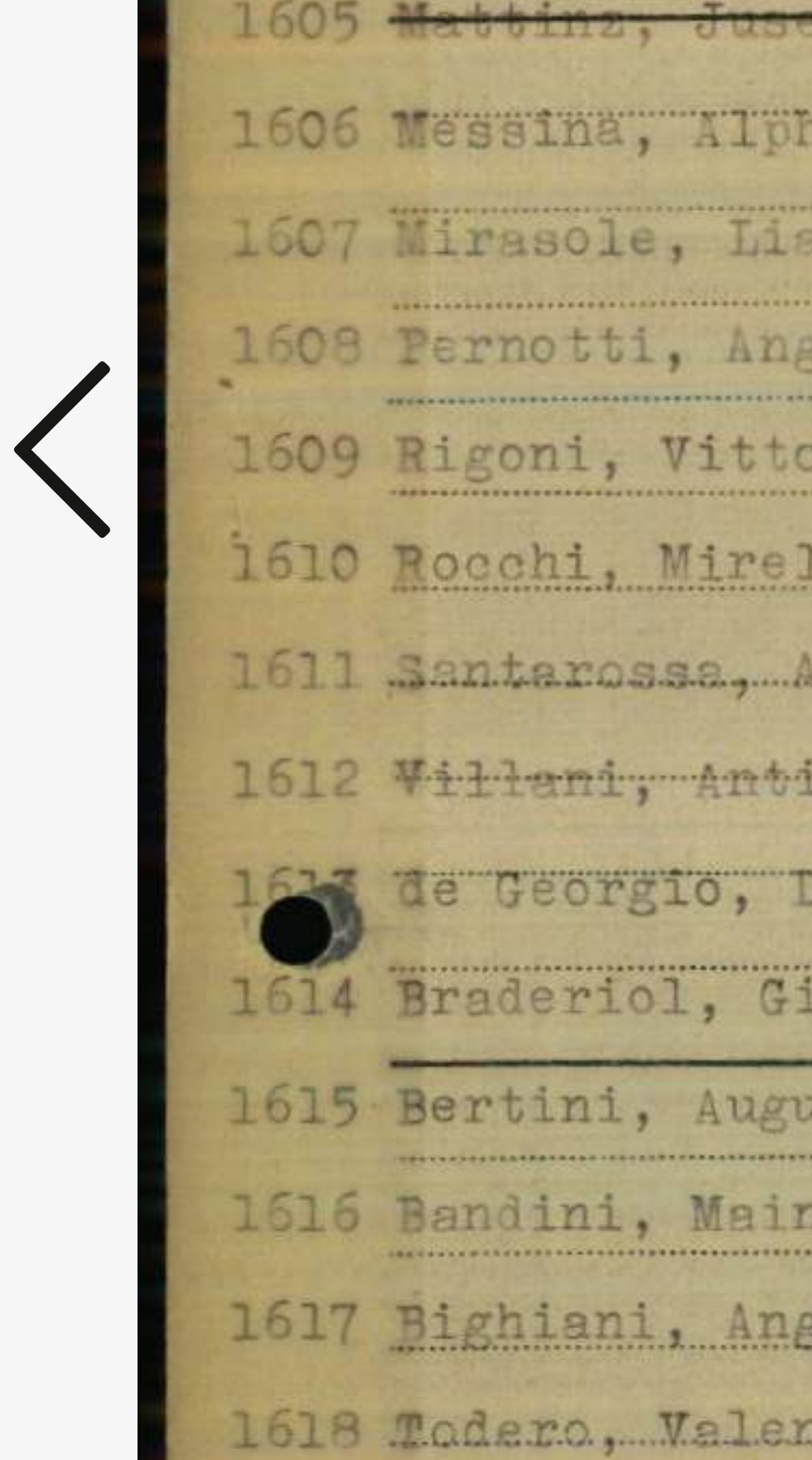
click at [119, 707] on icon at bounding box center [122, 687] width 20 height 40
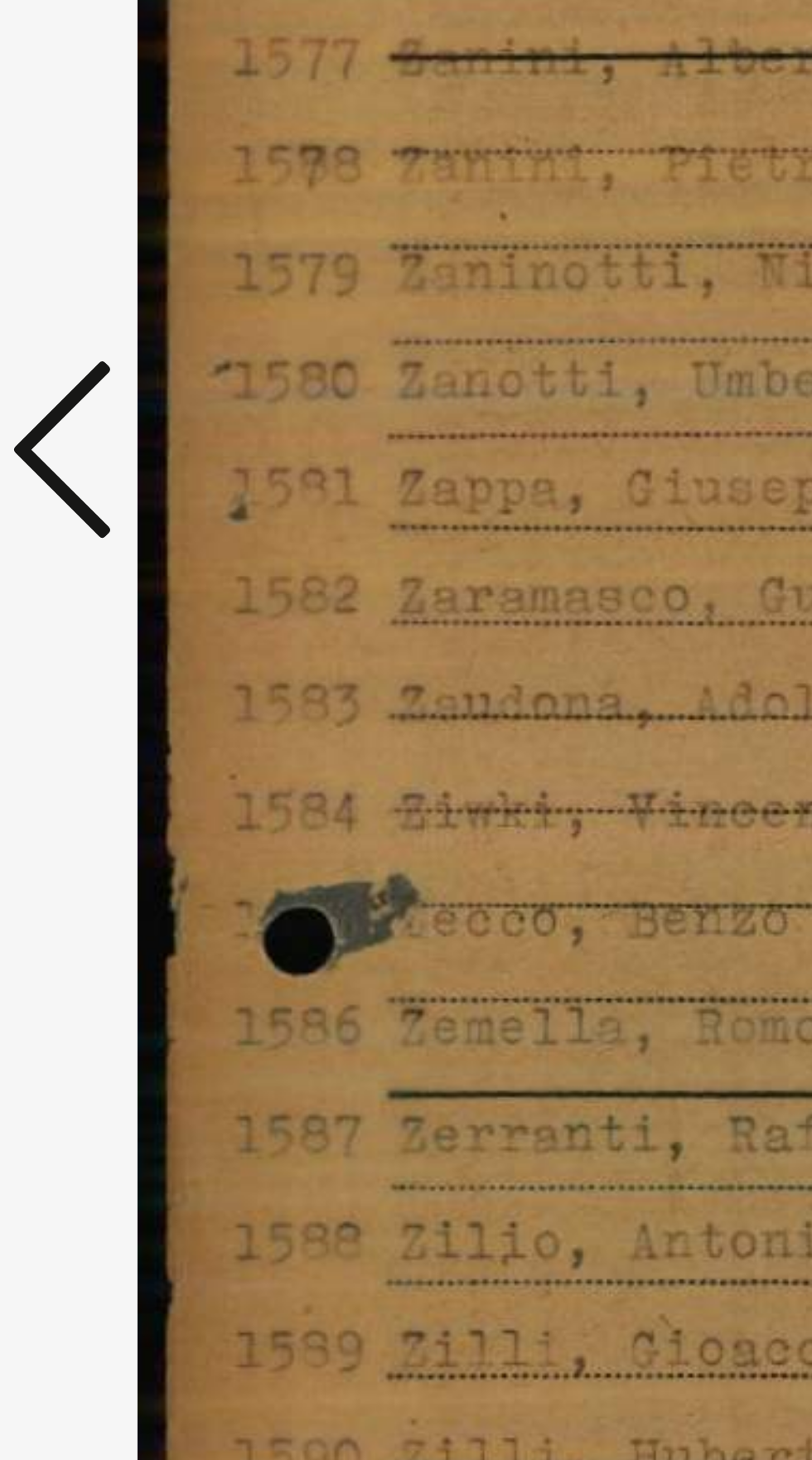
click at [122, 707] on icon at bounding box center [122, 687] width 20 height 40
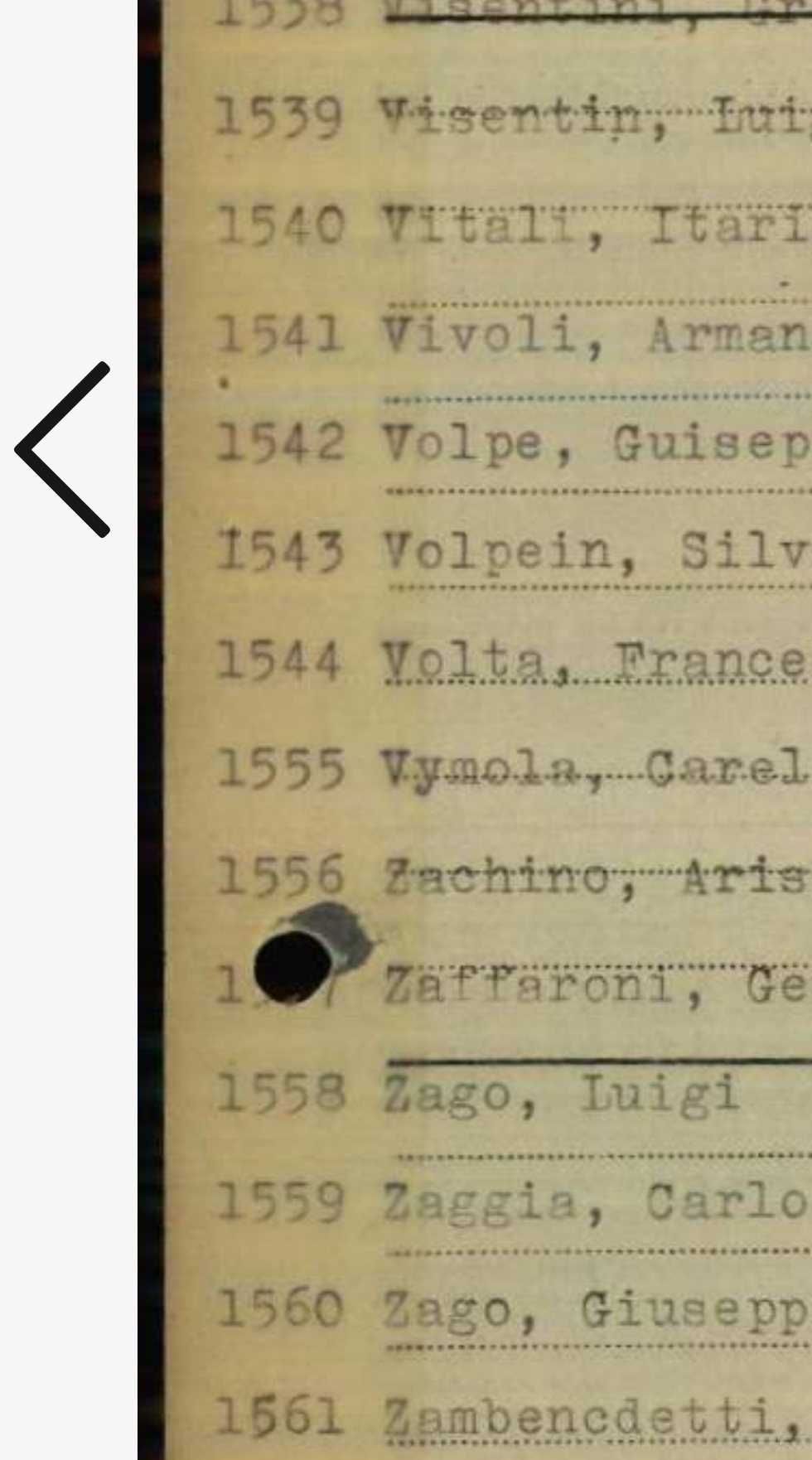
click at [121, 707] on icon at bounding box center [122, 687] width 20 height 40
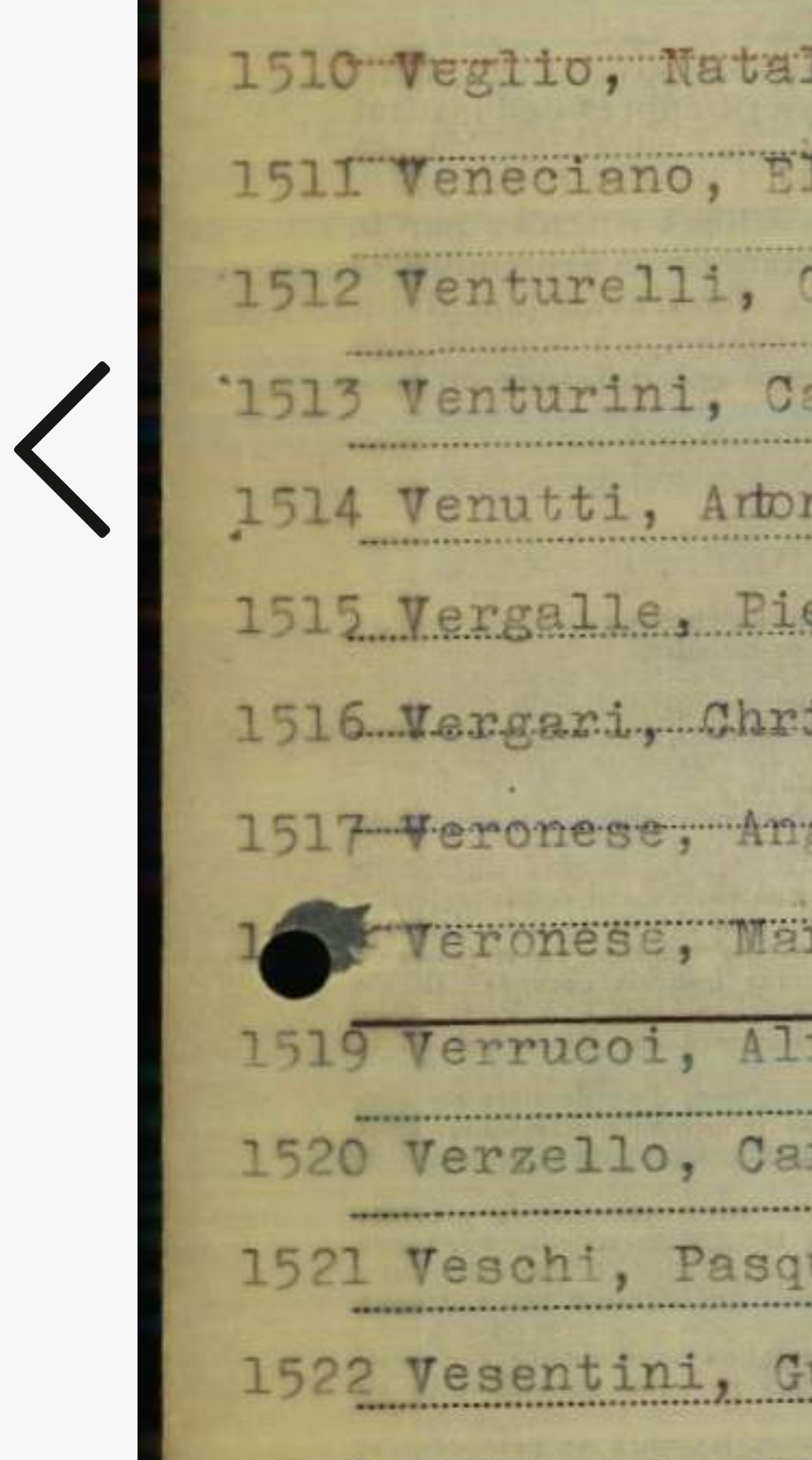
click at [119, 707] on icon at bounding box center [122, 687] width 20 height 40
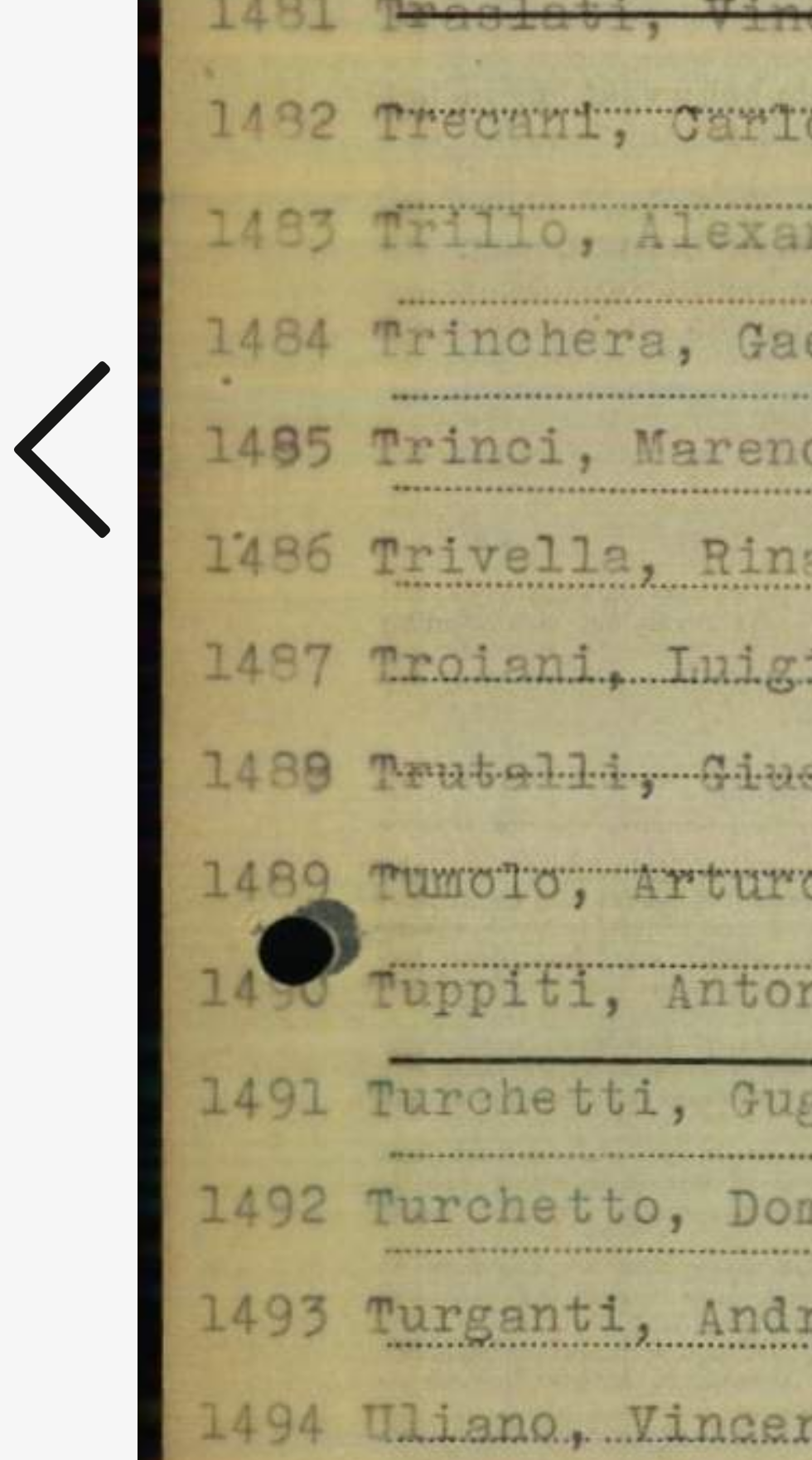
click at [122, 707] on icon at bounding box center [122, 687] width 20 height 40
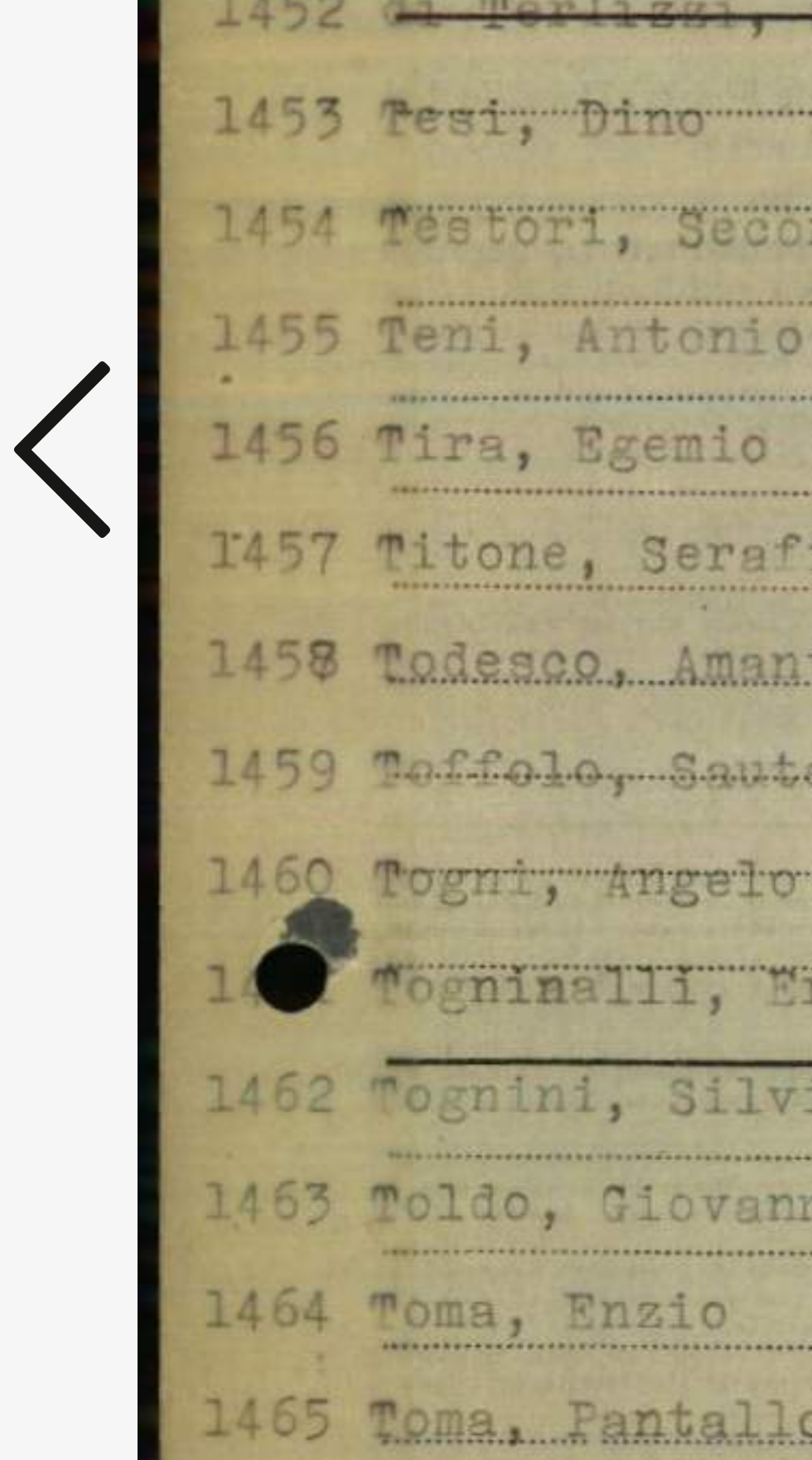
click at [118, 707] on icon at bounding box center [122, 687] width 20 height 40
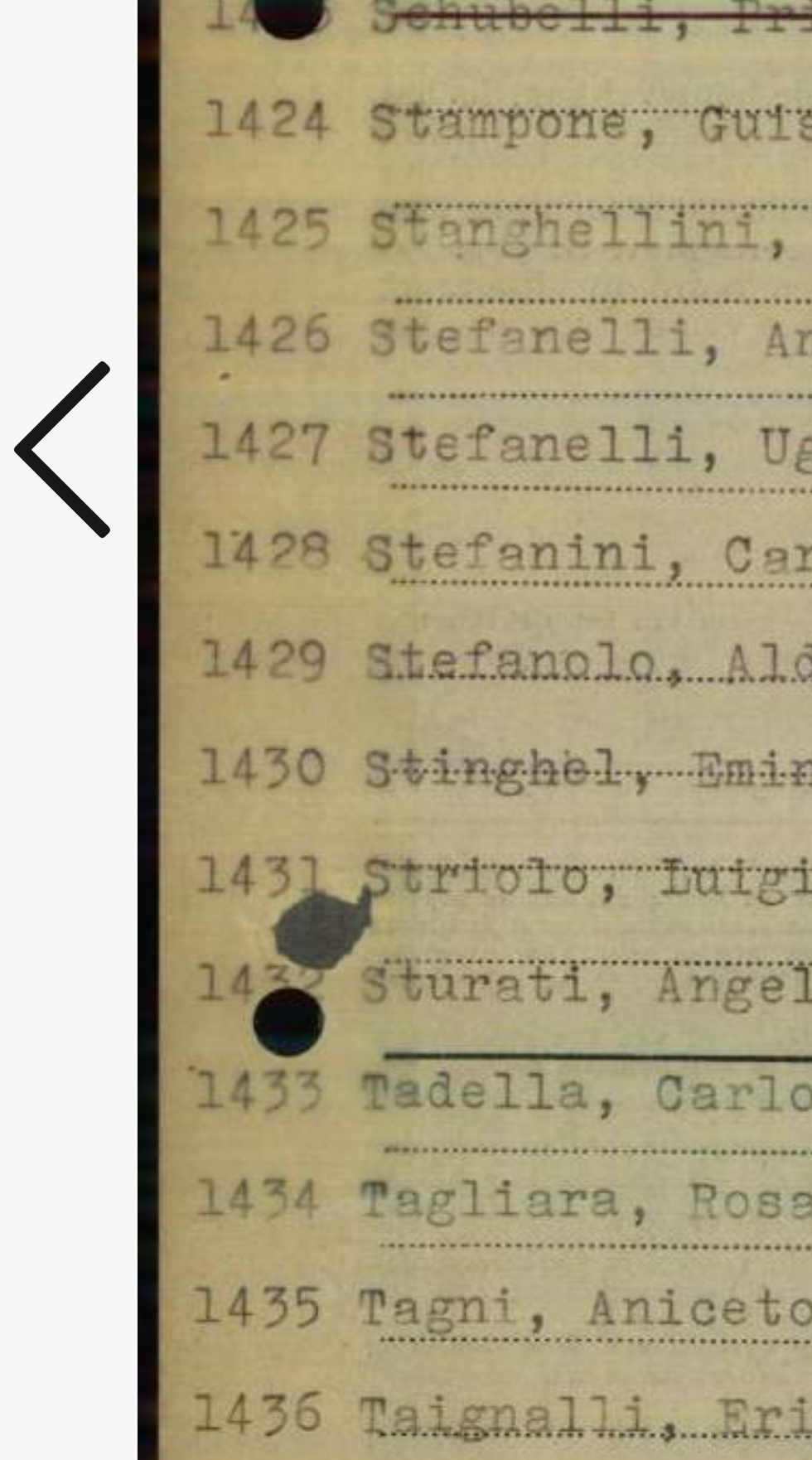
click at [117, 707] on icon at bounding box center [122, 687] width 20 height 40
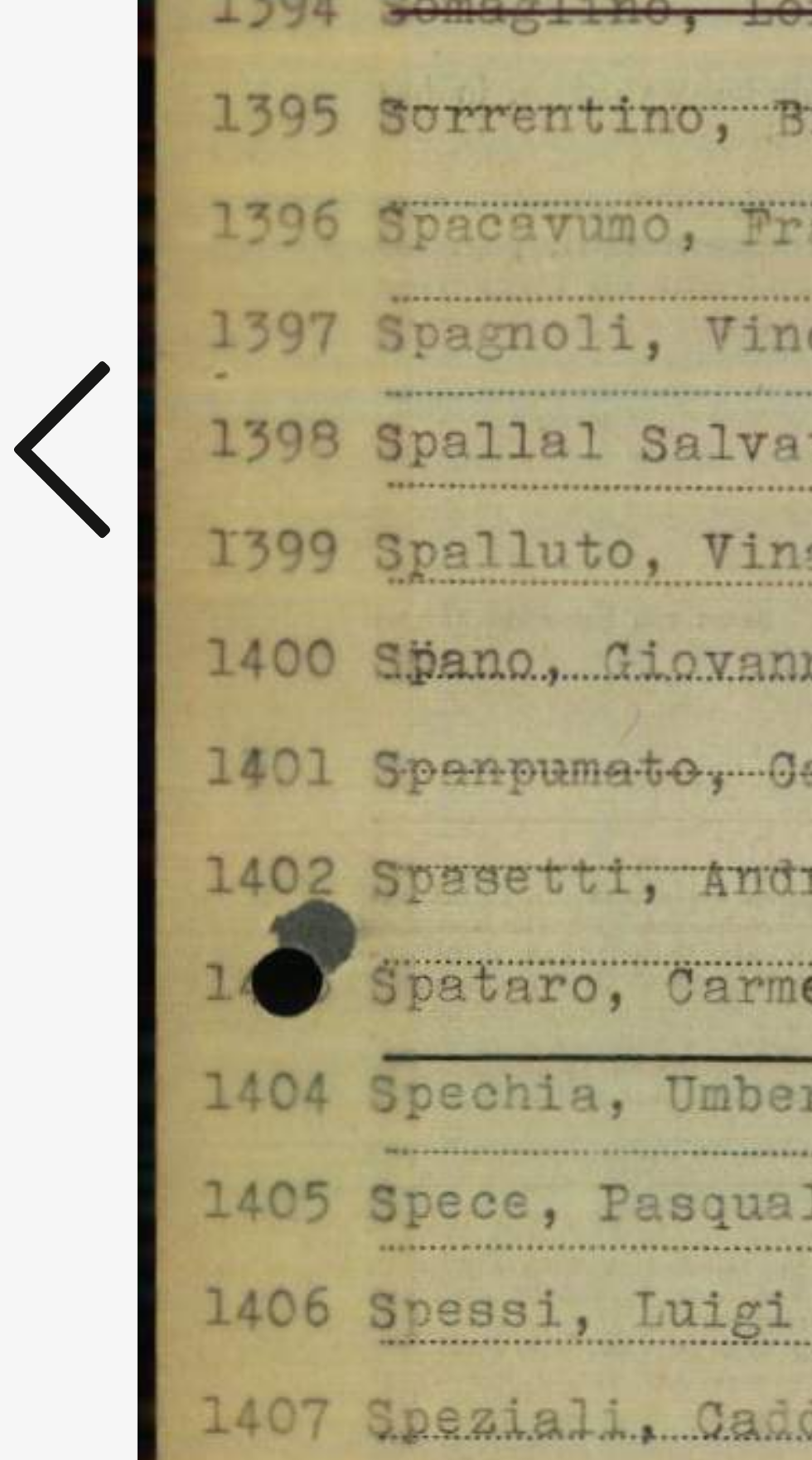
click at [118, 707] on icon at bounding box center [122, 687] width 20 height 40
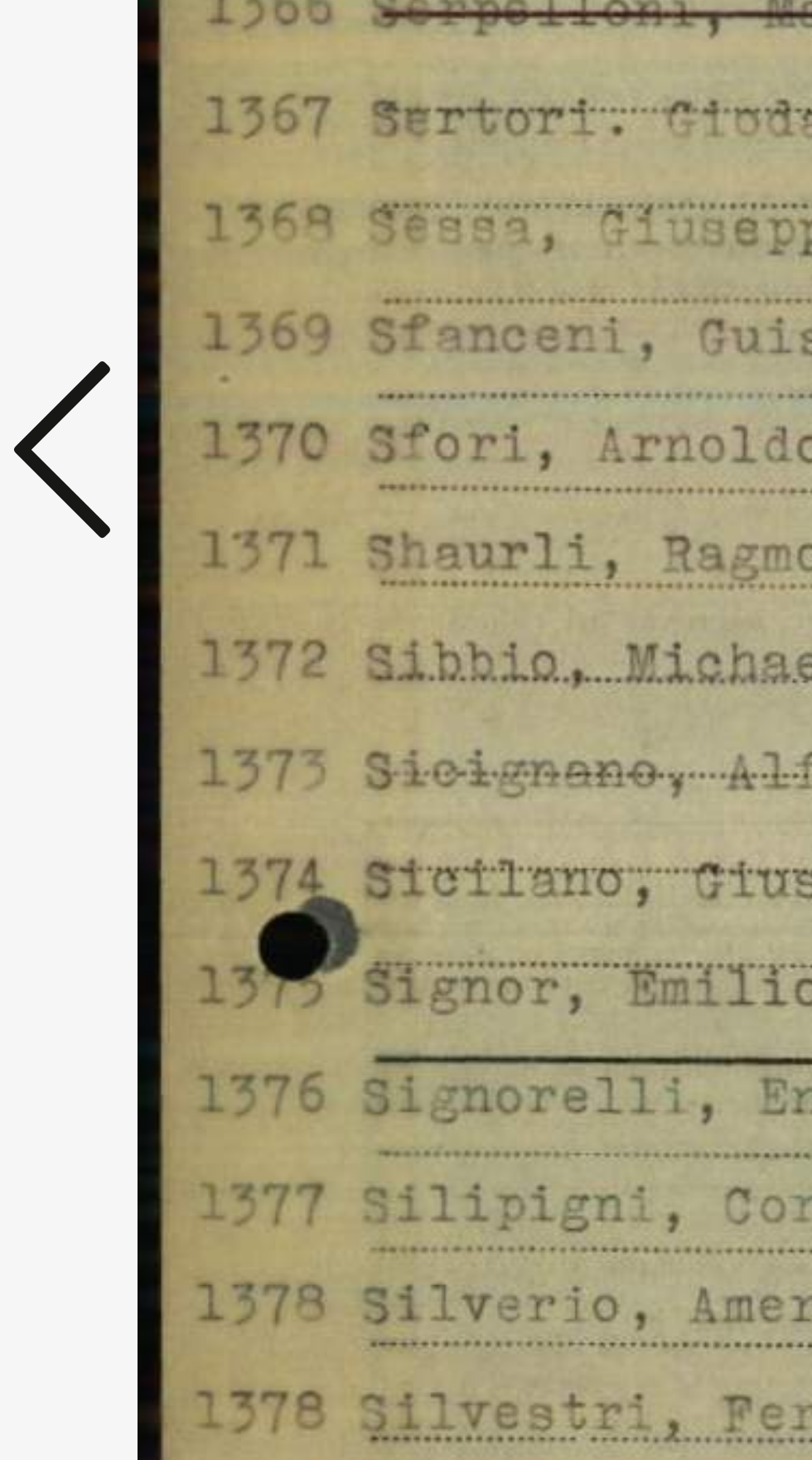
click at [119, 707] on icon at bounding box center [122, 687] width 20 height 40
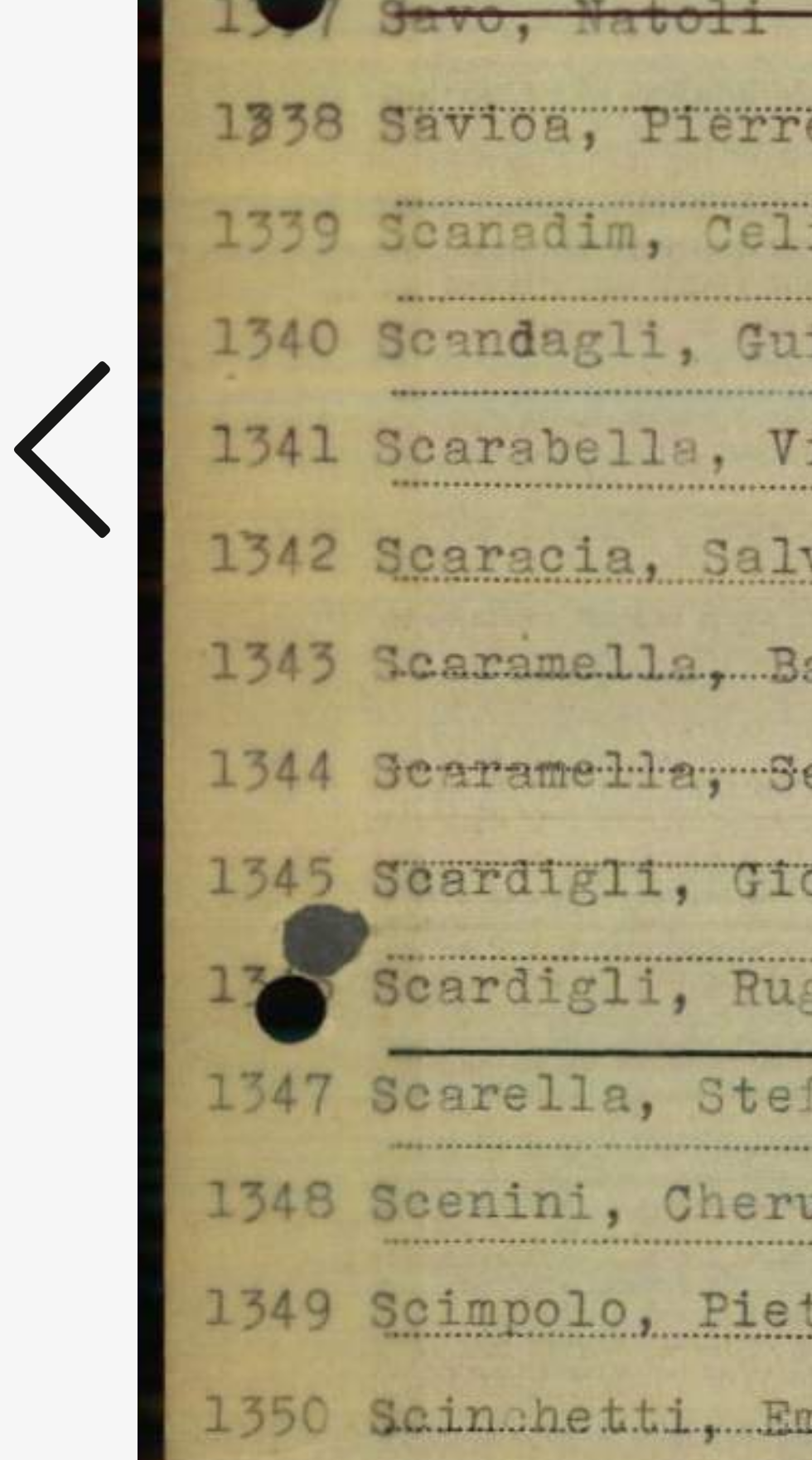
click at [119, 707] on icon at bounding box center [122, 687] width 20 height 40
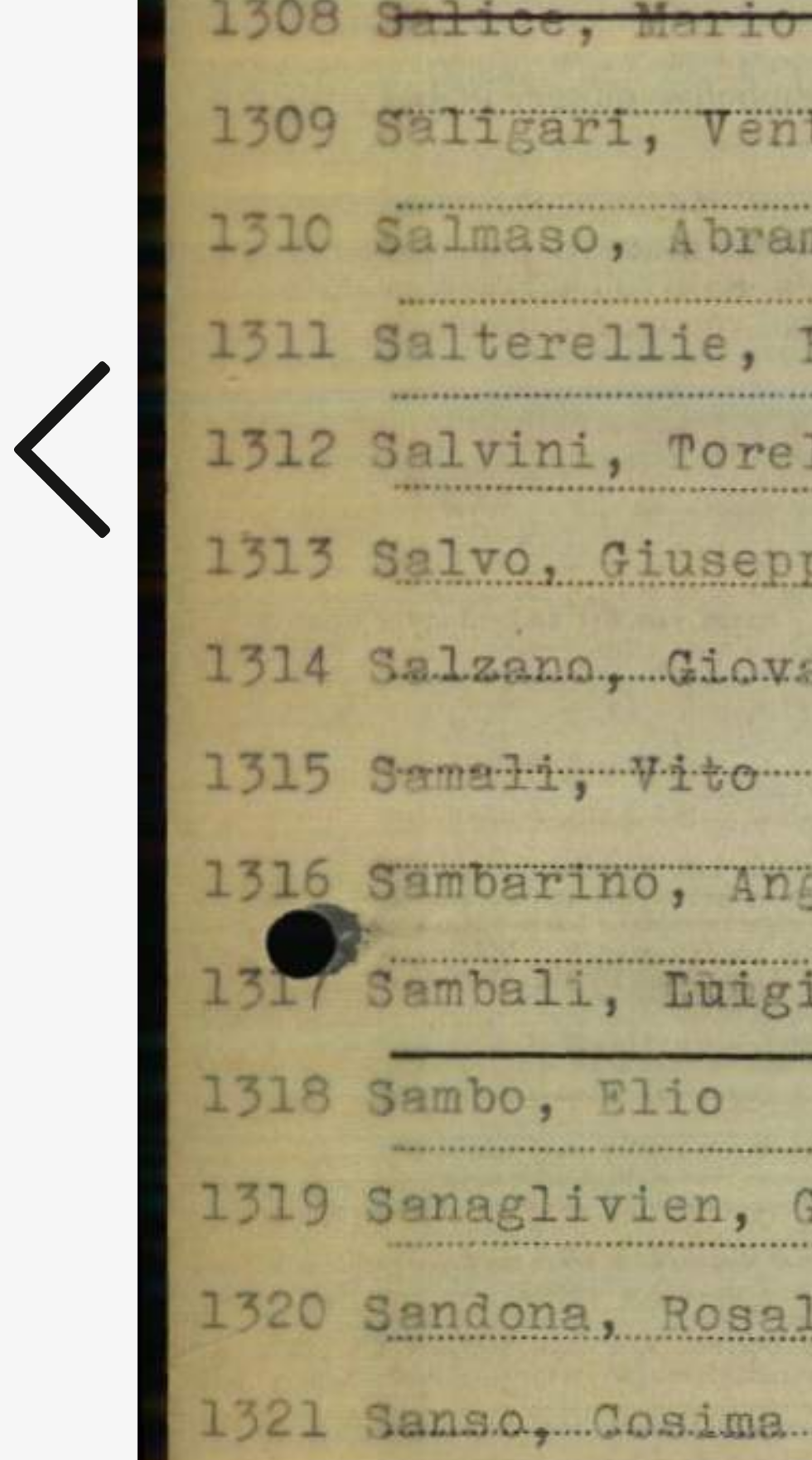
click at [119, 707] on icon at bounding box center [122, 687] width 20 height 40
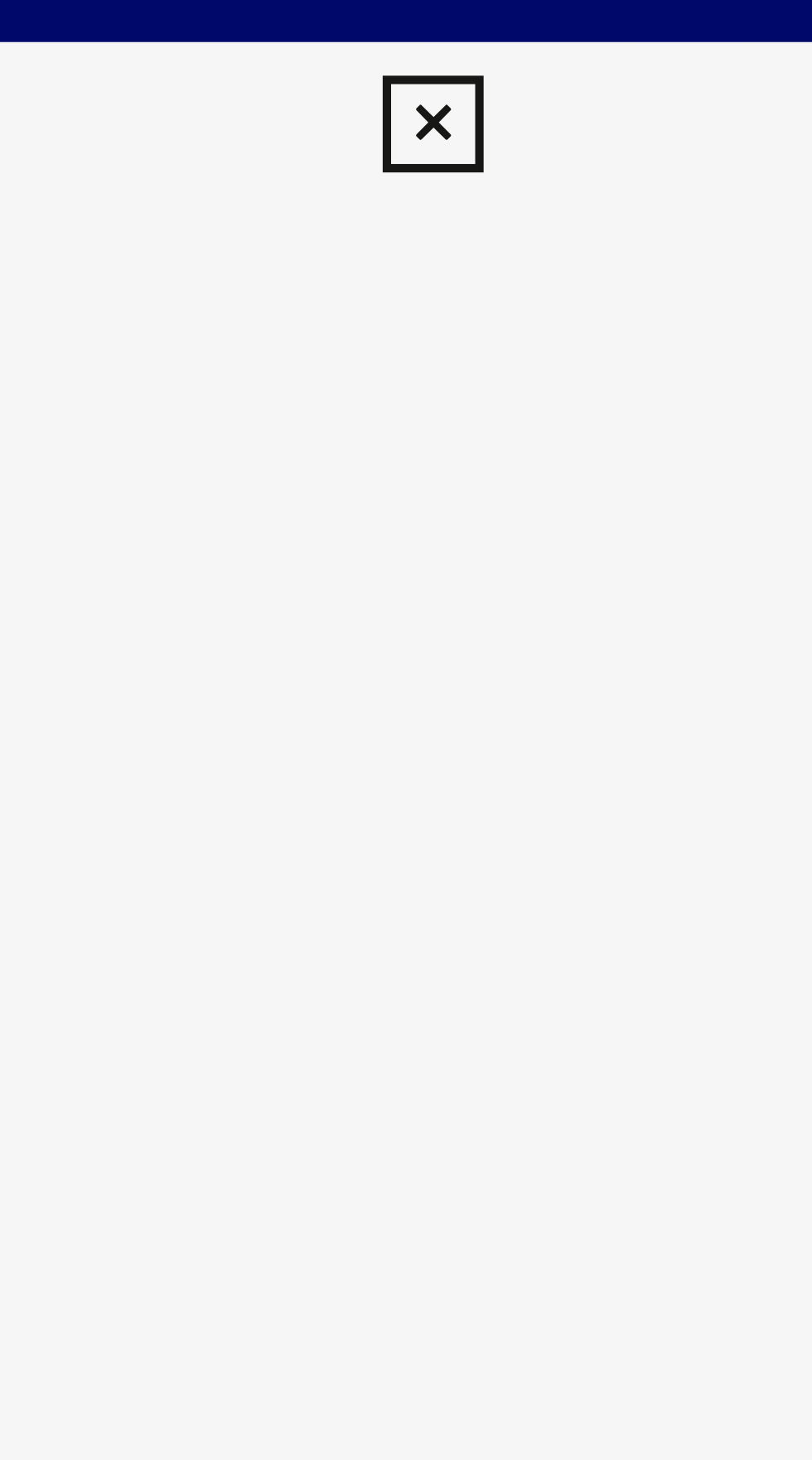
click at [403, 24] on icon at bounding box center [405, 25] width 19 height 20
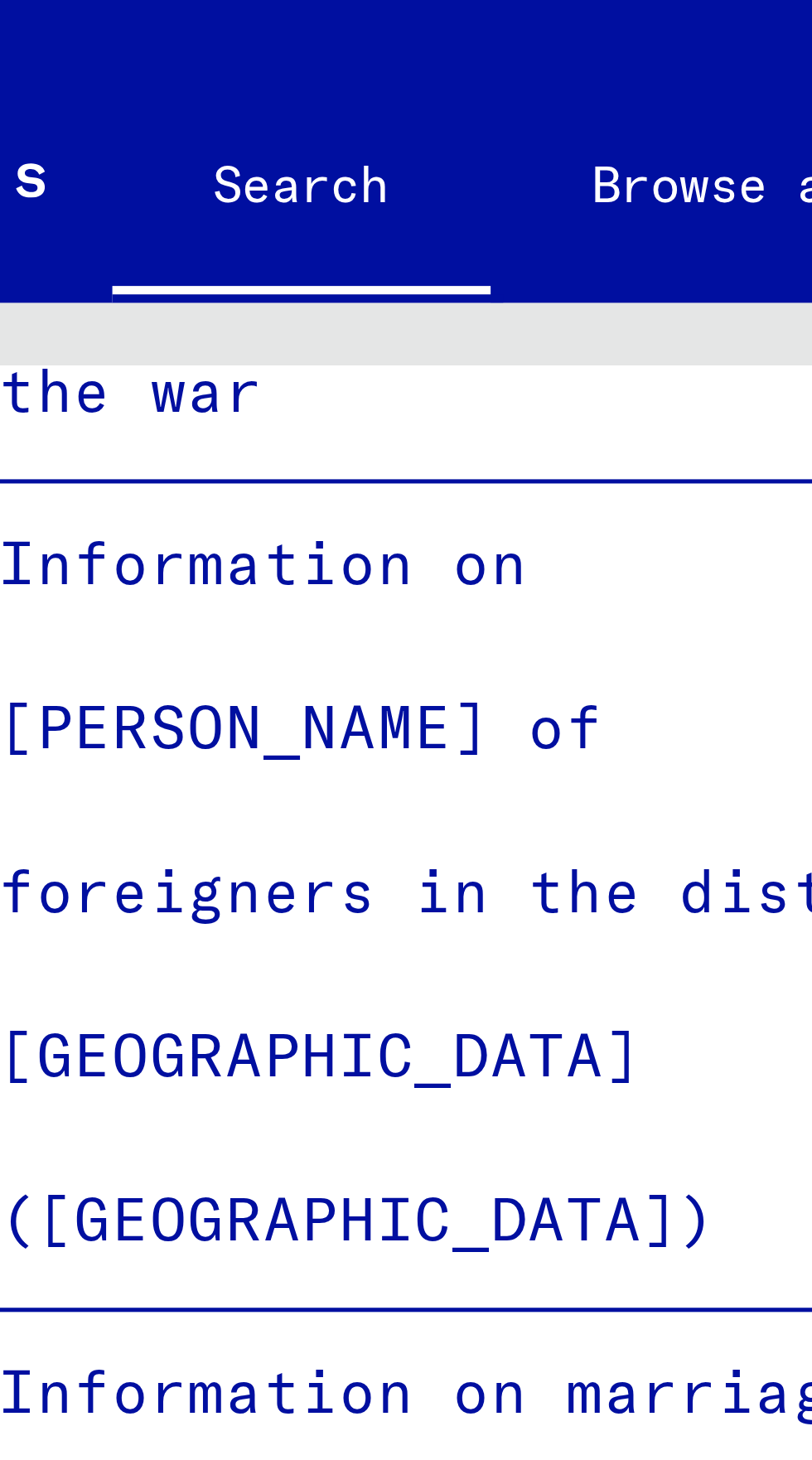
scroll to position [1805, 0]
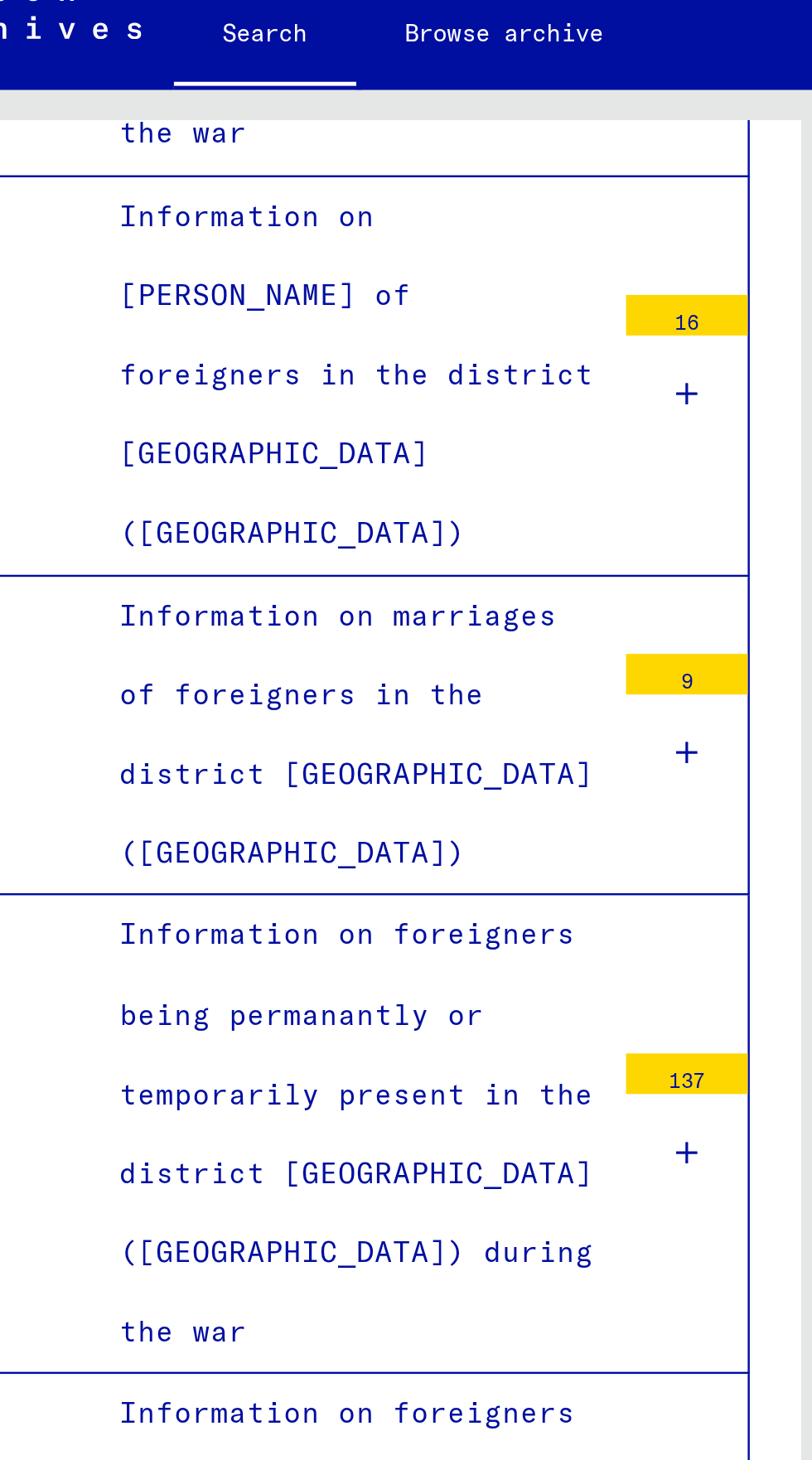
click at [348, 649] on div at bounding box center [353, 674] width 50 height 49
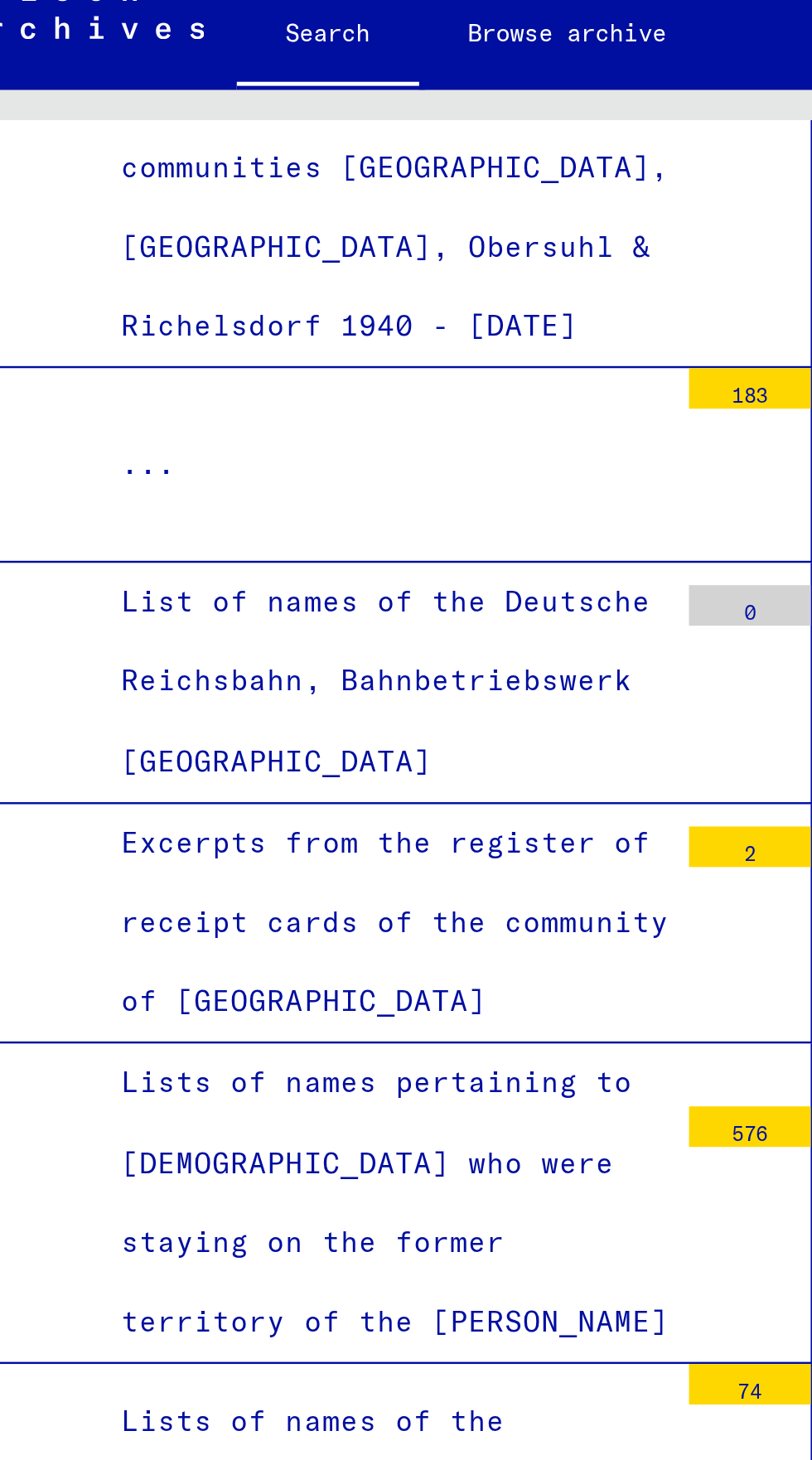
scroll to position [5569, 0]
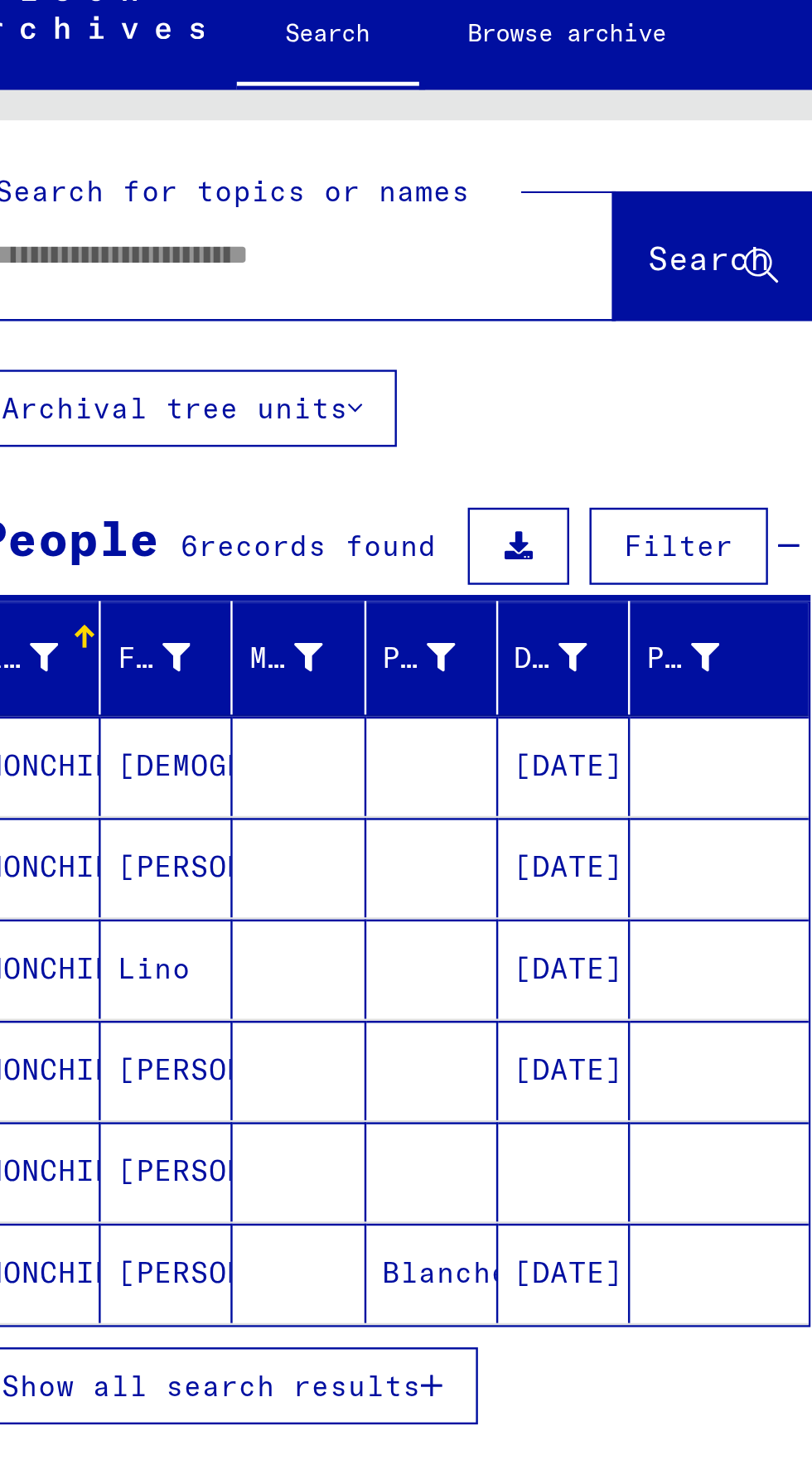
type input "********"
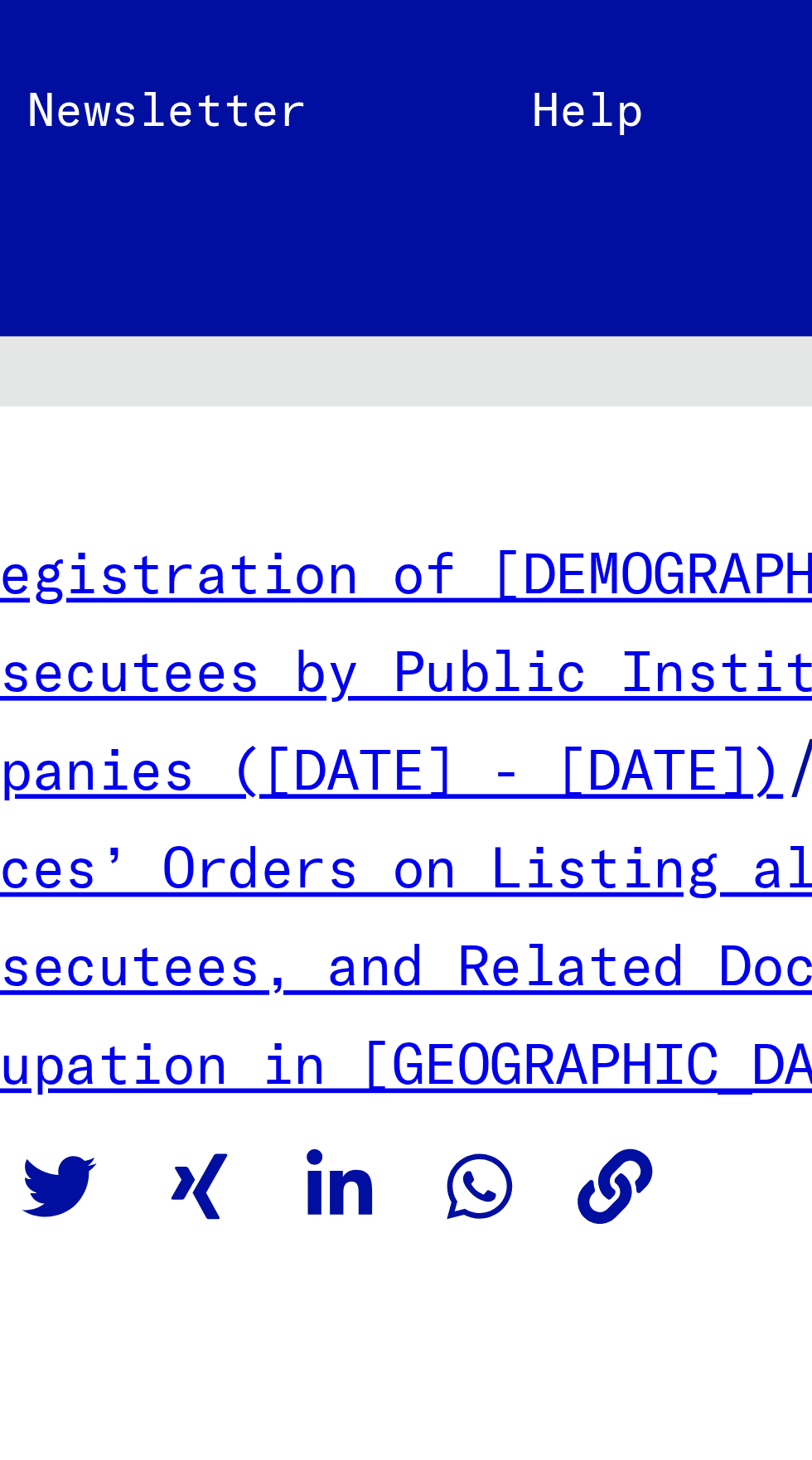
scroll to position [92, 0]
